Goal: Task Accomplishment & Management: Use online tool/utility

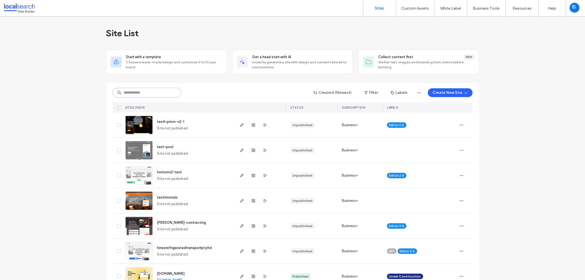
click at [133, 95] on input at bounding box center [147, 93] width 69 height 10
paste input "********"
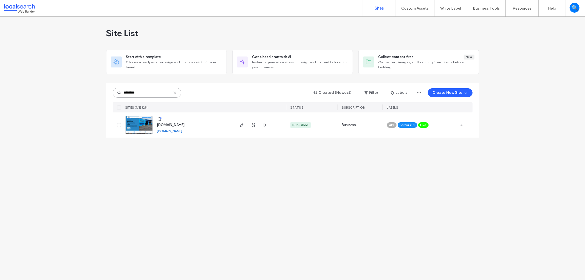
type input "********"
click at [146, 125] on img at bounding box center [139, 134] width 27 height 37
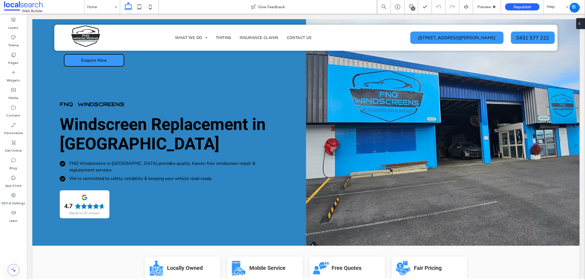
click at [413, 7] on div "2" at bounding box center [413, 9] width 4 height 4
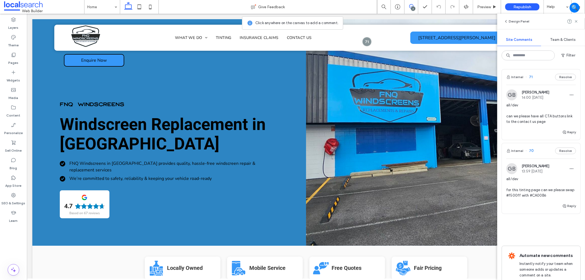
click at [540, 212] on div "Reply" at bounding box center [541, 208] width 78 height 11
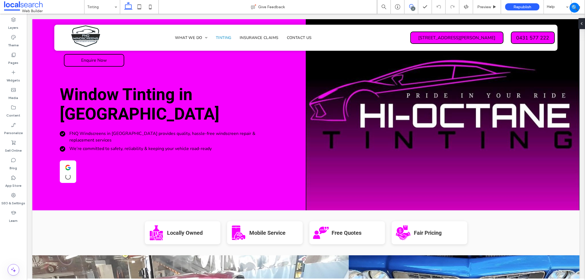
click at [417, 8] on span at bounding box center [410, 6] width 13 height 4
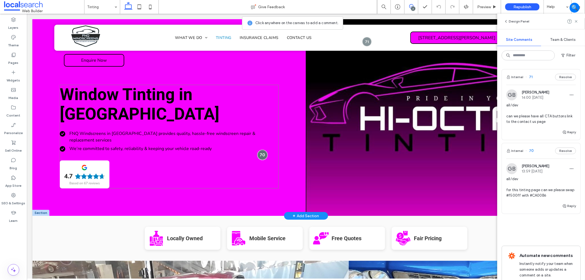
click at [257, 150] on div at bounding box center [262, 155] width 10 height 10
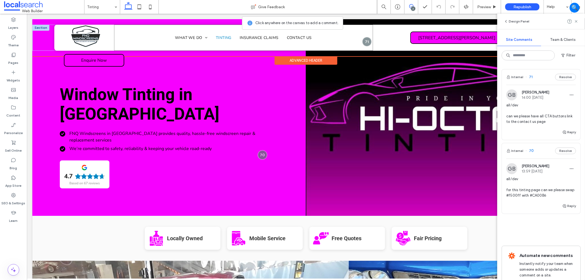
click at [358, 45] on div "Home What We Do Mobile Windscreens Windscreen & Auto Glass Chip Repair Leaking …" at bounding box center [243, 37] width 259 height 26
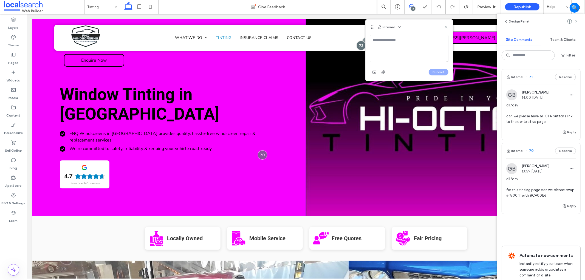
drag, startPoint x: 446, startPoint y: 25, endPoint x: 463, endPoint y: 57, distance: 35.9
click at [446, 25] on icon at bounding box center [446, 27] width 4 height 4
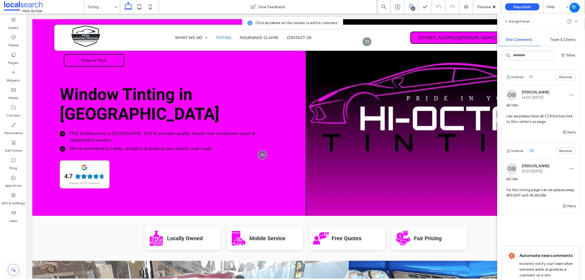
click at [554, 106] on span "all/dev can we please have all CTA buttons link to the contact us page" at bounding box center [541, 114] width 70 height 22
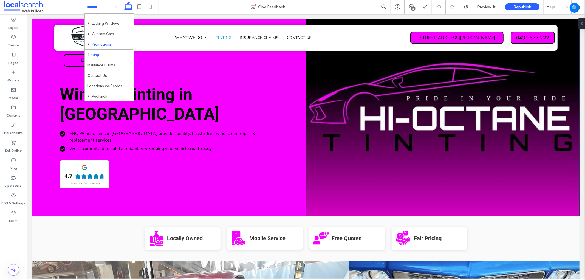
scroll to position [39, 0]
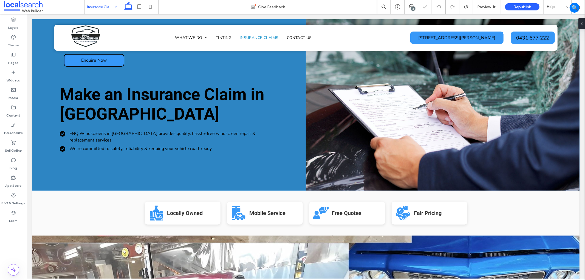
click at [104, 4] on input at bounding box center [100, 7] width 27 height 14
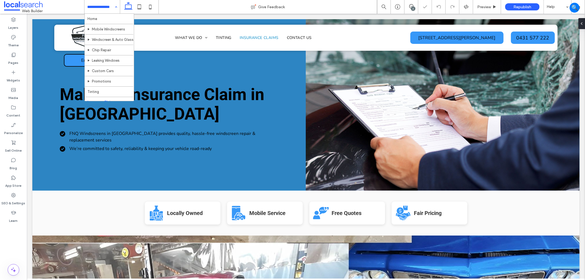
scroll to position [39, 0]
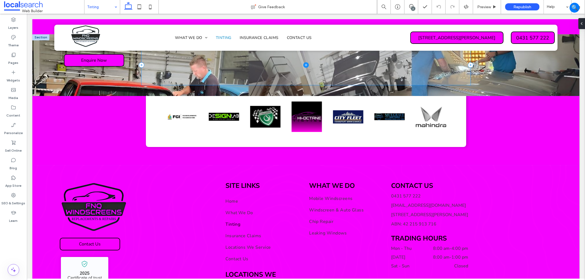
scroll to position [1373, 0]
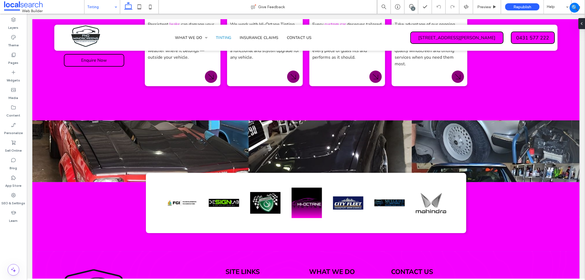
click at [105, 5] on input at bounding box center [100, 7] width 27 height 14
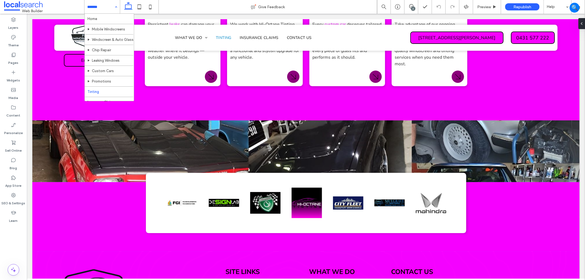
scroll to position [39, 0]
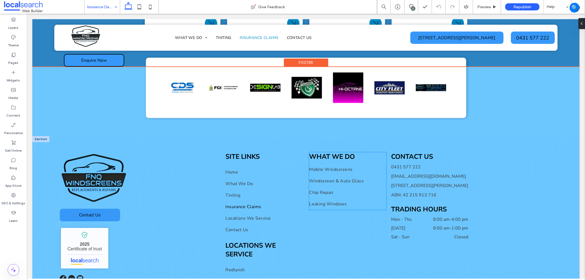
scroll to position [1394, 0]
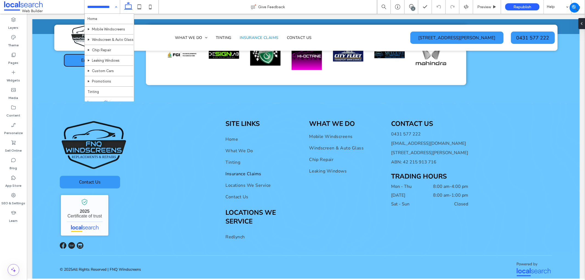
click at [107, 5] on input at bounding box center [100, 7] width 27 height 14
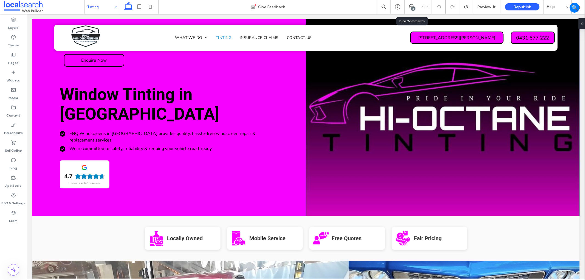
click at [412, 3] on div "2" at bounding box center [411, 7] width 14 height 14
click at [410, 7] on icon at bounding box center [411, 6] width 4 height 4
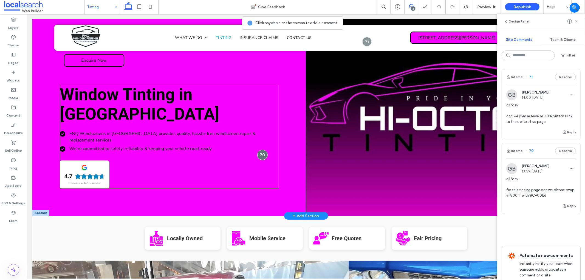
click at [257, 150] on div at bounding box center [262, 155] width 10 height 10
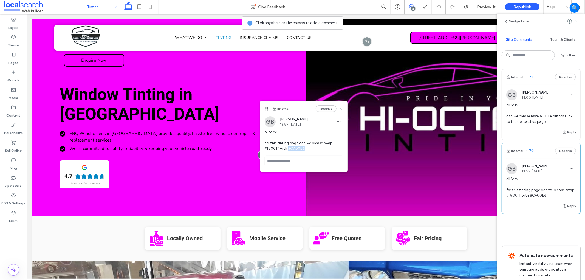
drag, startPoint x: 317, startPoint y: 149, endPoint x: 286, endPoint y: 147, distance: 31.3
click at [286, 147] on span "all/dev for this tinting page can we please swap #f500ff with #CA00B6" at bounding box center [304, 140] width 78 height 22
copy span "#CA00B6"
click at [575, 20] on use at bounding box center [576, 21] width 2 height 2
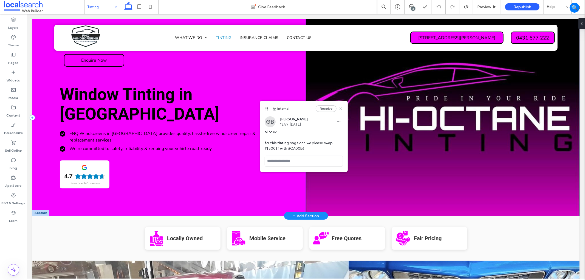
click at [261, 83] on div "Window Tinting in Cairns FNQ Windscreens in Cairns provides quality, hassle-fre…" at bounding box center [168, 117] width 273 height 197
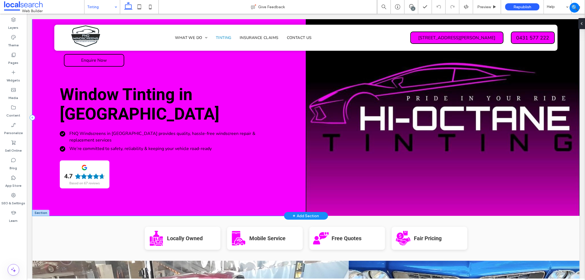
click at [270, 73] on div "Window Tinting in Cairns FNQ Windscreens in Cairns provides quality, hassle-fre…" at bounding box center [168, 117] width 273 height 197
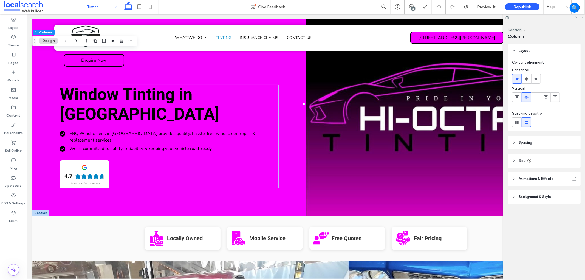
click at [537, 201] on header "Background & Style" at bounding box center [543, 197] width 73 height 14
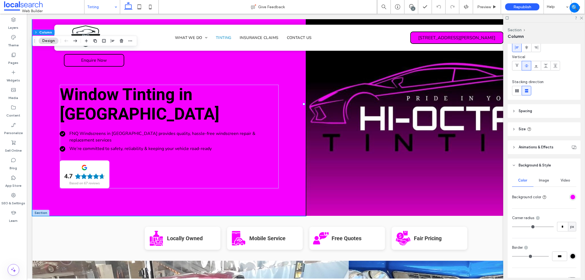
scroll to position [61, 0]
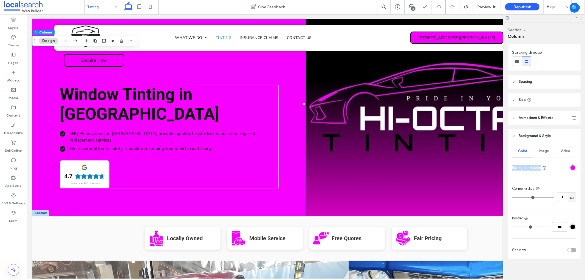
drag, startPoint x: 574, startPoint y: 163, endPoint x: 572, endPoint y: 165, distance: 3.9
click at [573, 164] on div "Color Image Video Background color Corner radius * px Border *** Shadow" at bounding box center [543, 201] width 73 height 116
click at [571, 166] on div "rgba(246,0,255,1)" at bounding box center [572, 167] width 5 height 5
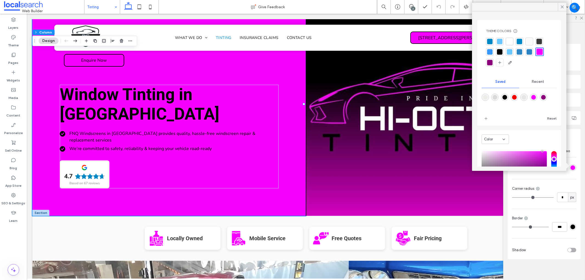
scroll to position [55, 0]
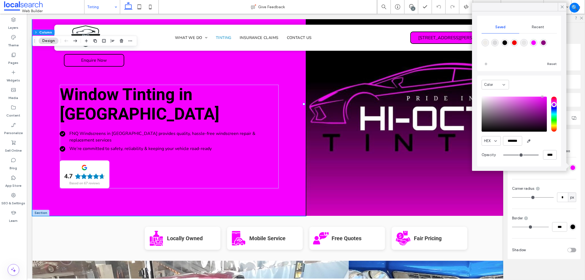
click at [505, 136] on div "HEX ******* Opacity ****" at bounding box center [518, 129] width 75 height 70
click at [509, 141] on input "*******" at bounding box center [512, 141] width 19 height 10
paste input "color picker textbox"
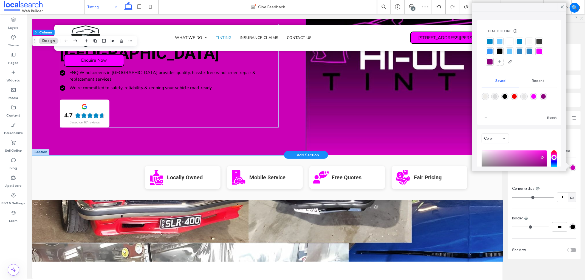
scroll to position [0, 0]
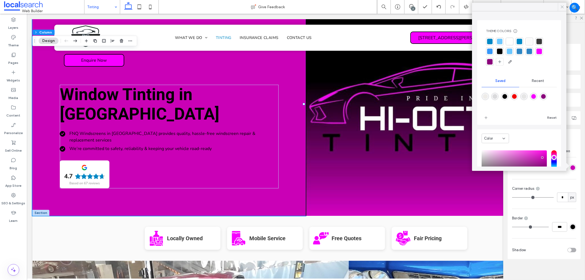
type input "*******"
click at [563, 7] on icon at bounding box center [561, 6] width 5 height 5
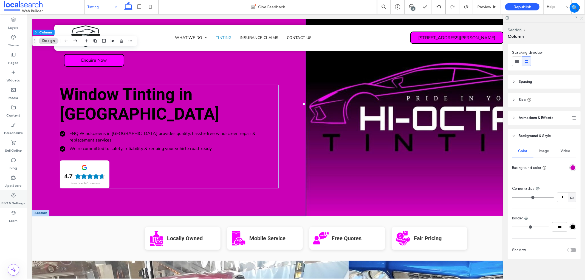
click at [12, 198] on label "SEO & Settings" at bounding box center [14, 202] width 24 height 8
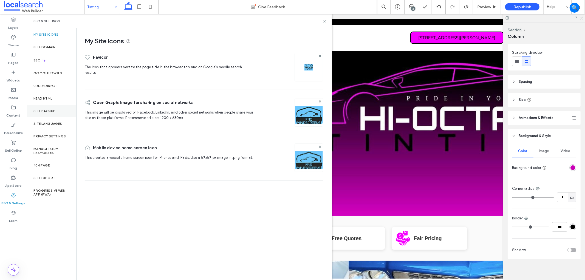
click at [59, 111] on div "Site Backup" at bounding box center [51, 111] width 49 height 13
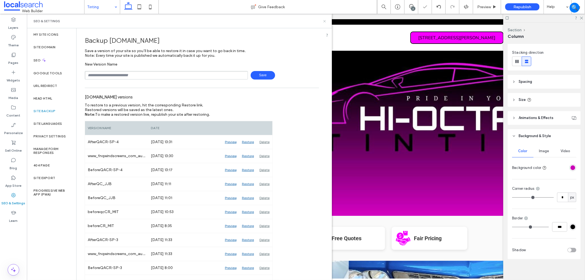
click at [325, 20] on icon at bounding box center [324, 21] width 4 height 4
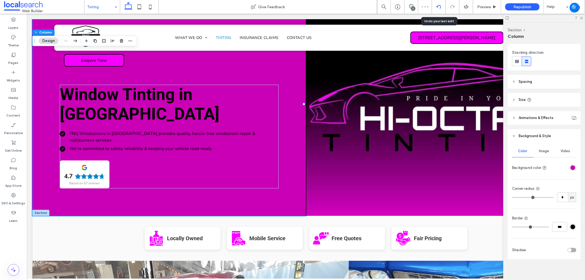
click at [436, 9] on div at bounding box center [439, 7] width 14 height 14
click at [437, 7] on icon at bounding box center [438, 7] width 4 height 4
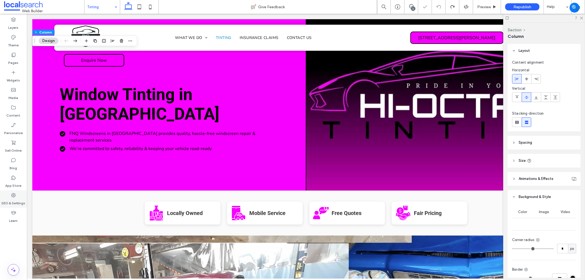
click at [17, 195] on div "SEO & Settings" at bounding box center [13, 199] width 27 height 18
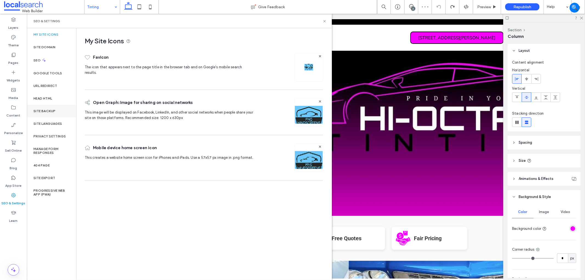
click at [48, 106] on div "Site Backup" at bounding box center [51, 111] width 49 height 13
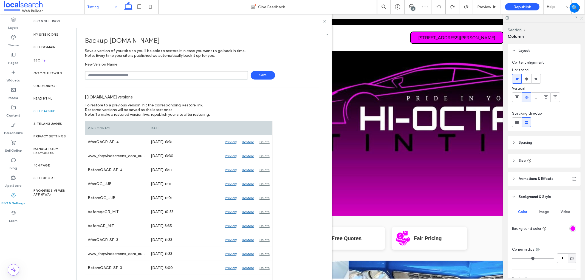
click at [138, 71] on input "text" at bounding box center [166, 75] width 163 height 8
type input "**********"
click at [262, 78] on span "Save" at bounding box center [263, 75] width 24 height 8
click at [326, 21] on icon at bounding box center [324, 21] width 4 height 4
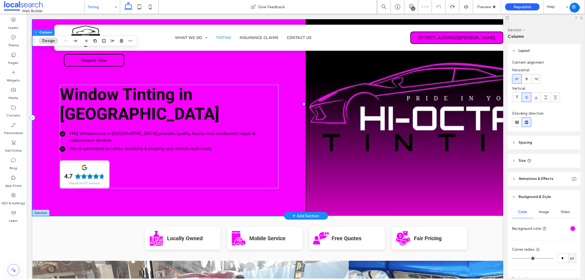
click at [69, 169] on div "Window Tinting in Cairns FNQ Windscreens in Cairns provides quality, hassle-fre…" at bounding box center [168, 117] width 273 height 197
click at [570, 224] on div at bounding box center [561, 229] width 27 height 10
click at [570, 229] on div "rgba(246,0,255,1)" at bounding box center [572, 228] width 5 height 5
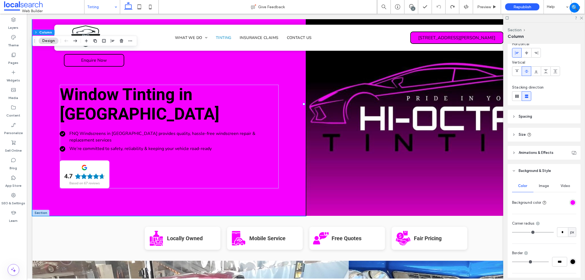
scroll to position [64, 0]
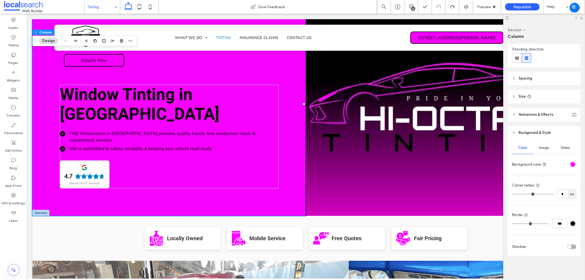
click at [570, 163] on div "rgba(246,0,255,1)" at bounding box center [572, 164] width 5 height 5
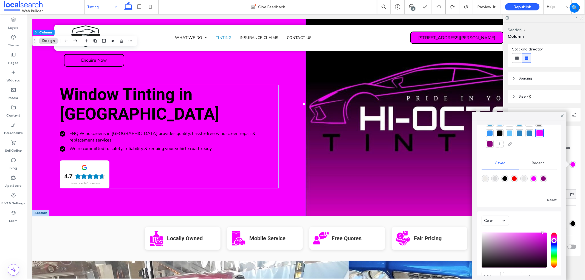
scroll to position [55, 0]
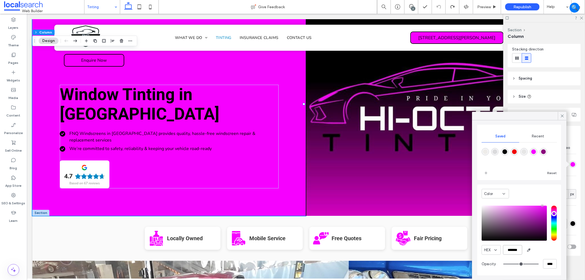
click at [510, 247] on input "*******" at bounding box center [512, 250] width 19 height 10
paste input "color picker textbox"
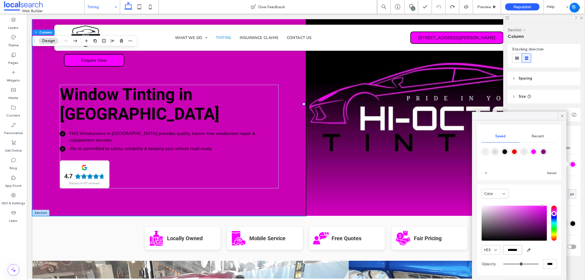
scroll to position [54, 0]
type input "*******"
click at [562, 115] on icon at bounding box center [561, 115] width 5 height 5
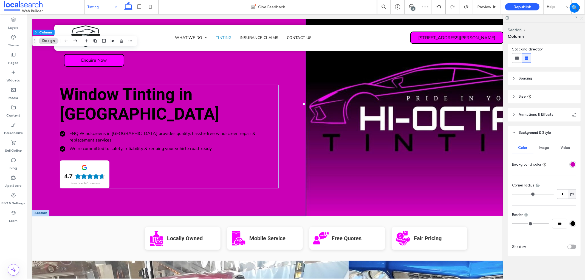
click at [580, 18] on icon at bounding box center [581, 18] width 4 height 4
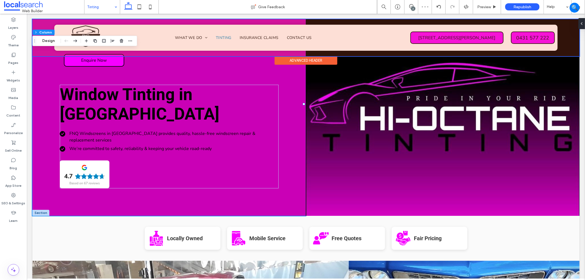
click at [98, 56] on link "Enquire Now" at bounding box center [94, 60] width 60 height 13
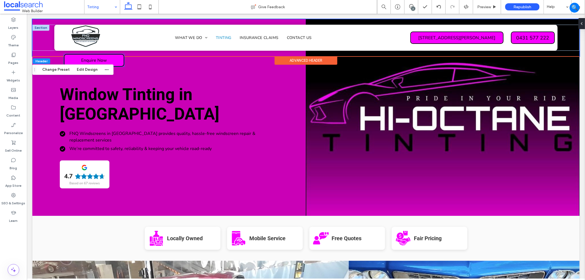
click at [115, 56] on link "Enquire Now" at bounding box center [94, 60] width 60 height 13
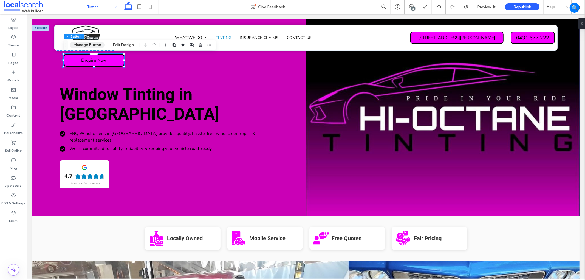
click at [86, 47] on button "Manage Button" at bounding box center [87, 45] width 35 height 7
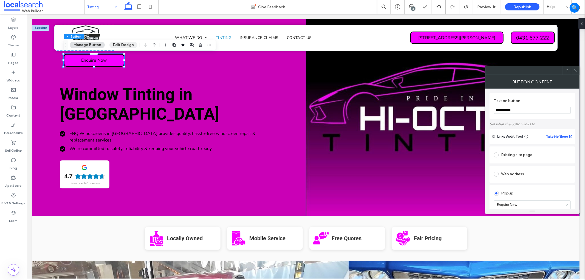
click at [115, 44] on button "Edit Design" at bounding box center [123, 45] width 28 height 7
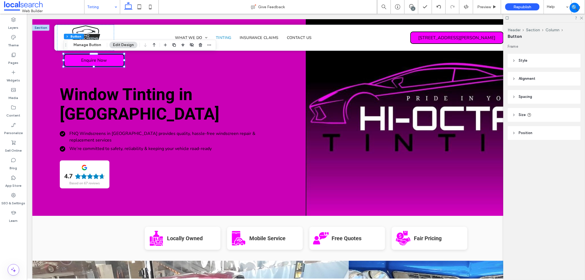
click at [118, 45] on button "Edit Design" at bounding box center [123, 45] width 28 height 7
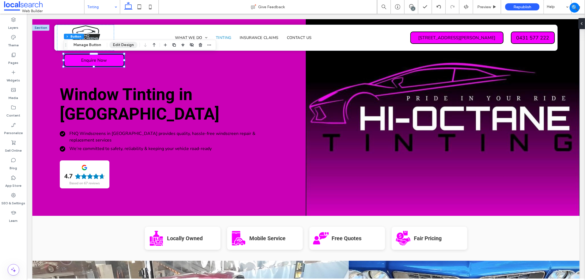
click at [121, 43] on button "Edit Design" at bounding box center [123, 45] width 28 height 7
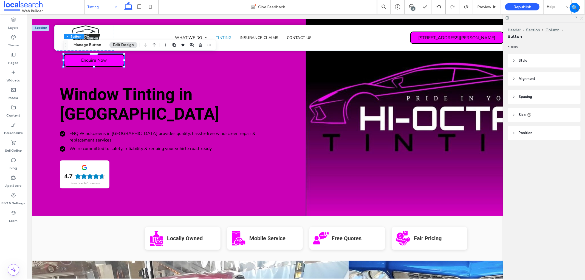
click at [537, 140] on div "Frame Style Primary Secondary Select Layout Button style Button text Background…" at bounding box center [545, 103] width 76 height 118
click at [546, 134] on header "Position" at bounding box center [543, 133] width 73 height 14
click at [544, 135] on header "Position" at bounding box center [543, 133] width 73 height 14
click at [539, 60] on header "Style" at bounding box center [543, 61] width 73 height 14
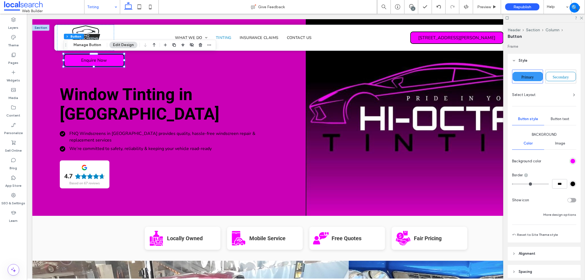
click at [572, 158] on div at bounding box center [572, 161] width 7 height 7
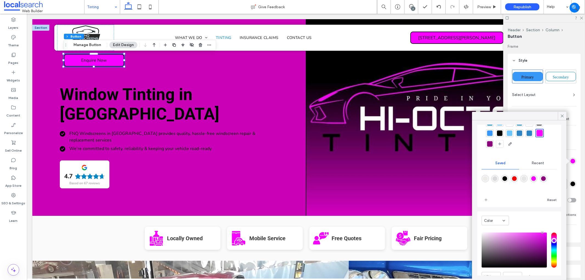
scroll to position [55, 0]
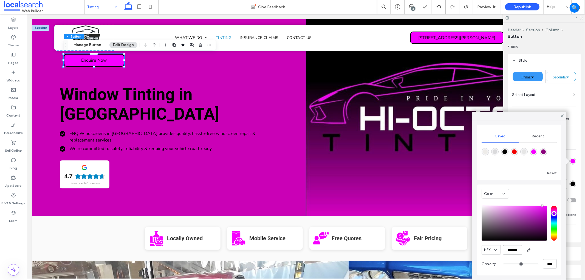
click at [519, 252] on input "*******" at bounding box center [512, 250] width 19 height 10
paste input "color picker textbox"
type input "*"
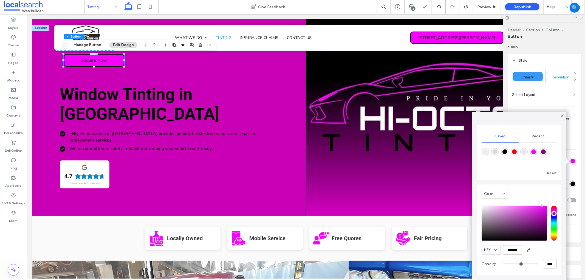
type input "*******"
type input "*"
type input "*******"
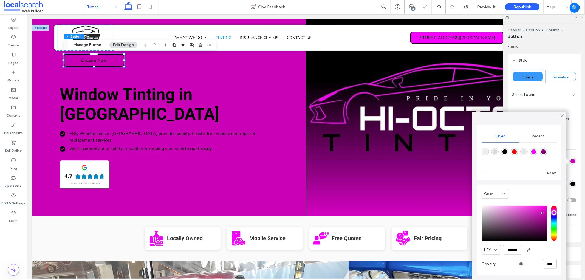
click at [545, 251] on div "HEX *******" at bounding box center [518, 250] width 75 height 10
click at [563, 113] on icon at bounding box center [561, 115] width 5 height 5
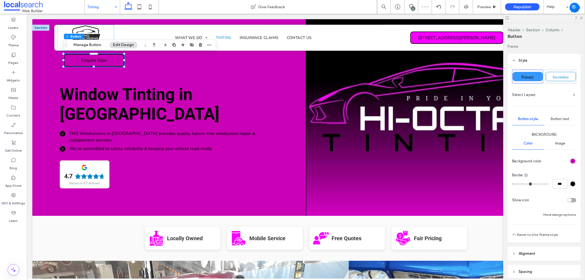
click at [583, 16] on div at bounding box center [544, 18] width 82 height 8
click at [580, 18] on icon at bounding box center [581, 18] width 4 height 4
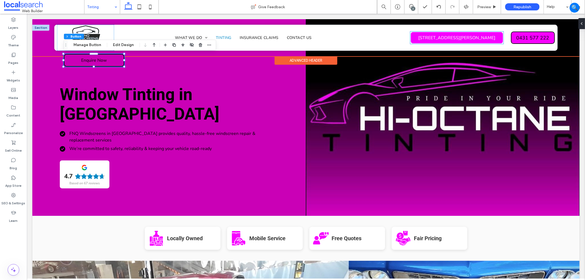
click at [465, 37] on span "[STREET_ADDRESS][PERSON_NAME]" at bounding box center [456, 38] width 77 height 12
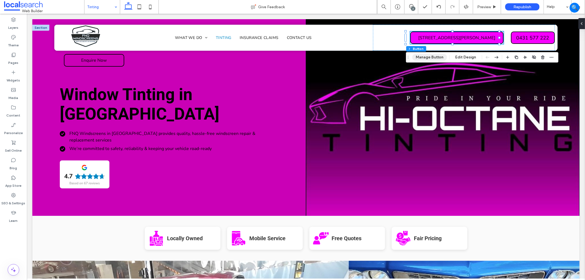
click at [421, 55] on button "Manage Button" at bounding box center [429, 57] width 35 height 7
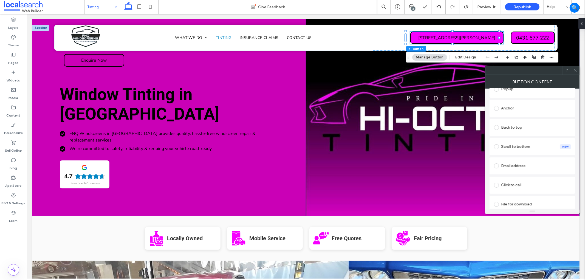
scroll to position [122, 0]
click at [473, 59] on button "Edit Design" at bounding box center [465, 57] width 28 height 7
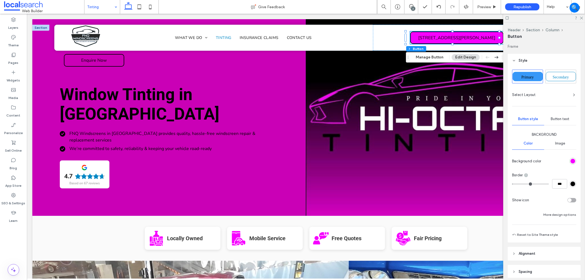
click at [570, 161] on div "rgb(246, 0, 255)" at bounding box center [572, 161] width 5 height 5
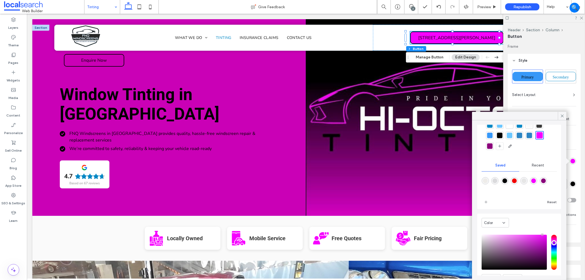
scroll to position [55, 0]
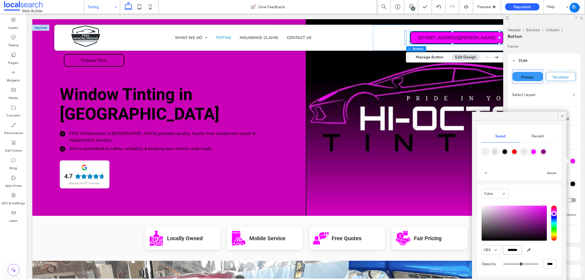
click at [510, 251] on input "*******" at bounding box center [512, 250] width 19 height 10
paste input "color picker textbox"
type input "*"
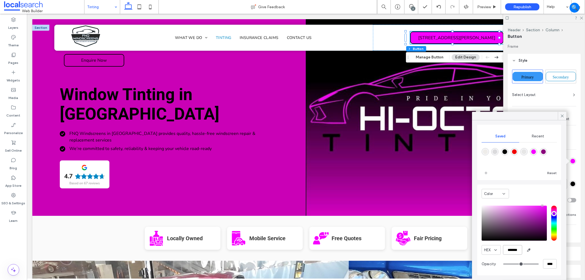
type input "*******"
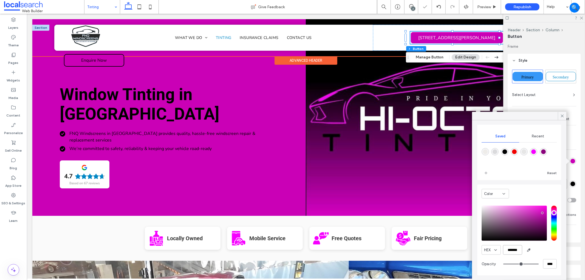
type input "*"
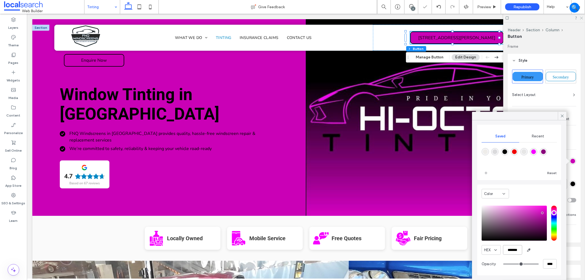
type input "*******"
click at [582, 17] on icon at bounding box center [581, 18] width 4 height 4
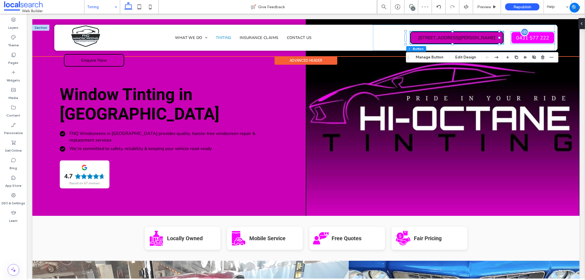
click at [540, 41] on span "0431 577 222" at bounding box center [532, 38] width 33 height 12
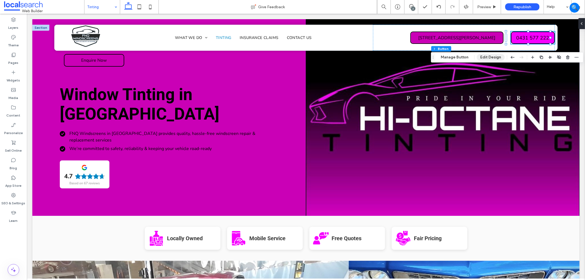
click at [492, 58] on button "Edit Design" at bounding box center [490, 57] width 28 height 7
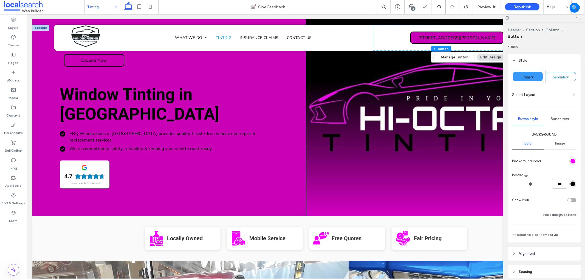
click at [571, 157] on div at bounding box center [559, 161] width 33 height 10
click at [569, 164] on div at bounding box center [572, 161] width 7 height 7
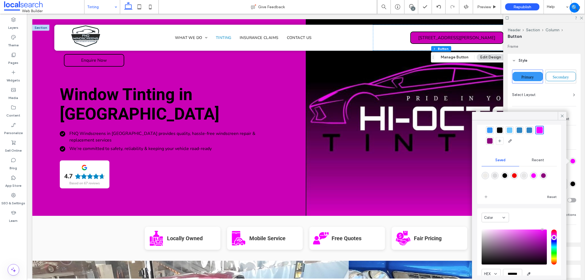
scroll to position [55, 0]
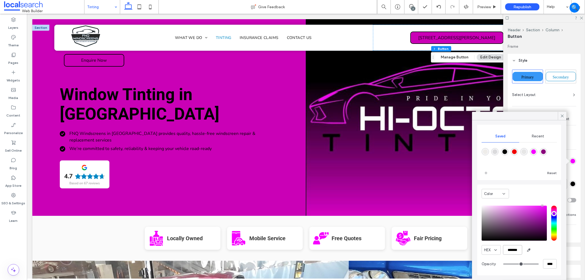
click at [506, 248] on input "*******" at bounding box center [512, 250] width 19 height 10
paste input "color picker textbox"
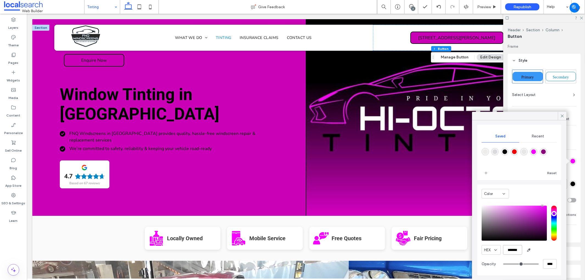
type input "*"
type input "*******"
type input "*"
type input "*******"
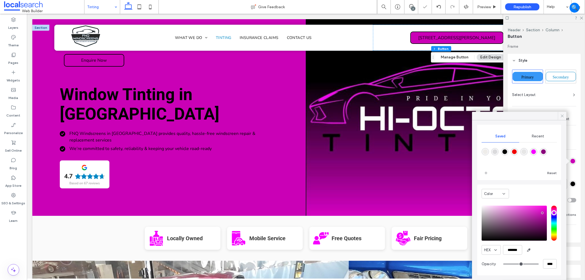
click at [562, 119] on span at bounding box center [561, 116] width 5 height 8
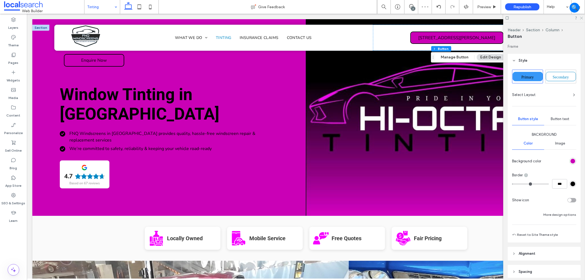
click at [582, 18] on icon at bounding box center [581, 18] width 4 height 4
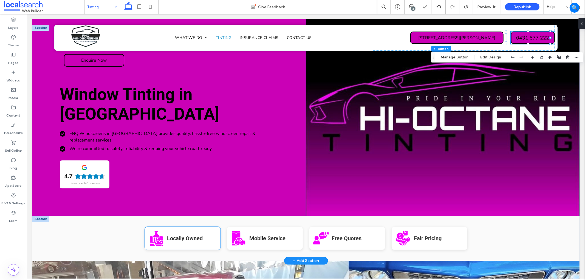
click at [158, 236] on icon at bounding box center [159, 237] width 5 height 2
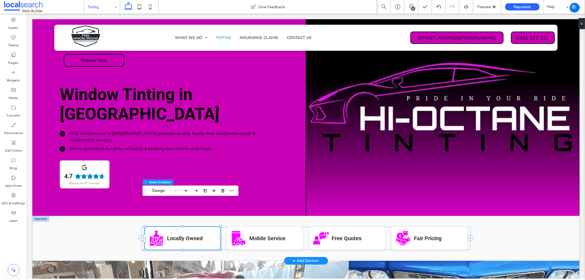
click at [158, 236] on icon at bounding box center [159, 237] width 5 height 2
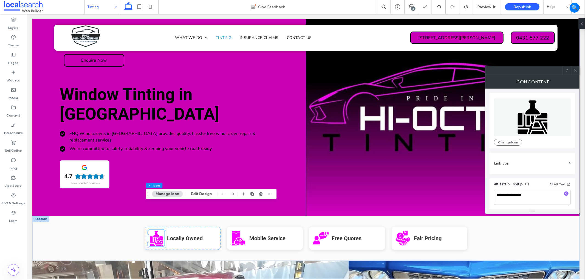
scroll to position [1, 0]
click at [197, 192] on button "Edit Design" at bounding box center [201, 194] width 28 height 7
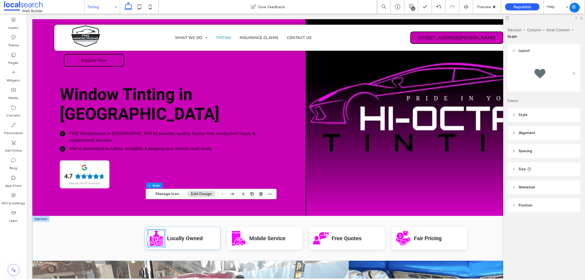
click at [553, 109] on header "Style" at bounding box center [543, 115] width 73 height 14
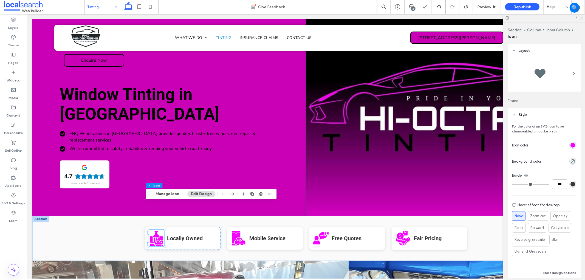
click at [574, 146] on div "For the color of an SVG icon to be changeable, it must be black. Icon color Bac…" at bounding box center [543, 201] width 73 height 159
click at [570, 146] on div "rgb(246, 0, 255)" at bounding box center [572, 145] width 5 height 5
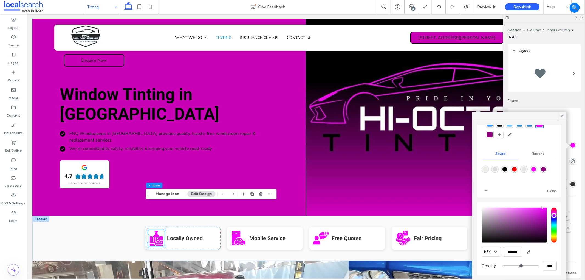
scroll to position [39, 0]
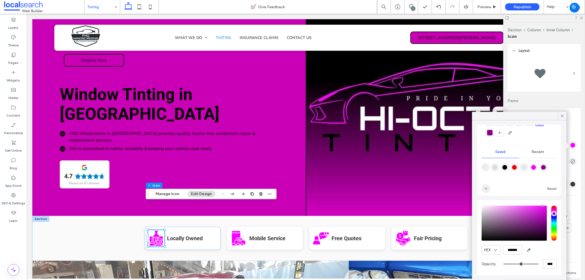
click at [485, 190] on icon "add color" at bounding box center [486, 188] width 4 height 4
click at [488, 185] on span "add color" at bounding box center [485, 188] width 9 height 9
click at [508, 249] on input "*******" at bounding box center [512, 250] width 19 height 10
click at [487, 189] on icon "add color" at bounding box center [486, 188] width 4 height 4
drag, startPoint x: 516, startPoint y: 255, endPoint x: 515, endPoint y: 250, distance: 5.1
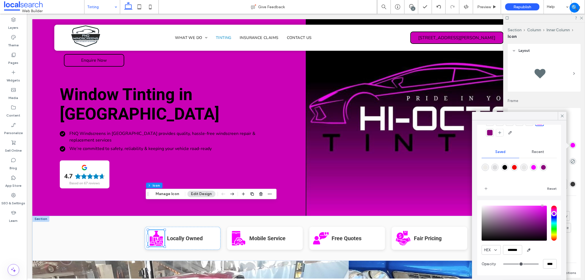
click at [516, 255] on div "HEX ******* Opacity ****" at bounding box center [518, 238] width 75 height 70
click at [516, 248] on input "*******" at bounding box center [512, 250] width 19 height 10
paste input "color picker textbox"
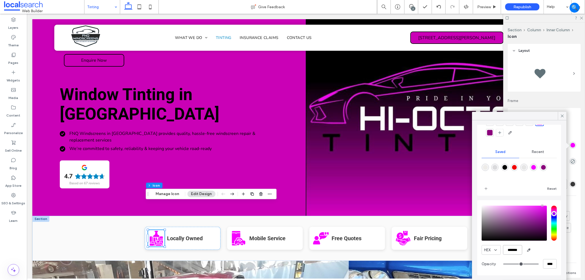
scroll to position [38, 0]
type input "*******"
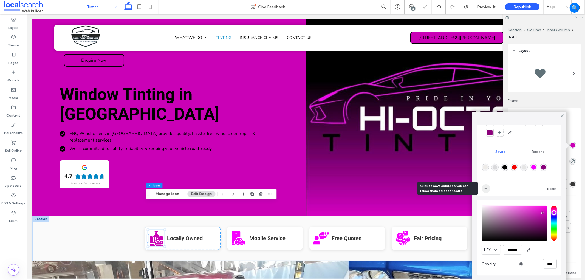
click at [486, 186] on icon "add color" at bounding box center [486, 188] width 4 height 4
click at [550, 170] on div "rgba(202,0,182,1)" at bounding box center [552, 167] width 5 height 5
click at [564, 116] on icon at bounding box center [561, 115] width 5 height 5
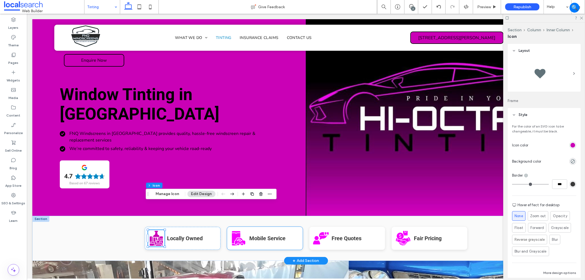
click at [231, 233] on icon at bounding box center [235, 238] width 8 height 10
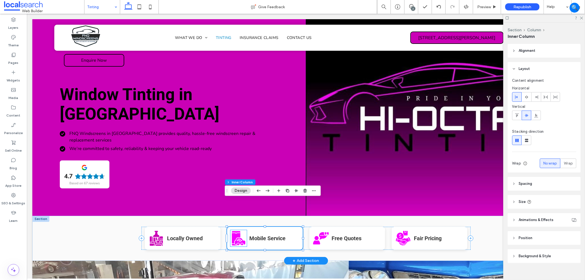
click at [240, 238] on icon at bounding box center [239, 241] width 10 height 7
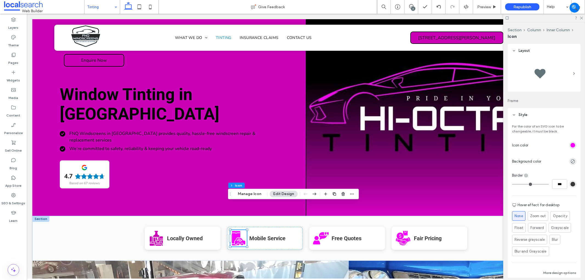
click at [570, 144] on div "rgb(246, 0, 255)" at bounding box center [572, 145] width 5 height 5
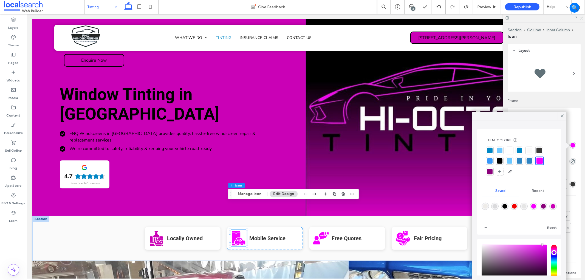
click at [550, 209] on div "rgba(202,0,182,1)" at bounding box center [552, 206] width 5 height 5
type input "*******"
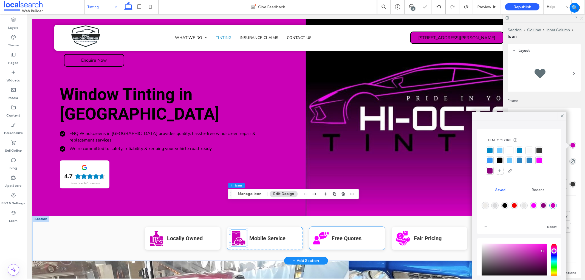
click at [322, 232] on icon at bounding box center [323, 235] width 8 height 7
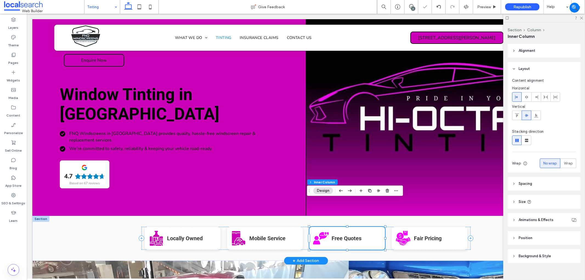
click at [322, 232] on icon at bounding box center [323, 235] width 8 height 7
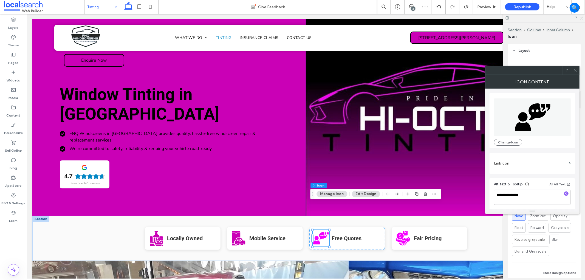
click at [363, 192] on button "Edit Design" at bounding box center [366, 194] width 28 height 7
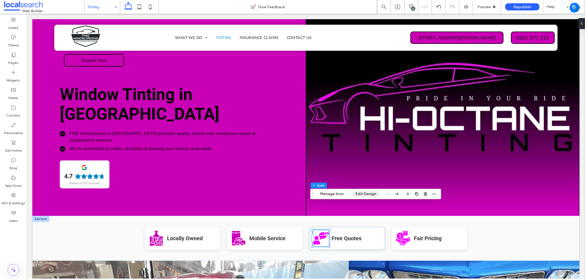
click at [369, 194] on button "Edit Design" at bounding box center [366, 194] width 28 height 7
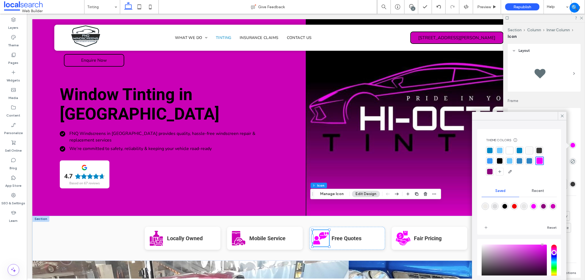
click at [550, 209] on div "rgba(202,0,182,1)" at bounding box center [552, 206] width 5 height 5
type input "*******"
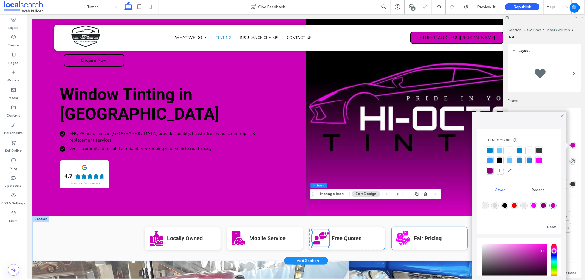
click at [397, 230] on icon "Fair Pricing Icon" at bounding box center [402, 238] width 16 height 16
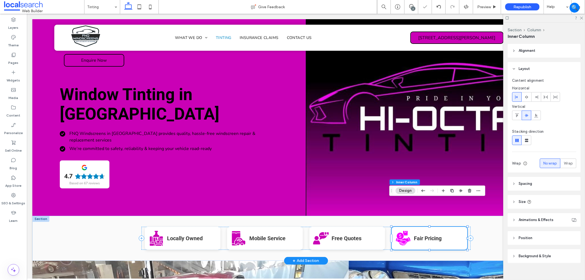
click at [397, 231] on icon at bounding box center [402, 238] width 15 height 15
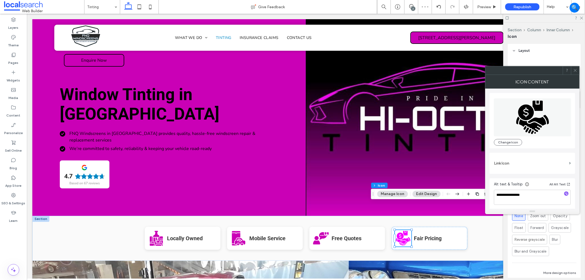
click at [432, 195] on button "Edit Design" at bounding box center [426, 194] width 28 height 7
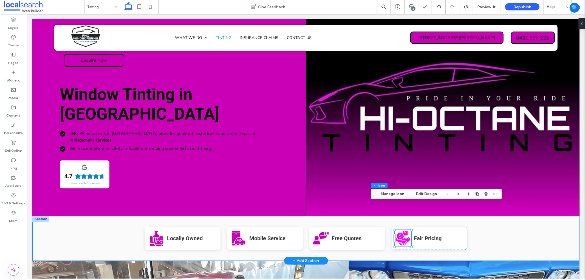
click at [396, 215] on div "Locally Owned Icon Locally Owned Mobile Service Icon Mobile Service Free Quotes…" at bounding box center [305, 237] width 329 height 45
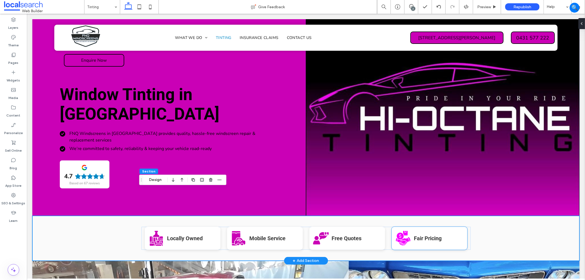
click at [395, 230] on icon "Fair Pricing Icon" at bounding box center [402, 238] width 16 height 16
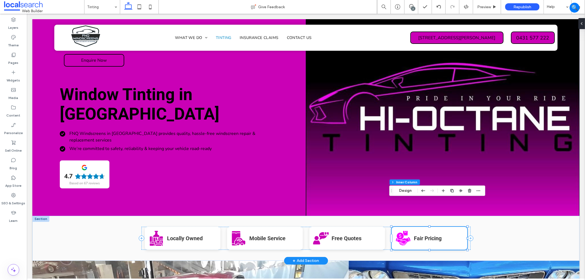
click at [395, 230] on icon "Fair Pricing Icon" at bounding box center [402, 238] width 16 height 16
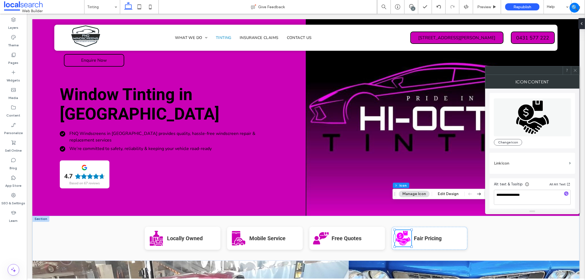
click at [420, 190] on div "Section Column Inner Column Icon Manage Icon Edit Design" at bounding box center [457, 194] width 131 height 10
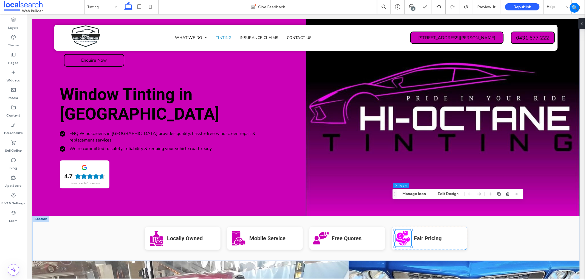
click at [446, 190] on div "Section Column Inner Column Icon Manage Icon Edit Design" at bounding box center [457, 194] width 131 height 10
click at [446, 192] on button "Edit Design" at bounding box center [448, 194] width 28 height 7
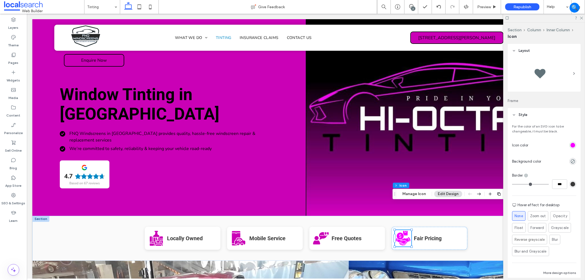
click at [571, 146] on div "rgb(246, 0, 255)" at bounding box center [572, 145] width 5 height 5
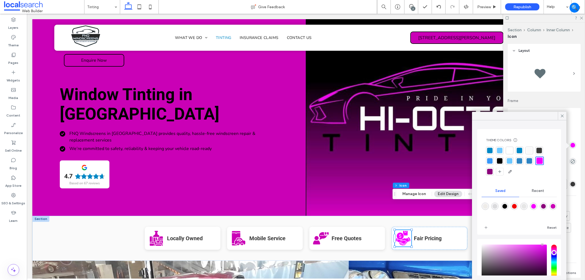
click at [549, 210] on div "rgba(202,0,182,1)" at bounding box center [552, 206] width 7 height 7
type input "*******"
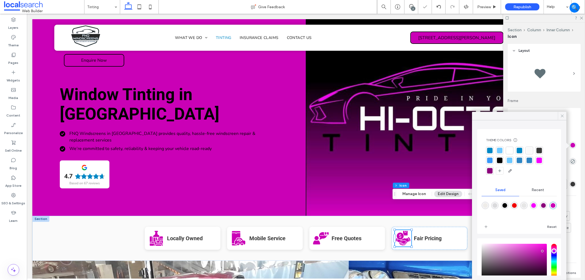
click at [560, 115] on icon at bounding box center [561, 115] width 5 height 5
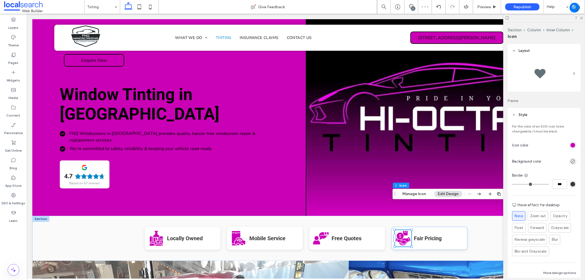
click at [580, 21] on div at bounding box center [544, 18] width 82 height 8
click at [584, 16] on div at bounding box center [544, 18] width 82 height 8
drag, startPoint x: 583, startPoint y: 17, endPoint x: 581, endPoint y: 20, distance: 4.1
click at [582, 18] on div at bounding box center [544, 18] width 82 height 8
click at [581, 20] on div at bounding box center [544, 18] width 82 height 8
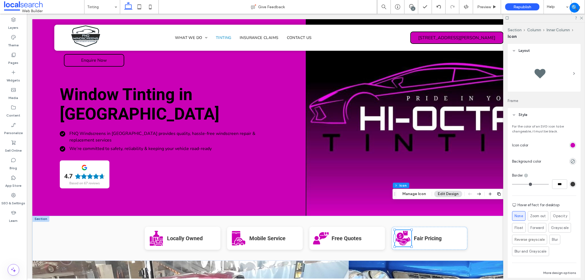
click at [583, 18] on div at bounding box center [544, 18] width 82 height 8
click at [581, 18] on icon at bounding box center [581, 18] width 4 height 4
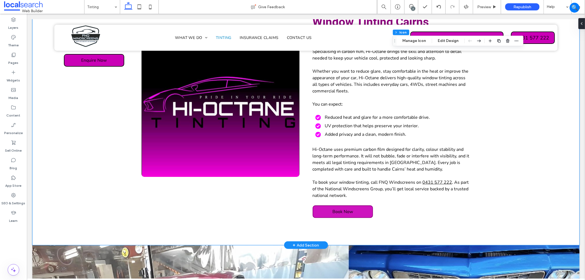
scroll to position [335, 0]
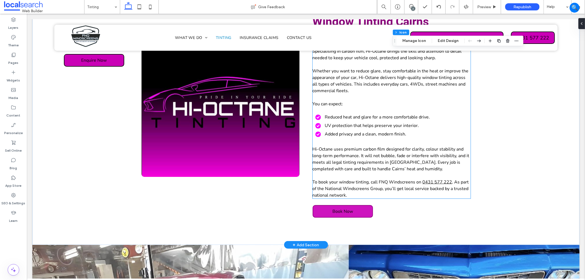
click at [364, 114] on span "Reduced heat and glare for a more comfortable drive." at bounding box center [377, 117] width 105 height 6
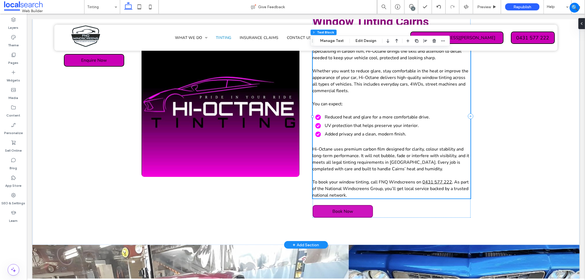
click at [364, 114] on span "Reduced heat and glare for a more comfortable drive." at bounding box center [377, 117] width 105 height 6
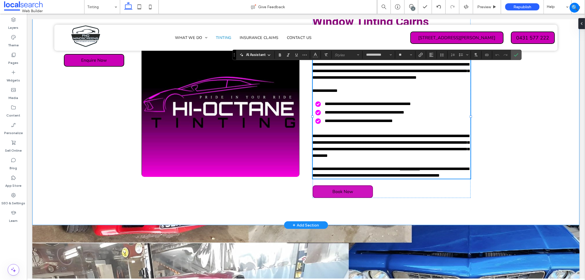
type input "**********"
type input "**"
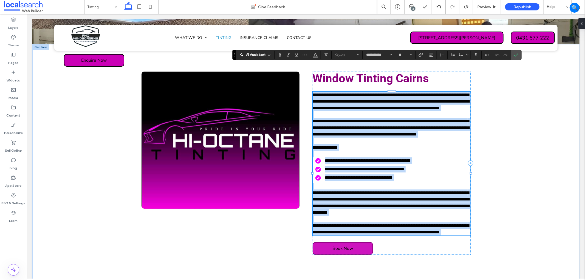
click at [354, 158] on span "**********" at bounding box center [368, 160] width 86 height 4
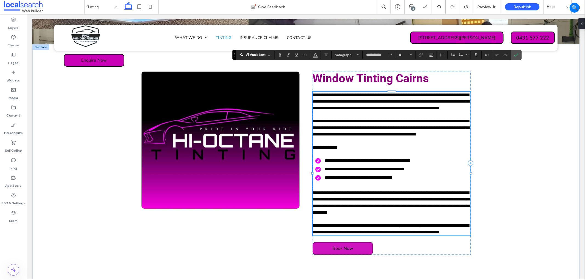
drag, startPoint x: 325, startPoint y: 162, endPoint x: 316, endPoint y: 141, distance: 22.7
click at [316, 141] on div "**********" at bounding box center [391, 163] width 158 height 144
click at [326, 158] on span "**********" at bounding box center [368, 160] width 86 height 4
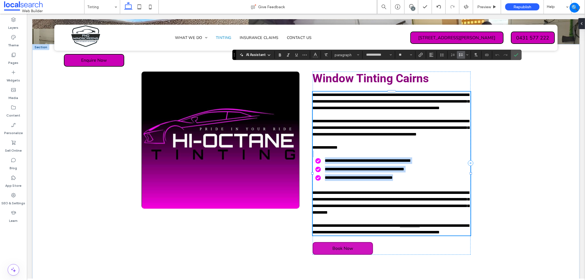
drag, startPoint x: 323, startPoint y: 142, endPoint x: 408, endPoint y: 161, distance: 87.4
click at [408, 161] on div "**********" at bounding box center [391, 163] width 158 height 144
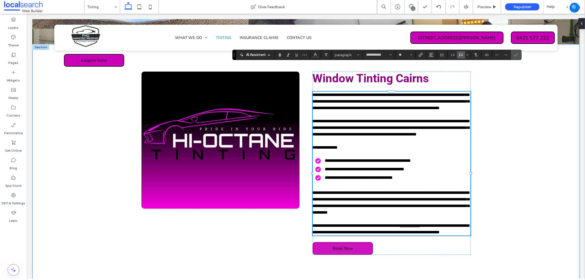
click at [527, 150] on div "**********" at bounding box center [305, 163] width 547 height 238
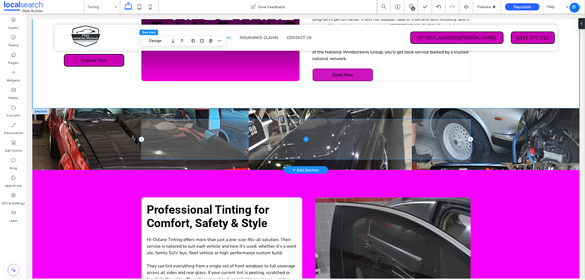
scroll to position [522, 0]
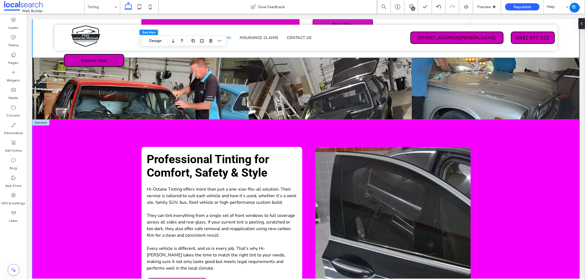
click at [102, 119] on div "Professional Tinting for Comfort, Safety & Style Hi-Octane Tinting offers more …" at bounding box center [305, 221] width 547 height 204
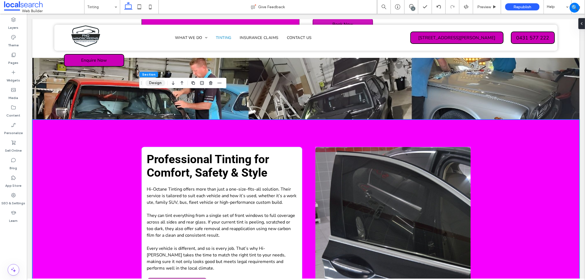
click at [157, 82] on button "Design" at bounding box center [155, 83] width 20 height 7
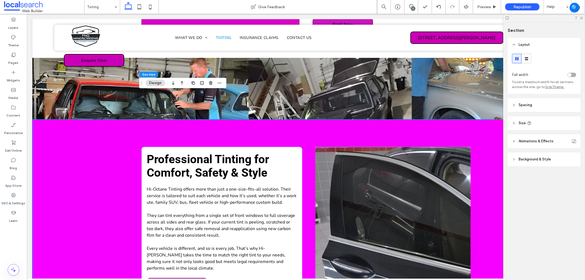
click at [539, 158] on span "Background & Style" at bounding box center [534, 159] width 32 height 5
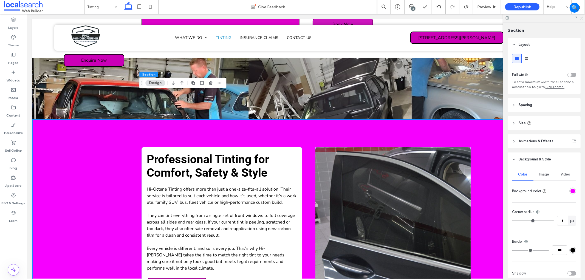
click at [570, 191] on div "rgba(246,0,255,1)" at bounding box center [572, 191] width 5 height 5
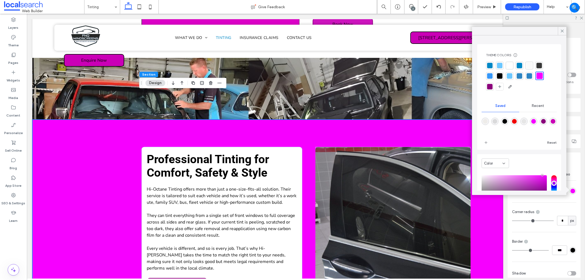
click at [550, 124] on div "rgba(202,0,182,1)" at bounding box center [552, 121] width 5 height 5
type input "*******"
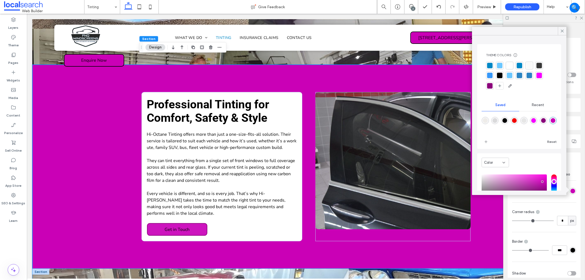
scroll to position [644, 0]
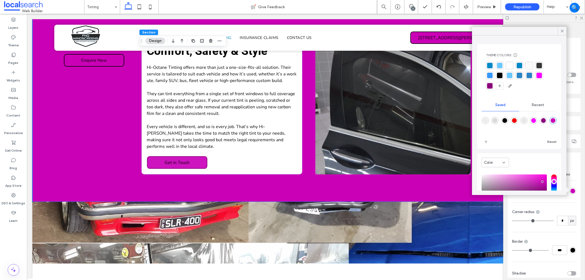
click at [560, 31] on icon at bounding box center [561, 31] width 5 height 5
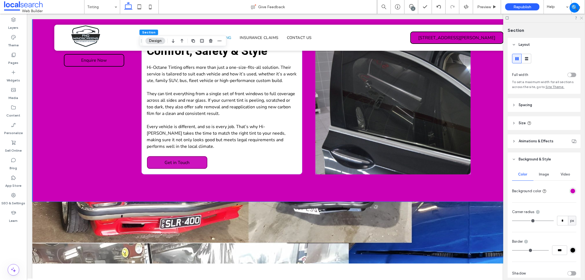
click at [581, 18] on icon at bounding box center [581, 18] width 4 height 4
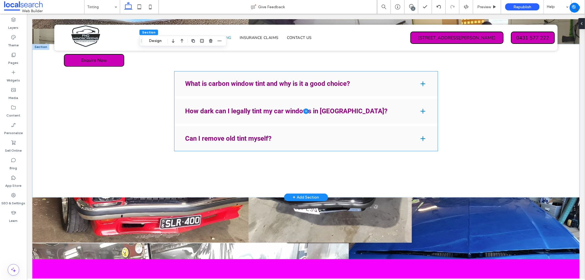
scroll to position [796, 0]
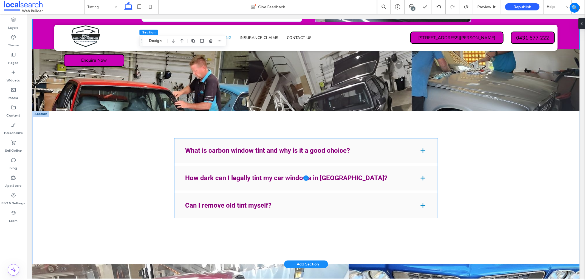
click at [256, 138] on span at bounding box center [305, 177] width 263 height 79
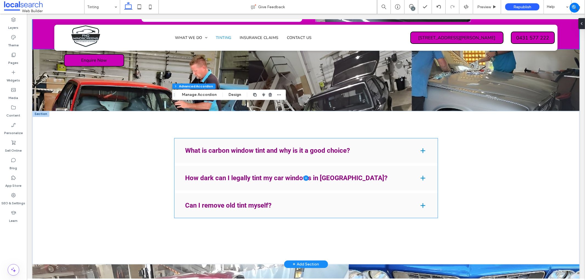
type input "*"
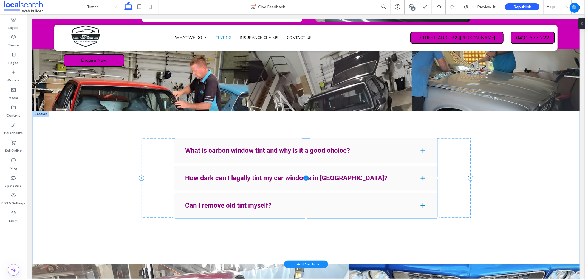
scroll to position [14, 0]
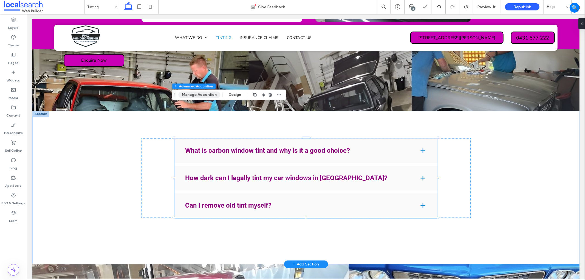
click at [198, 92] on button "Manage Accordion" at bounding box center [199, 95] width 42 height 7
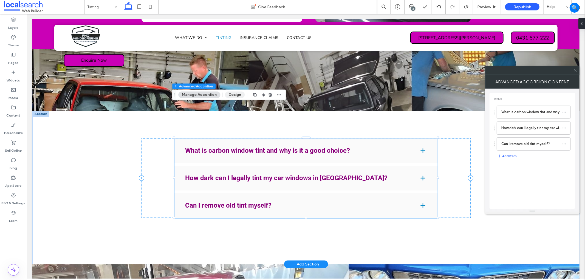
click at [232, 92] on button "Design" at bounding box center [235, 95] width 20 height 7
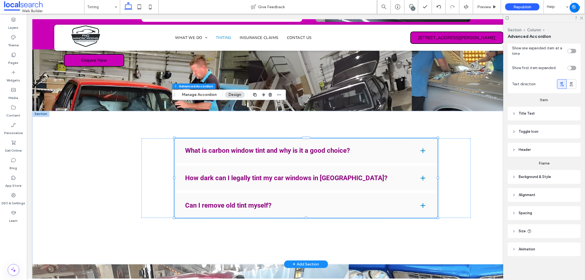
click at [544, 114] on header "Title Text" at bounding box center [543, 114] width 73 height 14
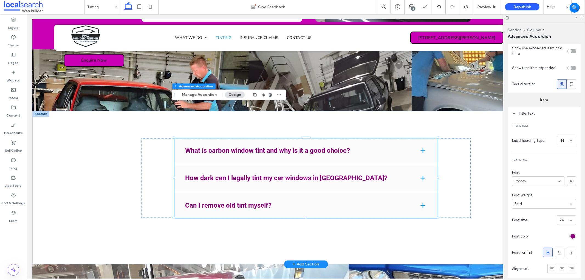
click at [572, 235] on div "rgba(138,1,123,1)" at bounding box center [572, 236] width 7 height 7
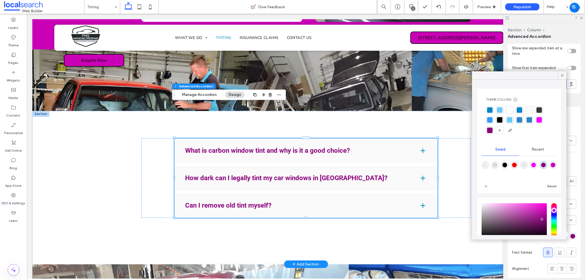
click at [550, 167] on div "rgba(202,0,182,1)" at bounding box center [552, 165] width 5 height 5
type input "*******"
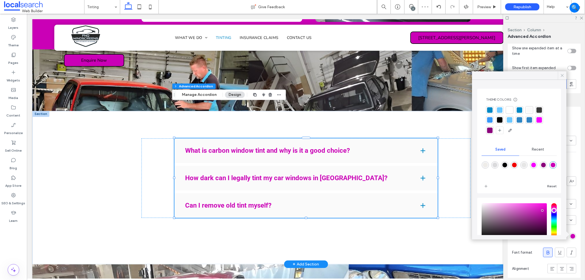
click at [562, 75] on icon at bounding box center [561, 75] width 5 height 5
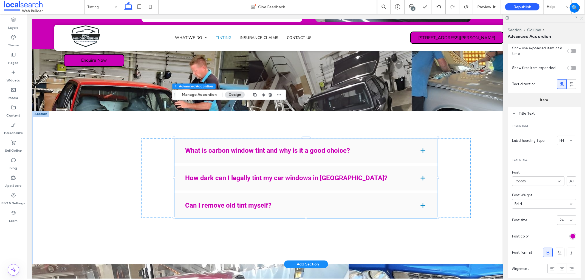
drag, startPoint x: 579, startPoint y: 16, endPoint x: 578, endPoint y: 20, distance: 4.3
click at [579, 16] on icon at bounding box center [581, 18] width 4 height 4
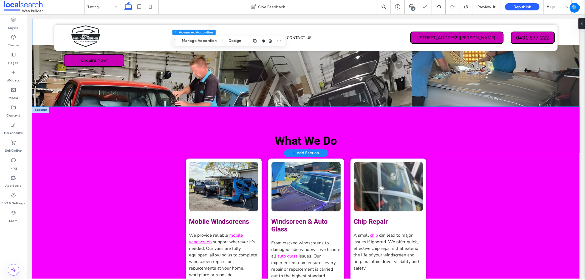
scroll to position [979, 0]
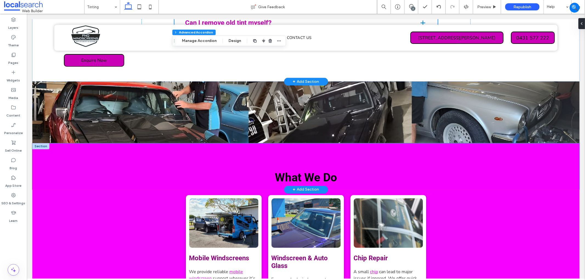
click at [100, 143] on div "What We Do" at bounding box center [305, 166] width 547 height 46
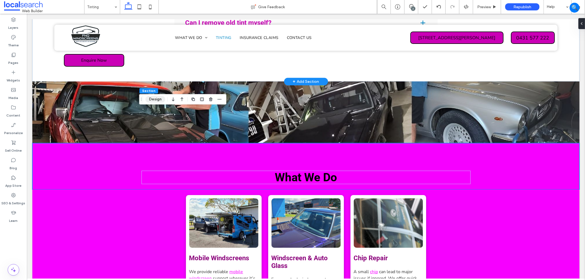
click at [154, 98] on button "Design" at bounding box center [155, 99] width 20 height 7
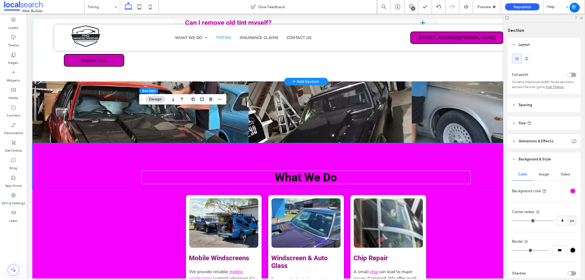
click at [570, 190] on div "rgba(246,0,255,1)" at bounding box center [572, 191] width 5 height 5
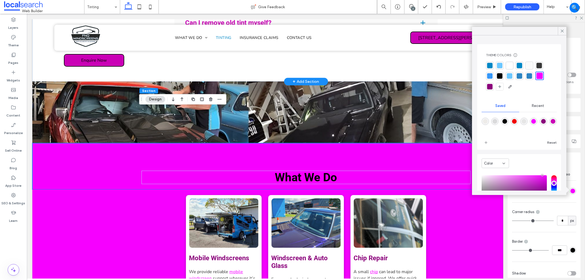
click at [550, 124] on div "rgba(202,0,182,1)" at bounding box center [552, 121] width 5 height 5
type input "*******"
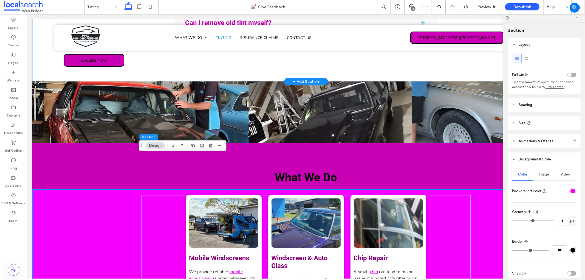
click at [572, 193] on div "rgba(246,0,255,1)" at bounding box center [572, 191] width 5 height 5
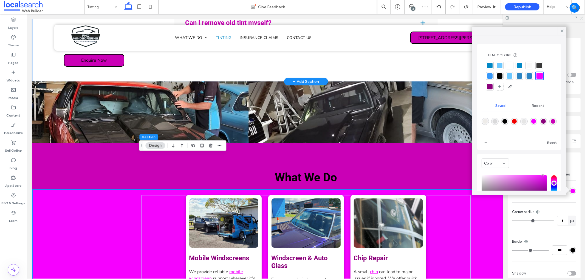
click at [550, 124] on div "rgba(202,0,182,1)" at bounding box center [552, 121] width 5 height 5
type input "*******"
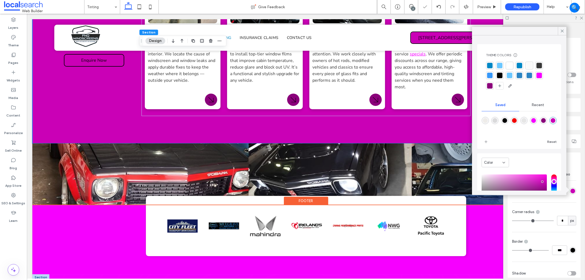
scroll to position [1466, 0]
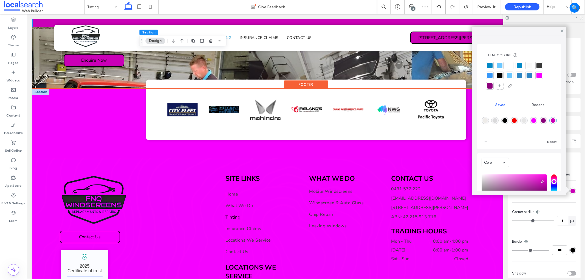
click at [49, 89] on div at bounding box center [305, 123] width 547 height 69
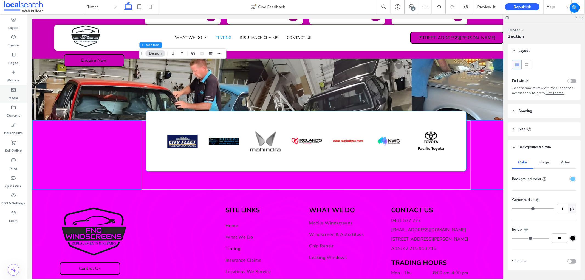
scroll to position [1405, 0]
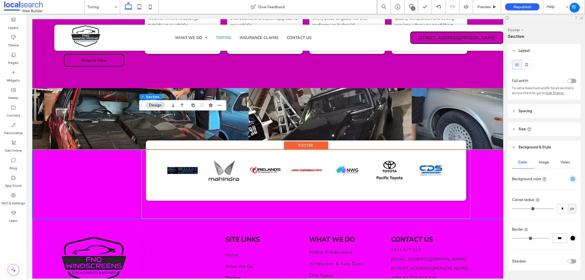
click at [138, 149] on div at bounding box center [305, 183] width 547 height 69
click at [109, 149] on div at bounding box center [305, 183] width 547 height 69
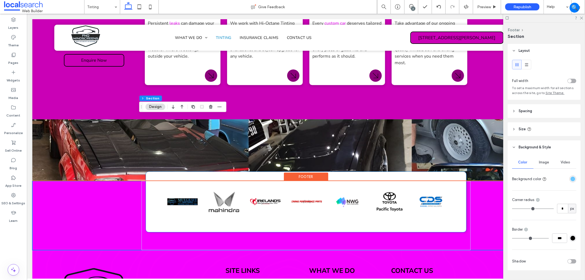
scroll to position [1347, 0]
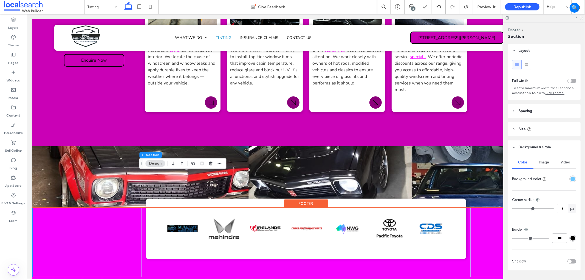
click at [74, 208] on div at bounding box center [305, 242] width 547 height 69
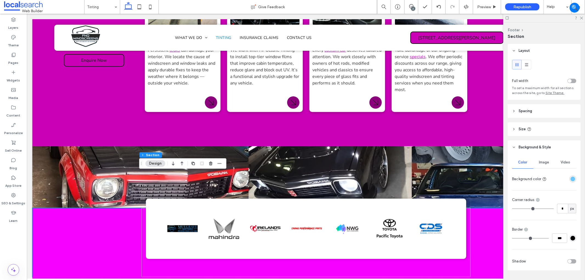
click at [158, 162] on button "Design" at bounding box center [155, 163] width 20 height 7
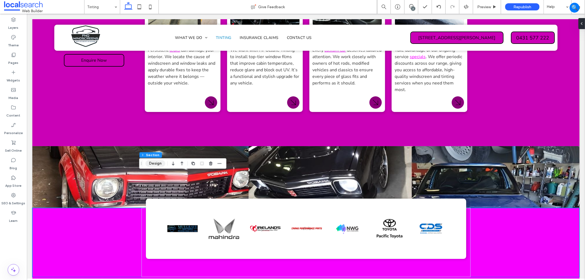
click at [158, 162] on button "Design" at bounding box center [155, 163] width 20 height 7
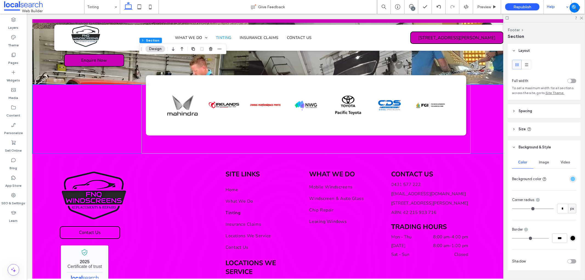
scroll to position [1499, 0]
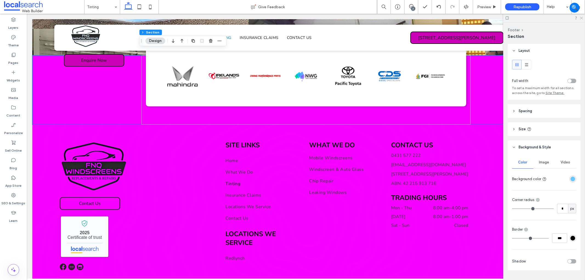
click at [581, 18] on icon at bounding box center [581, 18] width 4 height 4
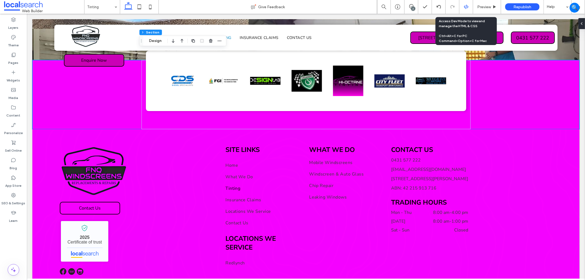
drag, startPoint x: 476, startPoint y: 2, endPoint x: 468, endPoint y: 9, distance: 10.5
click at [468, 9] on div "2 Preview Republish Help" at bounding box center [481, 7] width 208 height 14
click at [468, 9] on div at bounding box center [465, 6] width 13 height 5
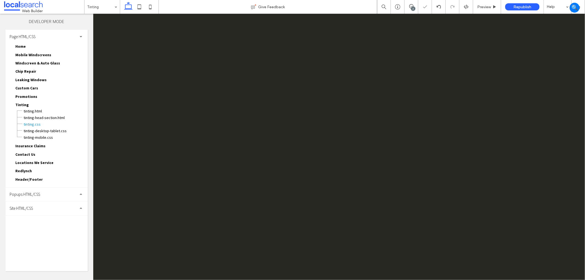
scroll to position [0, 0]
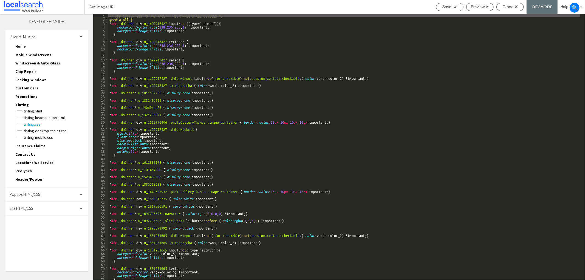
click at [42, 204] on div "Site HTML/CSS" at bounding box center [46, 208] width 82 height 14
click at [42, 229] on span "site.css" at bounding box center [56, 231] width 62 height 5
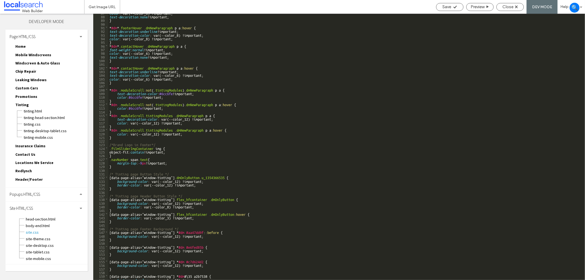
scroll to position [333, 0]
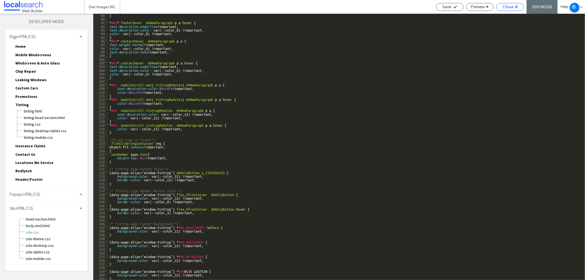
click at [507, 5] on span "Close" at bounding box center [507, 6] width 11 height 5
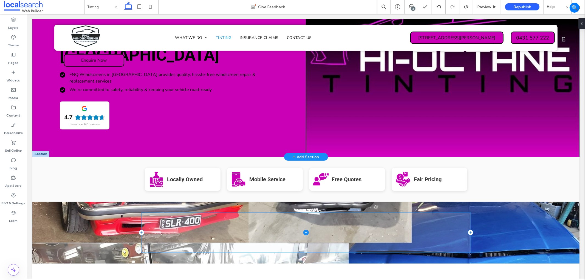
scroll to position [0, 0]
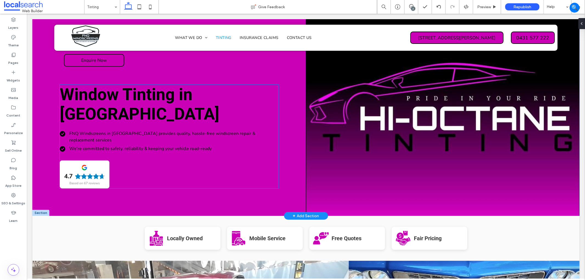
click at [96, 160] on div "4.7 Based on 67 reviews" at bounding box center [84, 174] width 50 height 28
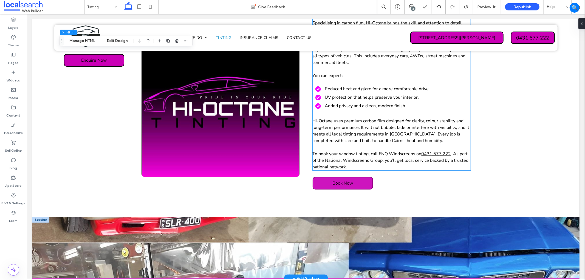
scroll to position [365, 0]
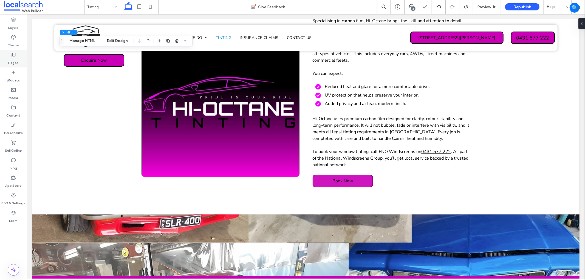
click at [13, 53] on icon at bounding box center [13, 54] width 5 height 5
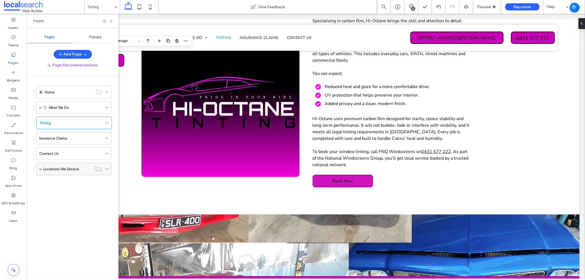
click at [70, 172] on label "Locations We Service" at bounding box center [61, 169] width 36 height 10
click at [73, 170] on div at bounding box center [292, 140] width 585 height 280
click at [71, 93] on div "Home" at bounding box center [69, 92] width 48 height 6
click at [110, 19] on icon at bounding box center [111, 21] width 4 height 4
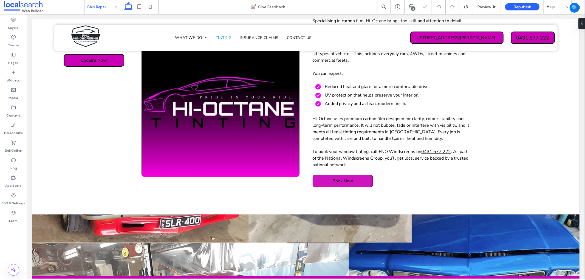
click at [104, 9] on input at bounding box center [100, 7] width 27 height 14
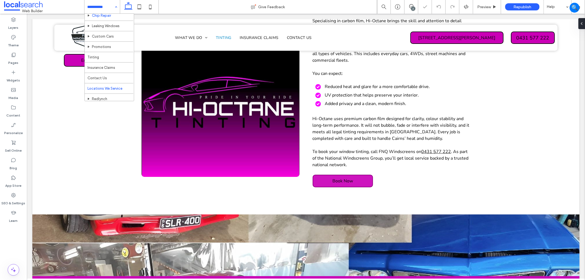
scroll to position [39, 0]
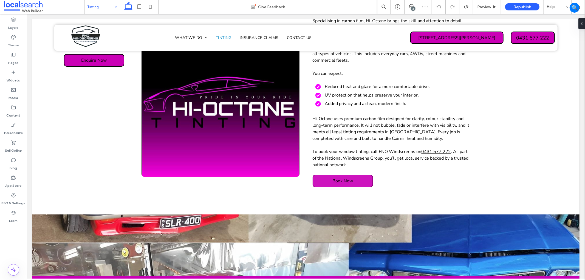
click at [103, 7] on input at bounding box center [100, 7] width 27 height 14
click at [102, 8] on input at bounding box center [100, 7] width 27 height 14
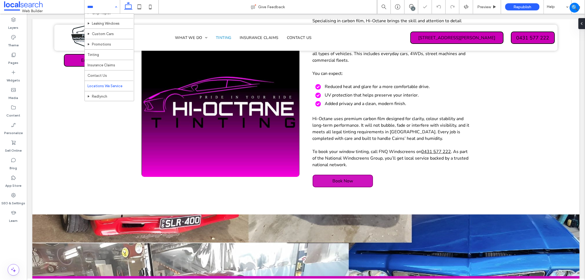
scroll to position [39, 0]
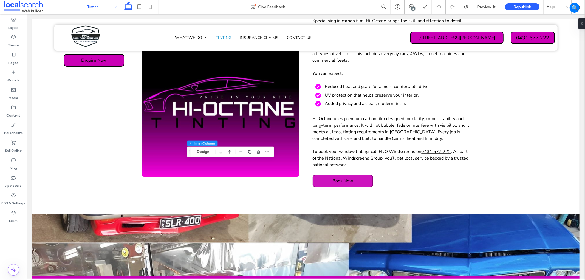
type input "**"
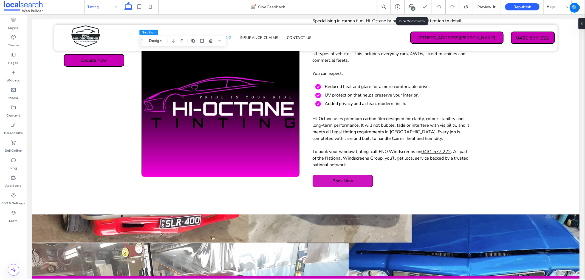
click at [409, 9] on div "2" at bounding box center [410, 6] width 13 height 5
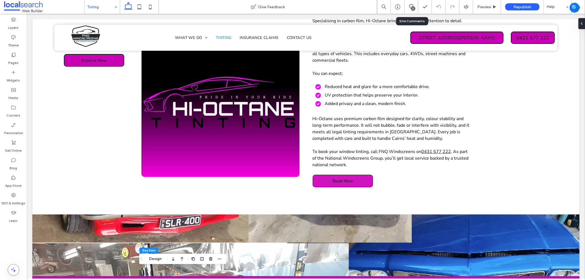
click at [417, 9] on div "2" at bounding box center [410, 6] width 13 height 5
click at [411, 13] on div "2" at bounding box center [411, 7] width 14 height 14
click at [413, 8] on div "2" at bounding box center [413, 9] width 4 height 4
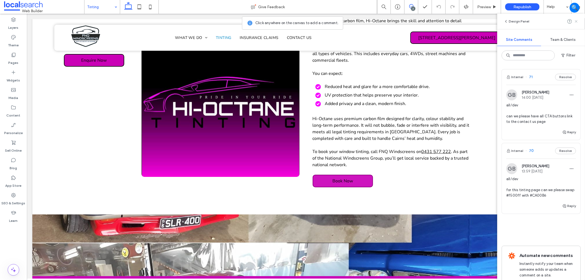
click at [576, 21] on icon at bounding box center [576, 21] width 4 height 4
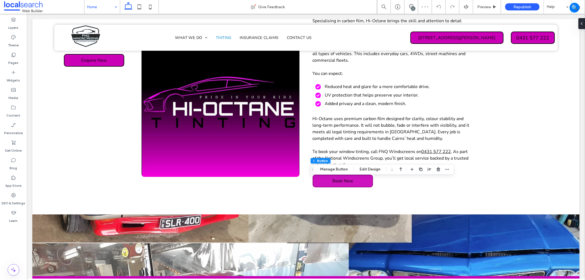
type input "**"
click at [340, 170] on button "Manage Button" at bounding box center [333, 169] width 35 height 7
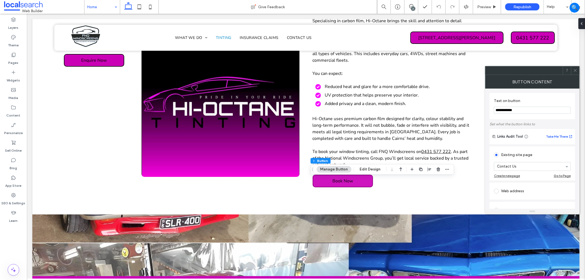
scroll to position [91, 0]
click at [574, 71] on icon at bounding box center [575, 70] width 4 height 4
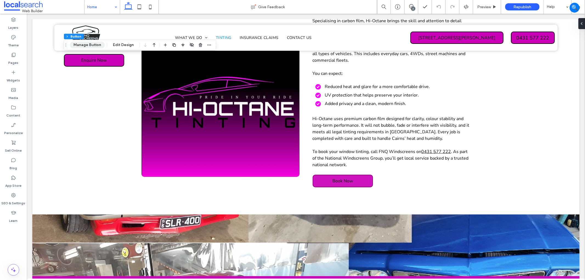
click at [94, 42] on button "Manage Button" at bounding box center [87, 45] width 35 height 7
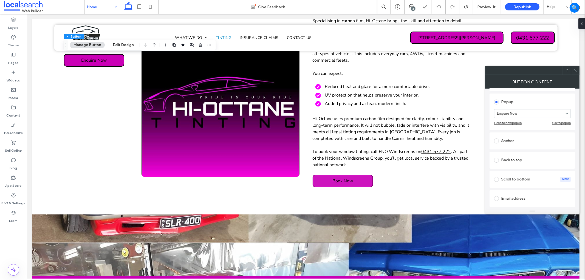
scroll to position [128, 0]
click at [574, 70] on icon at bounding box center [575, 70] width 4 height 4
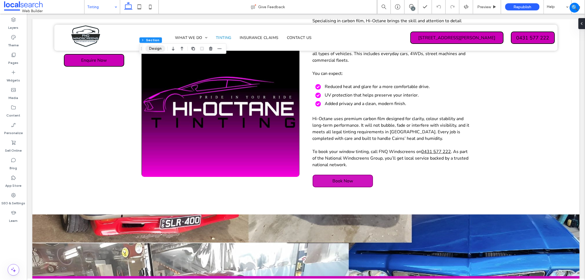
click at [150, 48] on button "Design" at bounding box center [155, 48] width 20 height 7
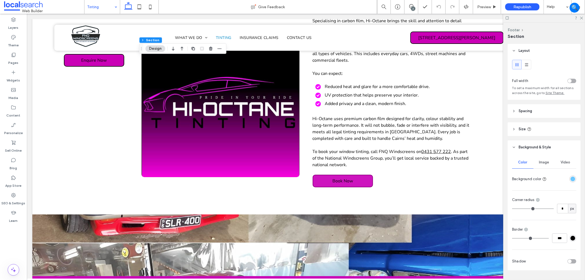
click at [570, 180] on div "rgba(108, 199, 255, 1)" at bounding box center [572, 179] width 5 height 5
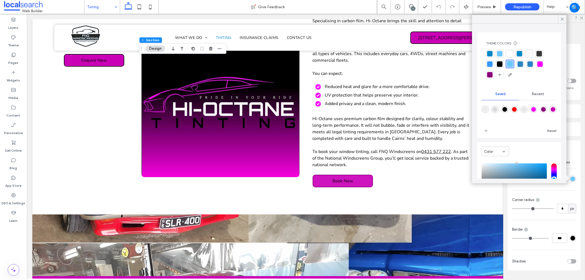
click at [549, 113] on div "rgba(202,0,182,1)" at bounding box center [552, 109] width 7 height 7
type input "*******"
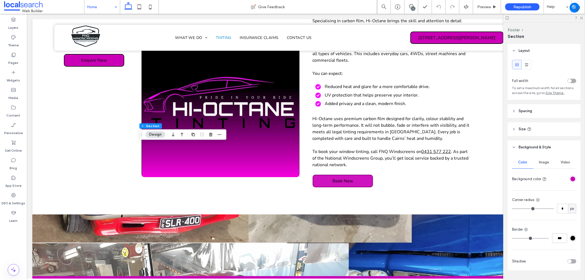
click at [570, 179] on div "rgba(202,0,182,1)" at bounding box center [572, 179] width 5 height 5
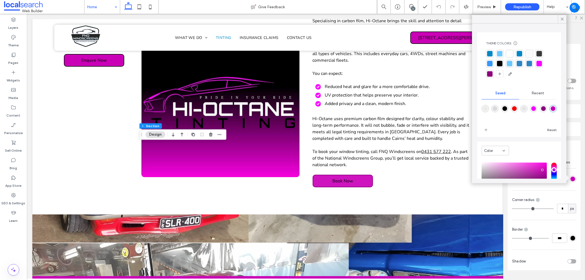
click at [499, 52] on div at bounding box center [499, 53] width 5 height 5
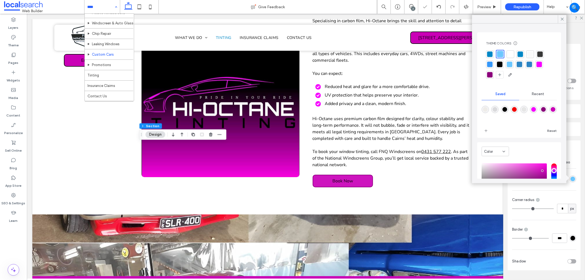
scroll to position [39, 0]
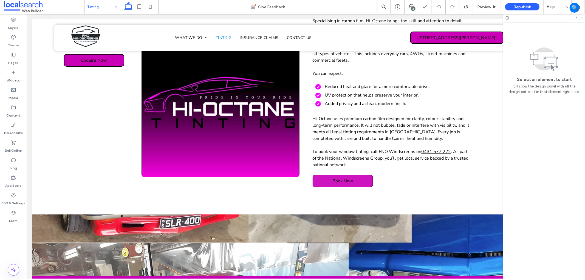
click at [581, 20] on div at bounding box center [544, 18] width 82 height 8
click at [581, 19] on icon at bounding box center [581, 18] width 4 height 4
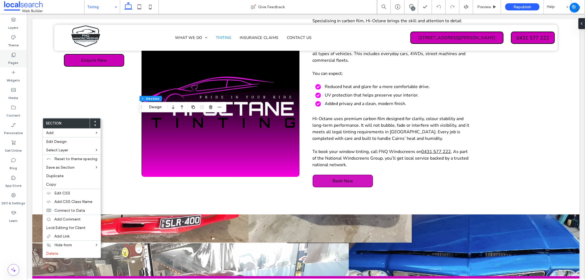
click at [8, 53] on div "Pages" at bounding box center [13, 59] width 27 height 18
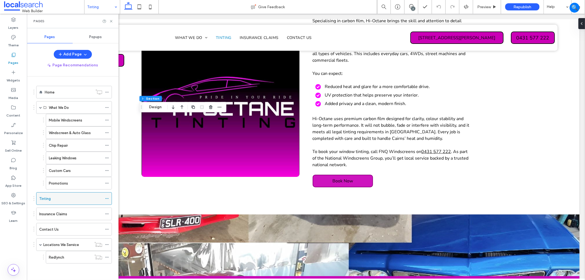
click at [110, 197] on div at bounding box center [108, 198] width 7 height 8
click at [107, 198] on icon at bounding box center [107, 199] width 4 height 4
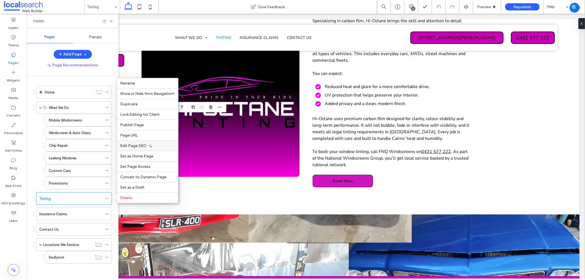
click at [130, 144] on span "Edit Page SEO" at bounding box center [133, 145] width 26 height 5
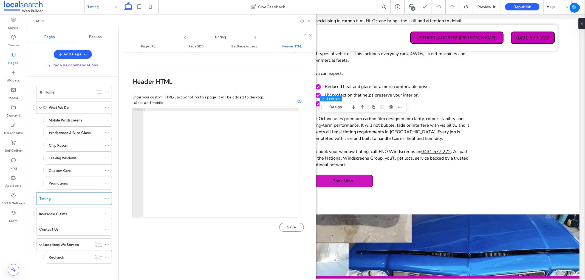
scroll to position [490, 0]
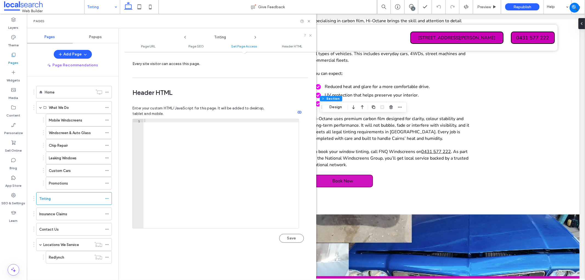
click at [160, 119] on div at bounding box center [220, 177] width 155 height 116
click at [168, 130] on div at bounding box center [220, 177] width 155 height 116
click at [199, 142] on div at bounding box center [220, 177] width 155 height 116
click at [198, 143] on div at bounding box center [220, 177] width 155 height 116
click at [195, 119] on div at bounding box center [220, 177] width 155 height 116
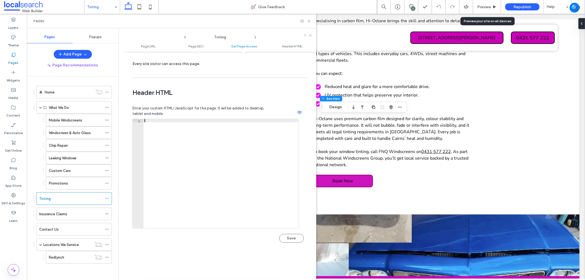
drag, startPoint x: 484, startPoint y: 5, endPoint x: 479, endPoint y: 20, distance: 16.6
click at [484, 5] on span "Preview" at bounding box center [484, 7] width 14 height 5
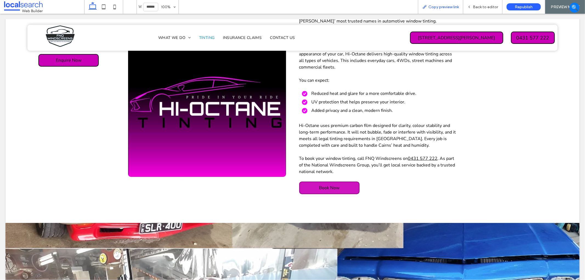
click at [448, 10] on div "Copy preview link" at bounding box center [440, 7] width 45 height 14
click at [450, 7] on span "Copy preview link" at bounding box center [443, 7] width 30 height 5
click at [484, 5] on span "Back to editor" at bounding box center [485, 7] width 25 height 5
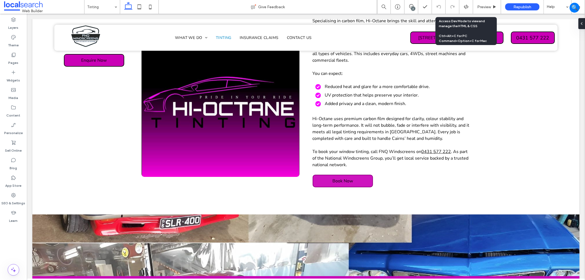
drag, startPoint x: 466, startPoint y: 6, endPoint x: 464, endPoint y: 9, distance: 3.1
click at [466, 6] on use at bounding box center [466, 7] width 4 height 4
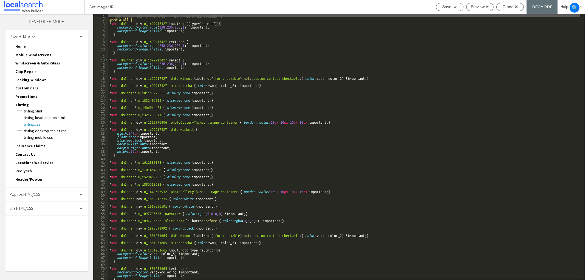
click at [36, 201] on div "Site HTML/CSS" at bounding box center [46, 208] width 82 height 14
click at [40, 229] on span "site.css" at bounding box center [56, 231] width 62 height 5
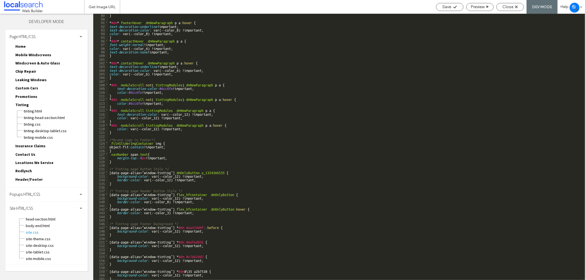
scroll to position [333, 0]
click at [505, 6] on span "Close" at bounding box center [507, 6] width 11 height 5
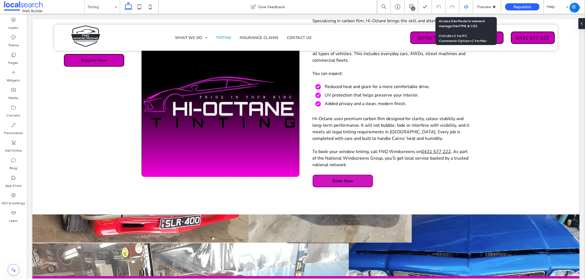
click at [467, 4] on icon at bounding box center [466, 6] width 5 height 5
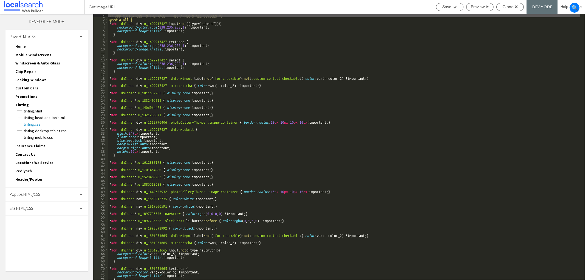
click at [52, 206] on div "Site HTML/CSS" at bounding box center [46, 208] width 82 height 14
click at [57, 229] on span "site.css" at bounding box center [56, 231] width 62 height 5
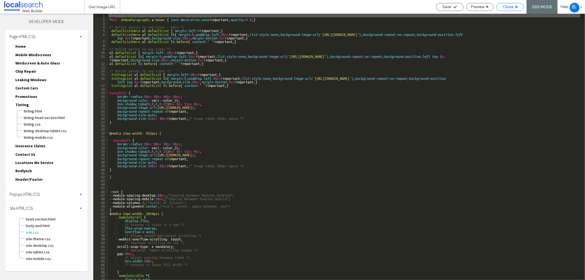
click at [501, 6] on div "Close" at bounding box center [509, 6] width 27 height 5
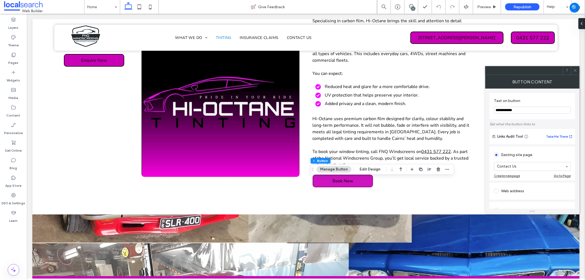
type input "**"
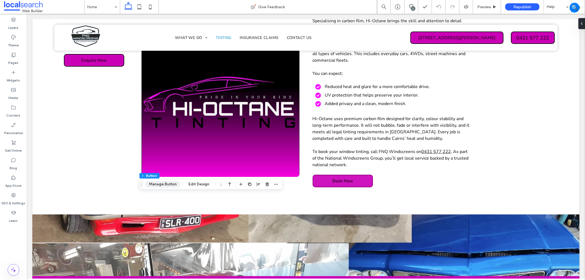
click at [164, 186] on button "Manage Button" at bounding box center [162, 184] width 35 height 7
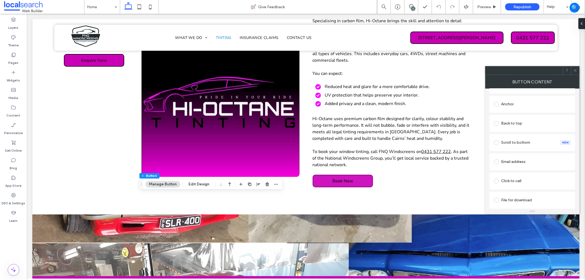
scroll to position [126, 0]
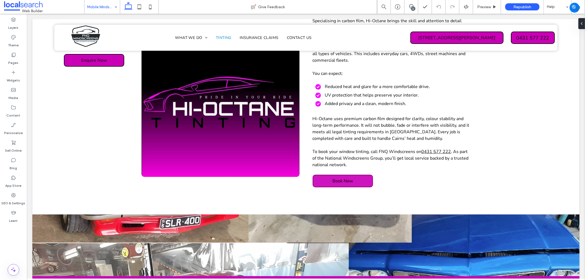
drag, startPoint x: 103, startPoint y: 26, endPoint x: 103, endPoint y: 31, distance: 4.7
click at [340, 136] on button "Manage Button" at bounding box center [333, 138] width 35 height 7
type input "**"
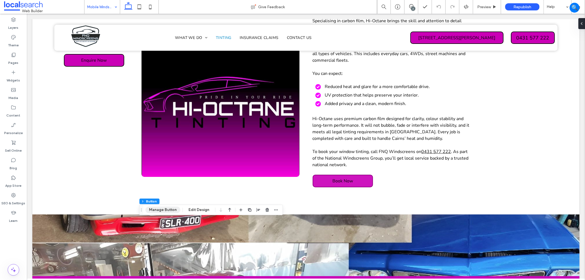
click at [165, 209] on button "Manage Button" at bounding box center [162, 209] width 35 height 7
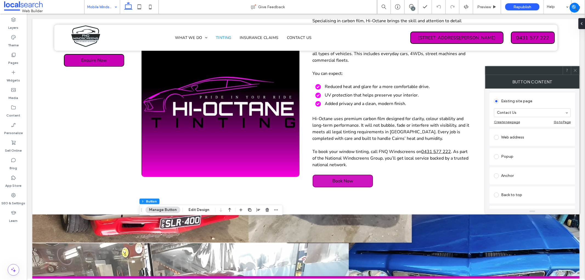
scroll to position [122, 0]
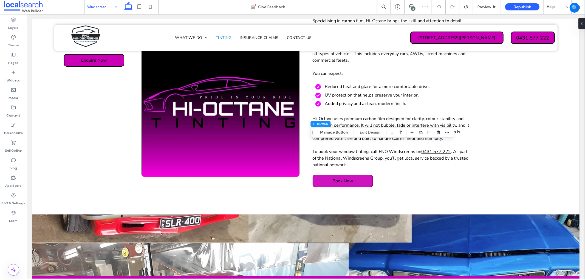
type input "**"
click at [344, 134] on button "Manage Button" at bounding box center [333, 132] width 35 height 7
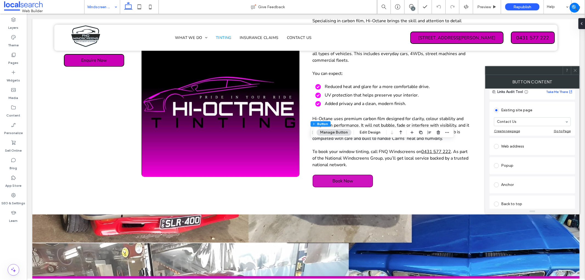
scroll to position [91, 0]
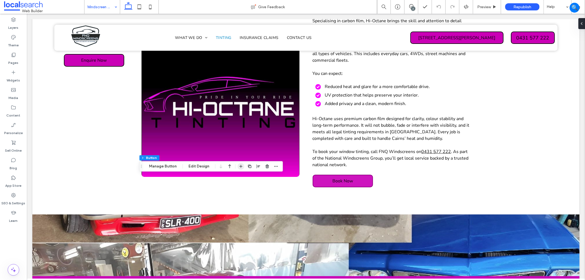
type input "**"
click at [163, 168] on button "Manage Button" at bounding box center [162, 166] width 35 height 7
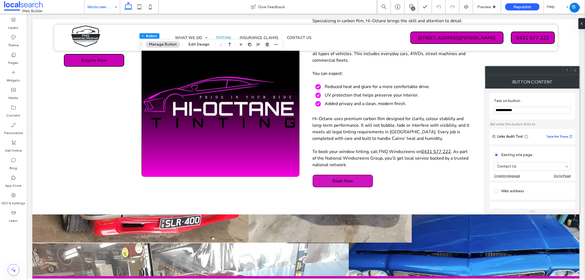
scroll to position [122, 0]
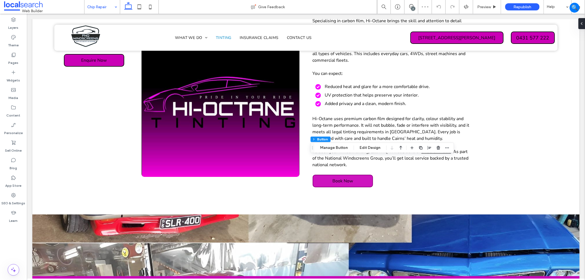
type input "**"
click at [340, 149] on button "Manage Button" at bounding box center [333, 147] width 35 height 7
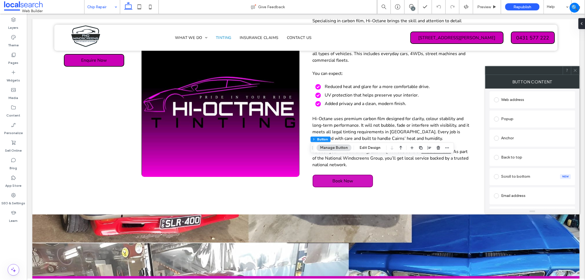
scroll to position [126, 0]
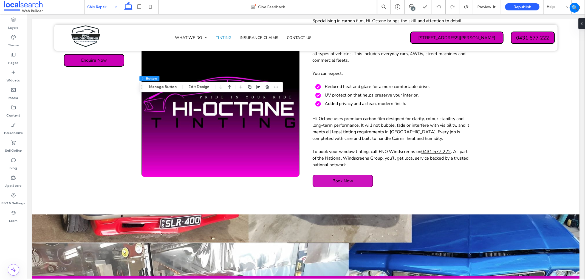
type input "**"
click at [157, 86] on button "Manage Button" at bounding box center [162, 87] width 35 height 7
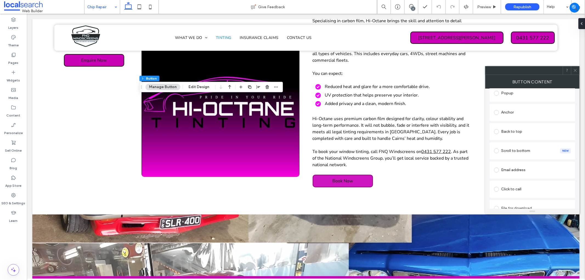
scroll to position [122, 0]
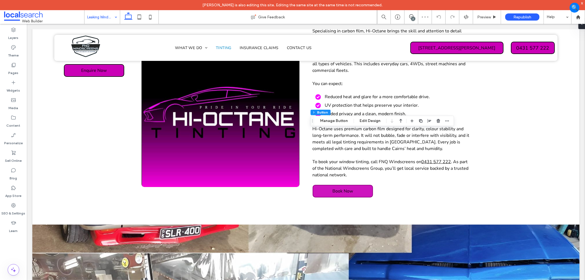
type input "**"
click at [332, 120] on button "Manage Button" at bounding box center [333, 121] width 35 height 7
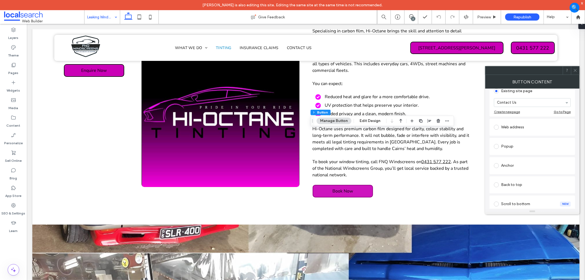
scroll to position [91, 0]
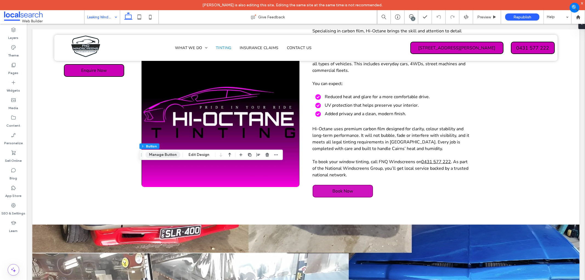
click at [170, 157] on button "Manage Button" at bounding box center [162, 154] width 35 height 7
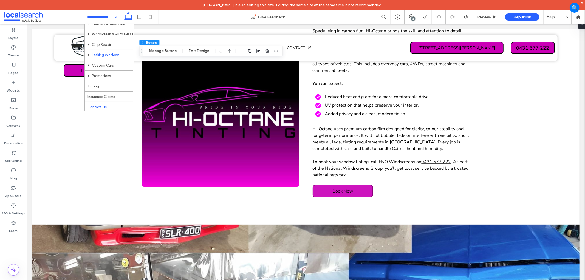
scroll to position [30, 0]
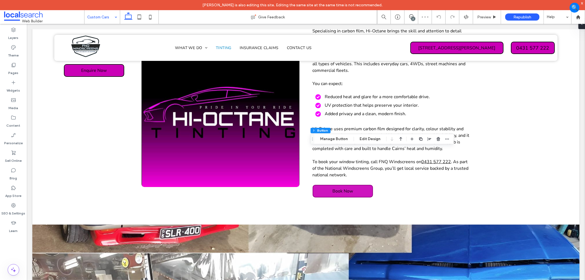
type input "**"
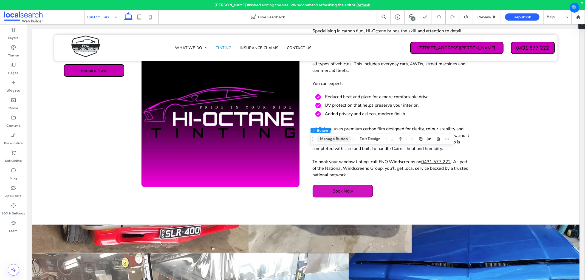
click at [337, 138] on button "Manage Button" at bounding box center [333, 139] width 35 height 7
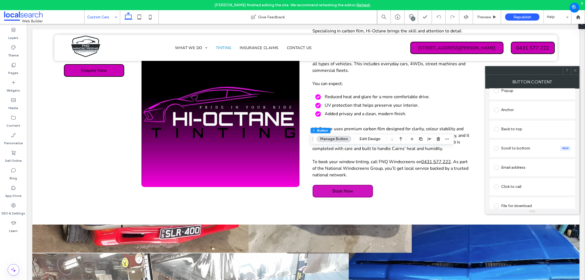
scroll to position [122, 0]
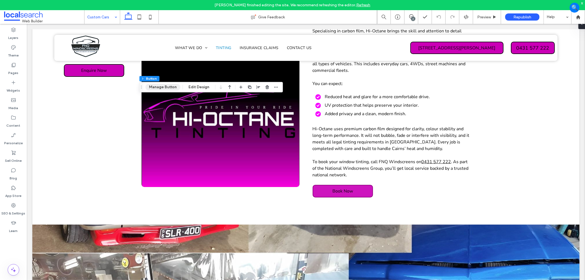
click at [170, 89] on button "Manage Button" at bounding box center [162, 87] width 35 height 7
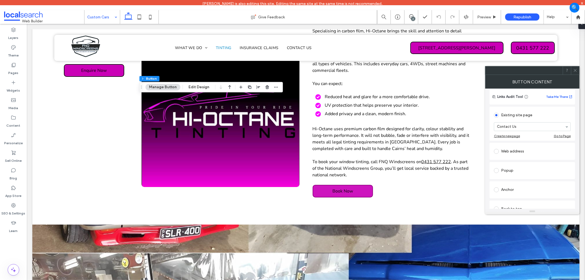
scroll to position [34, 0]
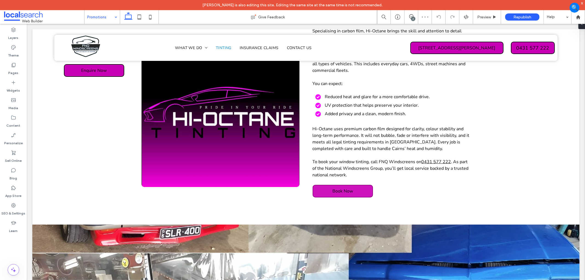
click at [88, 18] on input at bounding box center [100, 17] width 27 height 14
click at [80, 164] on button "Manage Button" at bounding box center [83, 167] width 35 height 7
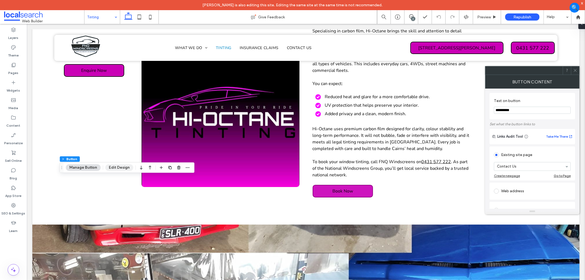
click at [117, 168] on button "Edit Design" at bounding box center [119, 167] width 28 height 7
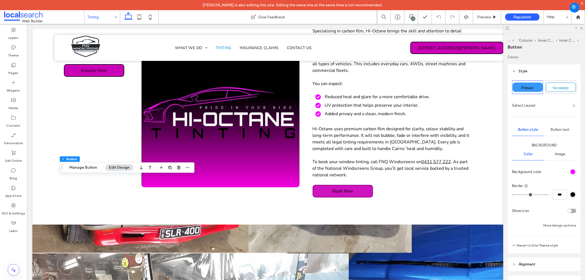
click at [570, 174] on div "rgb(246, 0, 255)" at bounding box center [572, 171] width 5 height 5
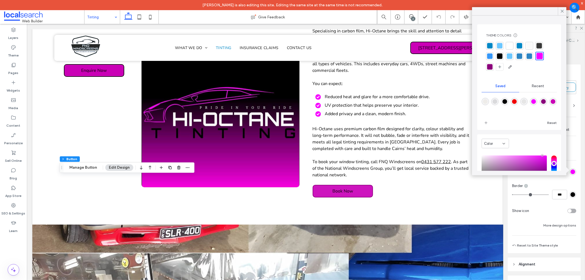
click at [549, 105] on div "rgba(202,0,182,1)" at bounding box center [552, 101] width 7 height 7
type input "*"
type input "*******"
type input "*"
click at [561, 10] on use at bounding box center [562, 11] width 3 height 3
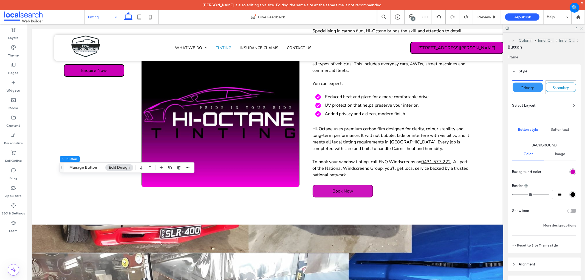
click at [580, 28] on icon at bounding box center [581, 28] width 4 height 4
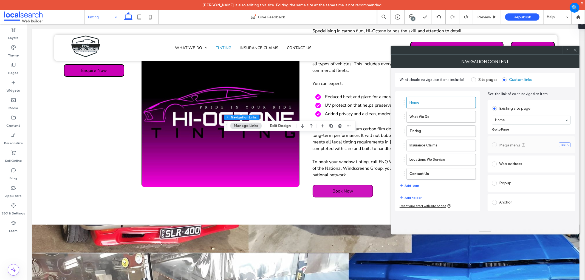
type input "***"
type input "****"
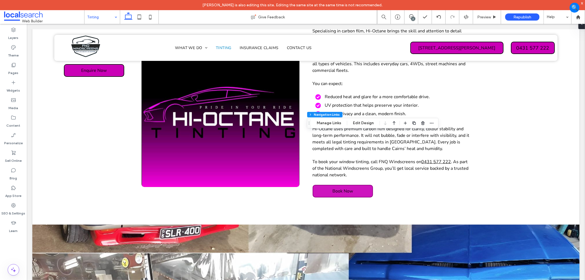
type input "***"
type input "****"
type input "***"
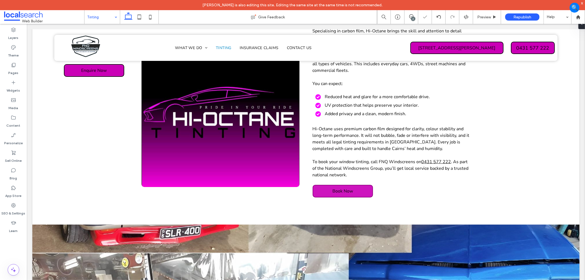
type input "***"
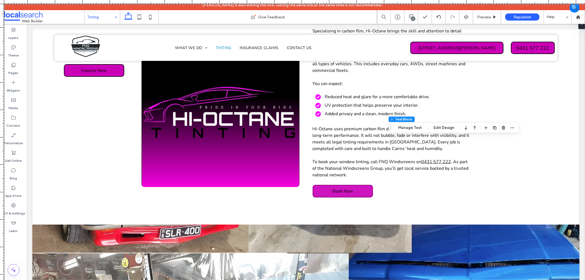
click at [265, 4] on span "Franz Balderas is also editing this site. Editing the same site at the same tim…" at bounding box center [292, 5] width 180 height 5
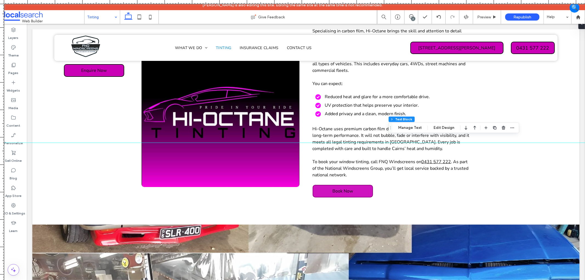
drag, startPoint x: 267, startPoint y: 1, endPoint x: 308, endPoint y: 143, distance: 147.3
click at [308, 280] on div at bounding box center [292, 280] width 585 height 0
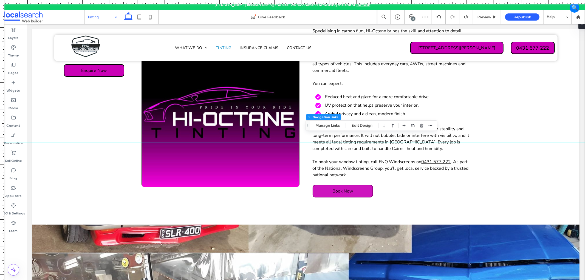
type input "***"
type input "****"
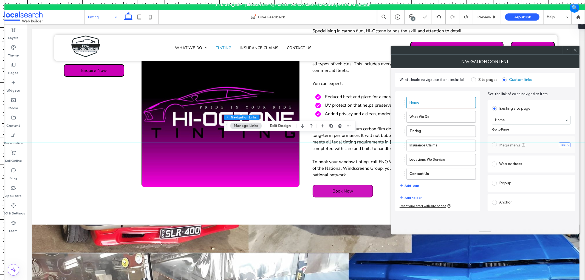
type input "***"
type input "****"
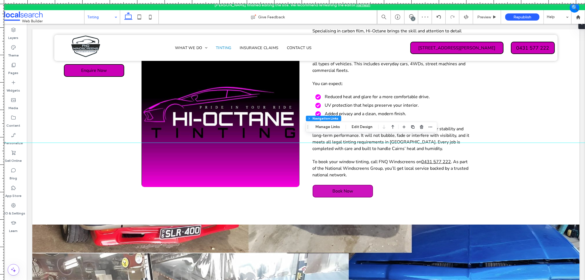
type input "***"
type input "****"
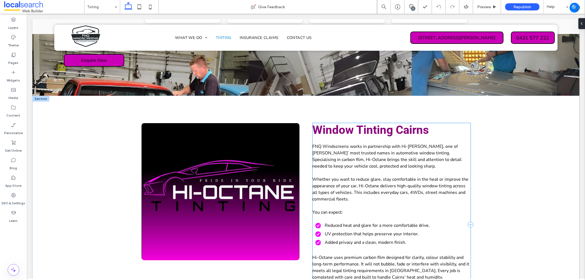
scroll to position [215, 0]
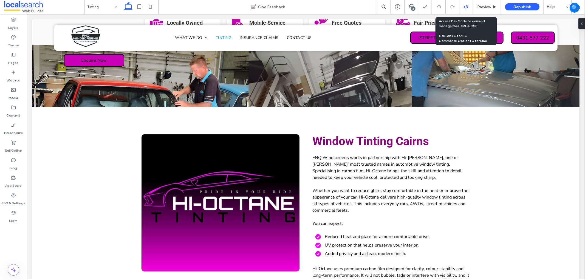
click at [462, 6] on div at bounding box center [465, 6] width 13 height 5
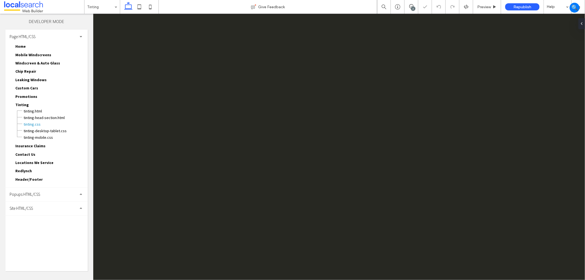
scroll to position [0, 0]
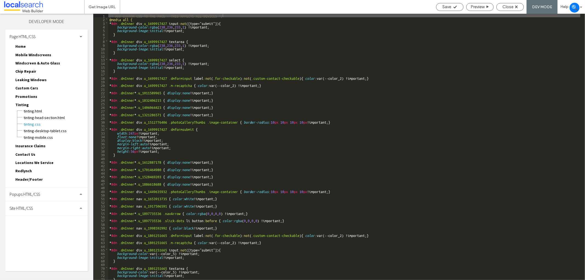
click at [33, 192] on span "Popups HTML/CSS" at bounding box center [25, 194] width 30 height 5
click at [31, 217] on span "Site HTML/CSS" at bounding box center [21, 219] width 23 height 5
click at [45, 240] on span "site.css" at bounding box center [56, 242] width 62 height 5
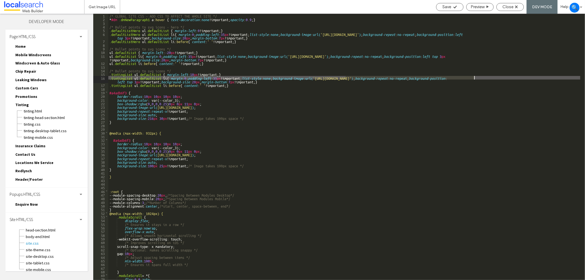
drag, startPoint x: 345, startPoint y: 78, endPoint x: 474, endPoint y: 76, distance: 129.1
click at [474, 76] on div "/* GLOBAL SITE CSS - ADD CSS TO AFFECT THE WHOLE SITE */ * #dm .dmNewParagraph1…" at bounding box center [344, 151] width 472 height 274
click at [478, 94] on div "/* GLOBAL SITE CSS - ADD CSS TO AFFECT THE WHOLE SITE */ * #dm .dmNewParagraph1…" at bounding box center [344, 151] width 472 height 274
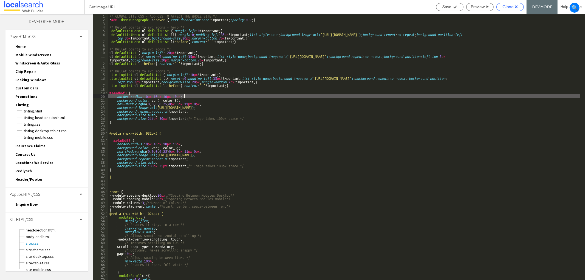
click at [504, 6] on span "Close" at bounding box center [507, 6] width 11 height 5
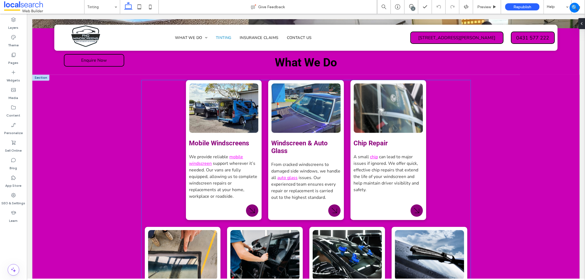
scroll to position [1096, 0]
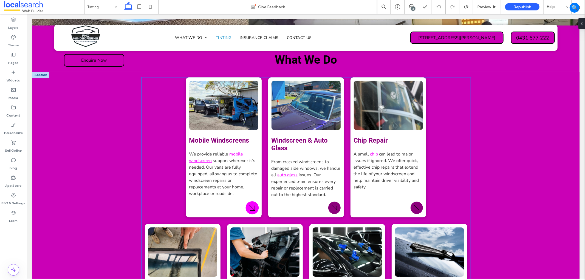
click at [251, 202] on icon "Arrow Icon" at bounding box center [251, 207] width 11 height 11
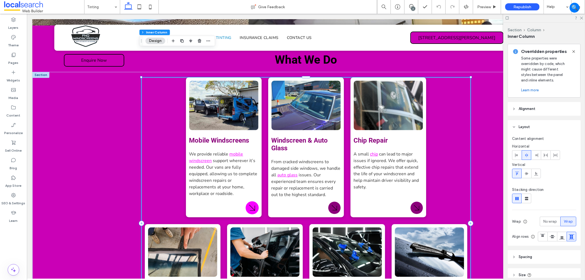
click at [251, 202] on icon "Arrow Icon" at bounding box center [251, 207] width 11 height 11
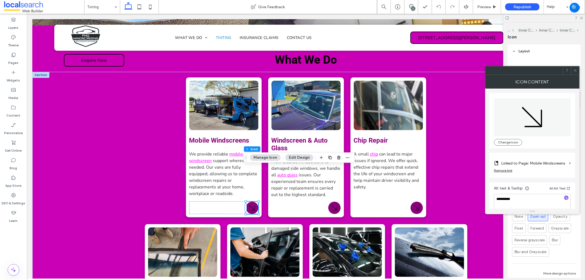
click at [297, 154] on button "Edit Design" at bounding box center [299, 157] width 28 height 7
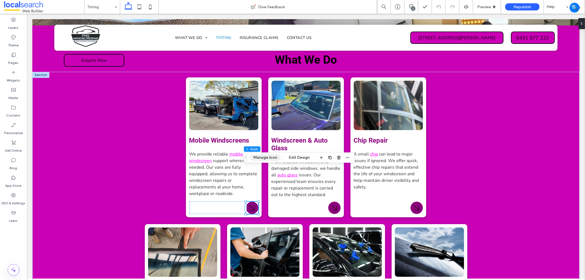
click at [255, 156] on button "Manage Icon" at bounding box center [265, 157] width 31 height 7
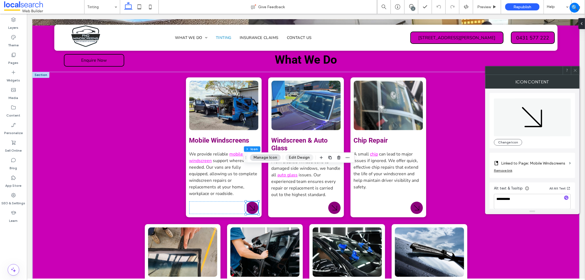
click at [304, 155] on button "Edit Design" at bounding box center [299, 157] width 28 height 7
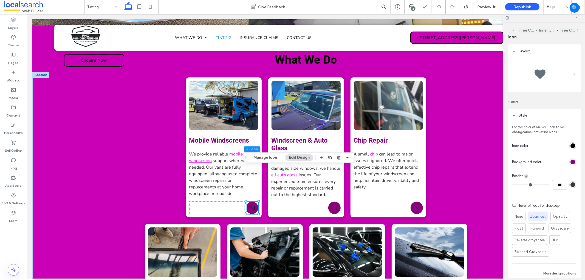
click at [570, 144] on div "rgb(0, 0, 0)" at bounding box center [572, 145] width 5 height 5
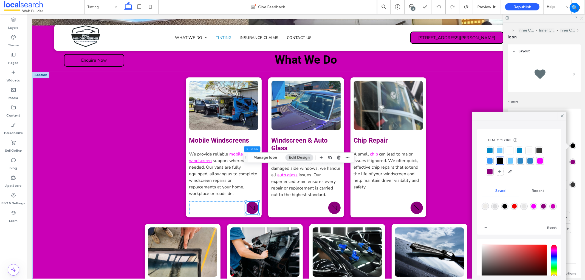
click at [572, 137] on div "For the color of an SVG icon to be changeable, it must be black. Icon color Bac…" at bounding box center [543, 201] width 73 height 159
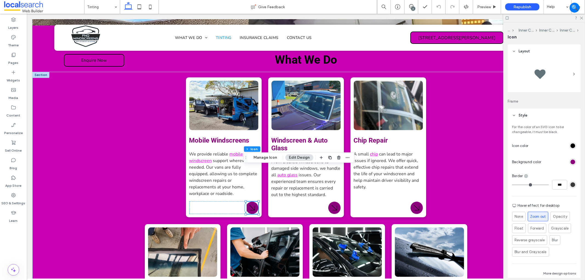
click at [570, 147] on div "rgb(0, 0, 0)" at bounding box center [572, 145] width 5 height 5
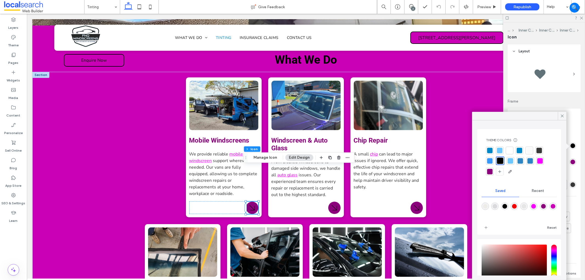
click at [509, 149] on div at bounding box center [509, 150] width 5 height 5
click at [571, 131] on div "For the color of an SVG icon to be changeable, it must be black. Icon color Bac…" at bounding box center [543, 201] width 73 height 159
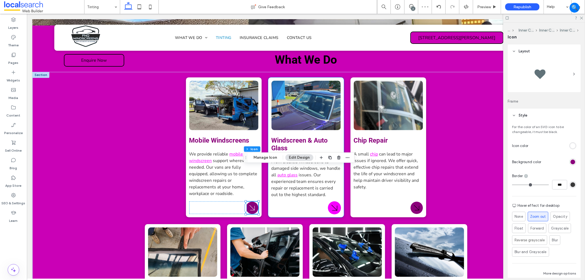
click at [328, 202] on icon "Arrow Icon" at bounding box center [333, 207] width 11 height 11
click at [329, 202] on icon "Arrow Icon" at bounding box center [333, 207] width 11 height 11
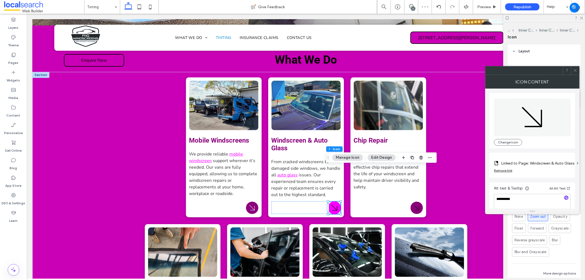
click at [329, 202] on icon "Arrow Icon" at bounding box center [333, 207] width 11 height 11
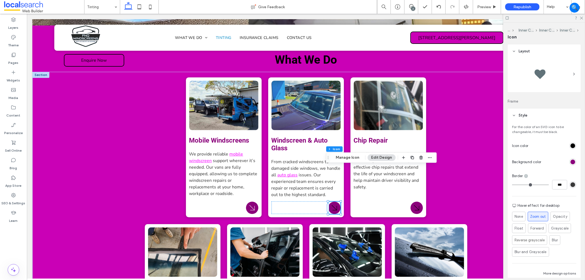
click at [570, 147] on div "rgb(0, 0, 0)" at bounding box center [572, 145] width 5 height 5
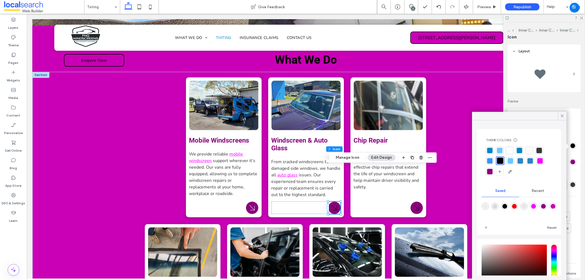
click at [508, 152] on div at bounding box center [509, 150] width 5 height 5
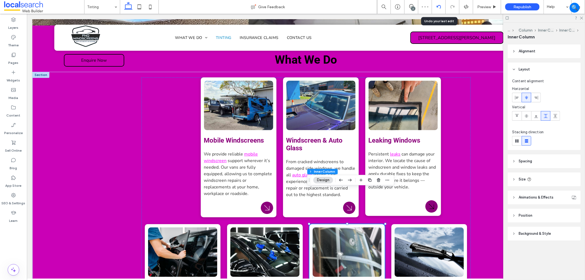
click at [438, 10] on div at bounding box center [439, 7] width 14 height 14
click at [442, 10] on div at bounding box center [439, 7] width 14 height 14
click at [437, 9] on div at bounding box center [439, 7] width 14 height 14
click at [439, 7] on icon at bounding box center [438, 7] width 4 height 4
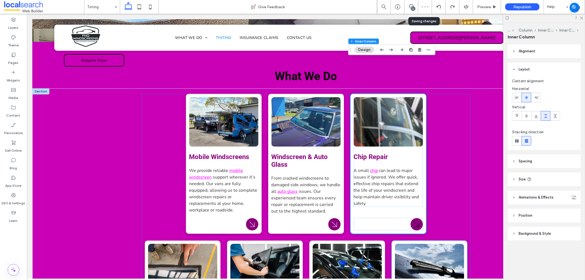
scroll to position [1106, 0]
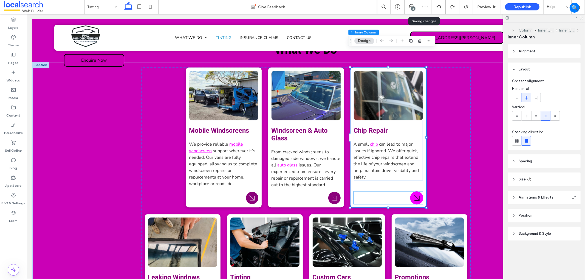
click at [415, 192] on icon "Arrow Icon" at bounding box center [416, 197] width 11 height 11
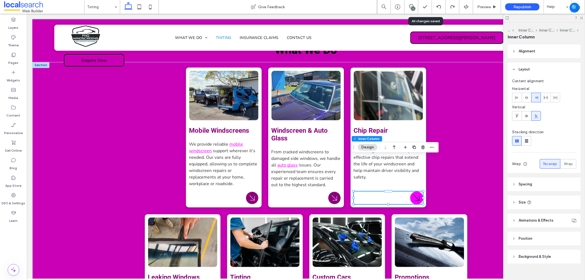
click at [415, 192] on icon "Arrow Icon" at bounding box center [416, 197] width 11 height 11
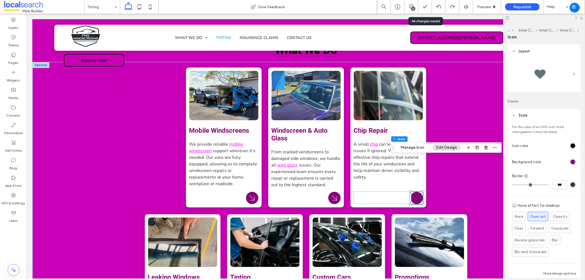
click at [571, 144] on div "rgb(0, 0, 0)" at bounding box center [572, 145] width 5 height 5
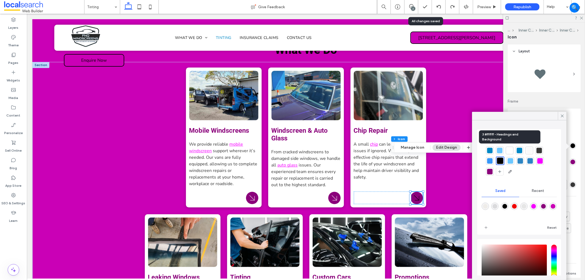
click at [509, 151] on div at bounding box center [509, 150] width 5 height 5
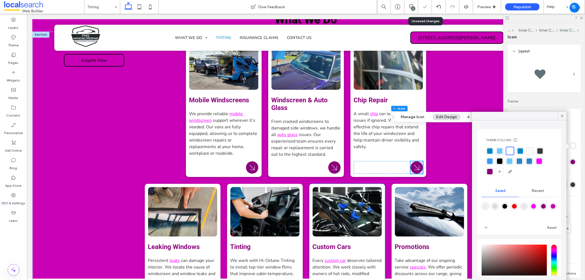
scroll to position [1198, 0]
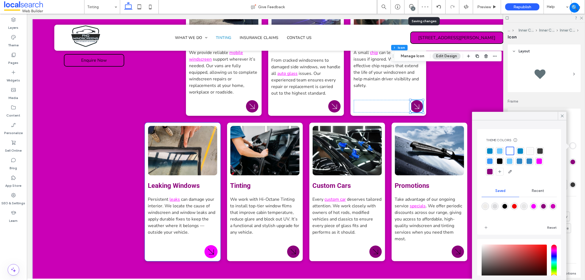
click at [206, 246] on icon "Arrow Icon" at bounding box center [210, 251] width 11 height 11
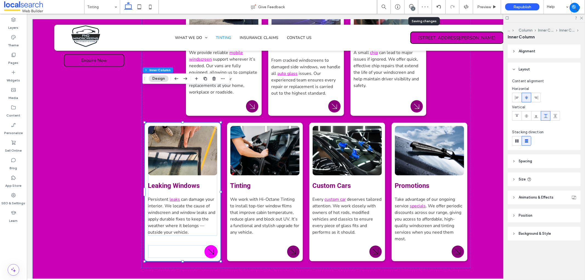
click at [206, 246] on icon "Arrow Icon" at bounding box center [210, 251] width 11 height 11
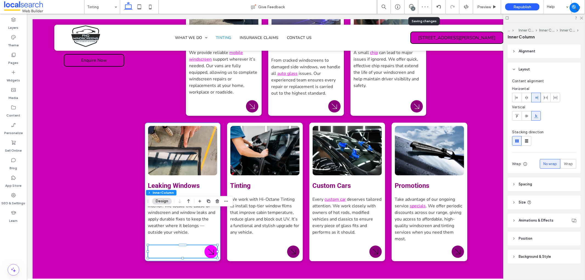
click at [207, 246] on icon "Arrow Icon" at bounding box center [210, 251] width 11 height 11
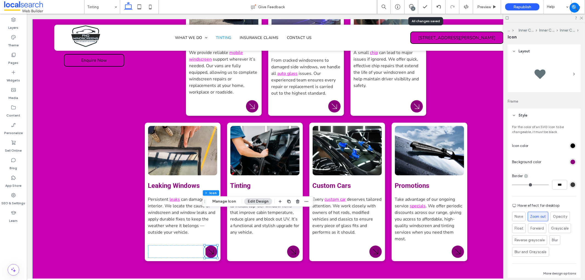
click at [570, 145] on div "rgb(0, 0, 0)" at bounding box center [572, 145] width 5 height 5
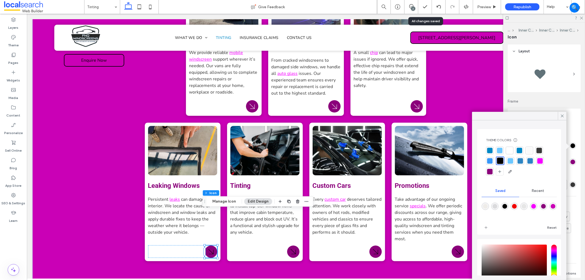
click at [511, 150] on div at bounding box center [509, 150] width 5 height 5
click at [286, 245] on div "Arrow Icon" at bounding box center [292, 251] width 13 height 13
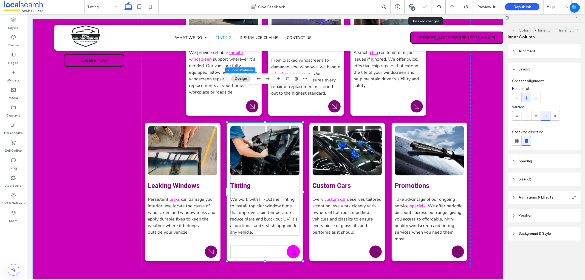
click at [286, 245] on div "Arrow Icon" at bounding box center [292, 251] width 13 height 13
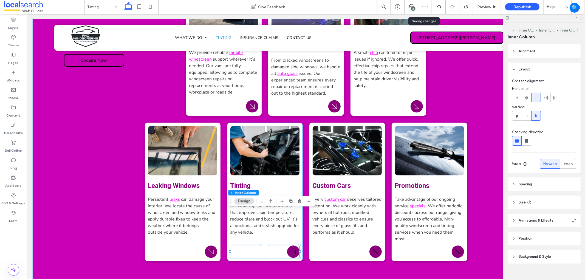
click at [291, 257] on div at bounding box center [264, 257] width 69 height 0
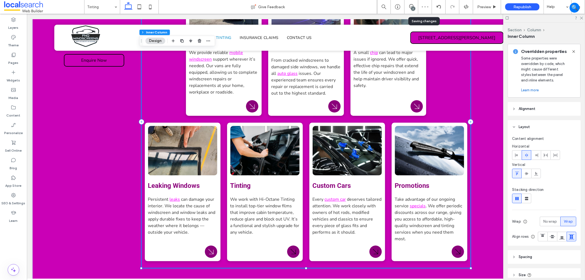
click at [292, 246] on icon "Arrow Icon" at bounding box center [293, 251] width 10 height 10
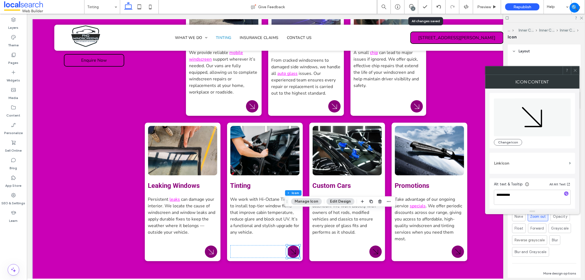
click at [300, 203] on button "Manage Icon" at bounding box center [306, 201] width 31 height 7
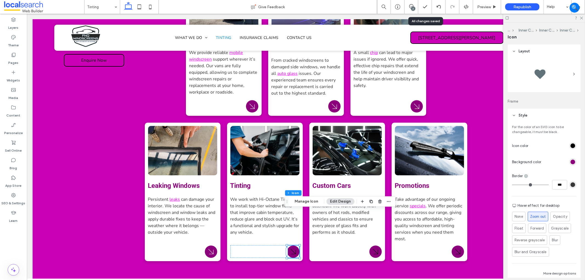
click at [339, 200] on button "Edit Design" at bounding box center [340, 201] width 28 height 7
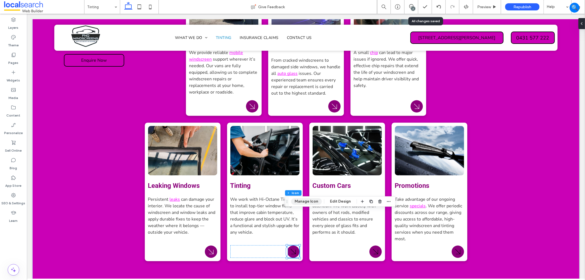
drag, startPoint x: 314, startPoint y: 202, endPoint x: 317, endPoint y: 200, distance: 4.0
click at [314, 202] on button "Manage Icon" at bounding box center [306, 201] width 31 height 7
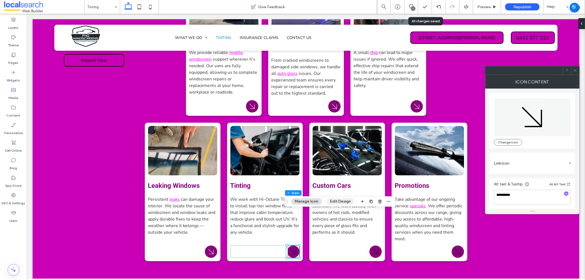
click at [339, 201] on button "Edit Design" at bounding box center [340, 201] width 28 height 7
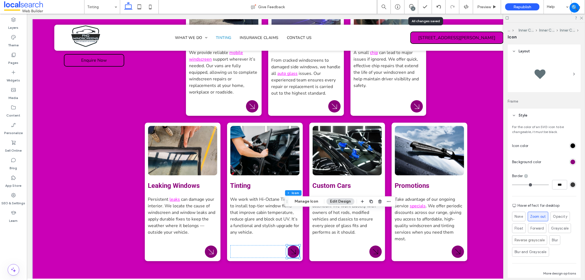
click at [570, 147] on div "rgb(0, 0, 0)" at bounding box center [572, 145] width 5 height 5
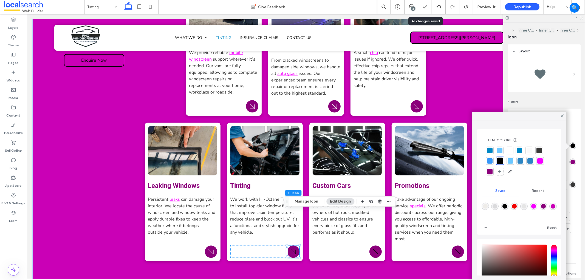
drag, startPoint x: 509, startPoint y: 149, endPoint x: 477, endPoint y: 165, distance: 35.1
click at [508, 149] on div at bounding box center [509, 150] width 5 height 5
click at [332, 245] on div "Arrow Icon" at bounding box center [346, 251] width 69 height 13
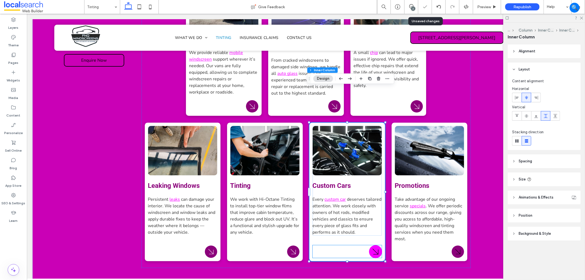
click at [369, 246] on icon "Arrow Icon" at bounding box center [374, 251] width 11 height 11
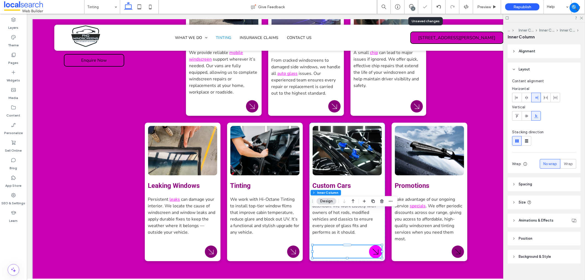
click at [369, 246] on icon "Arrow Icon" at bounding box center [374, 251] width 11 height 11
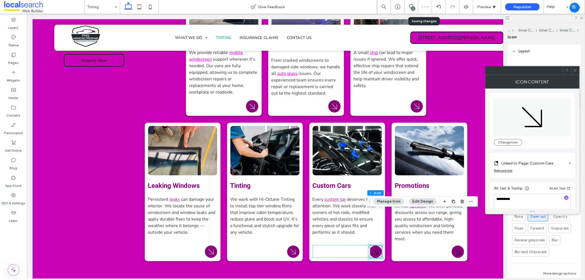
click at [430, 200] on button "Edit Design" at bounding box center [422, 201] width 28 height 7
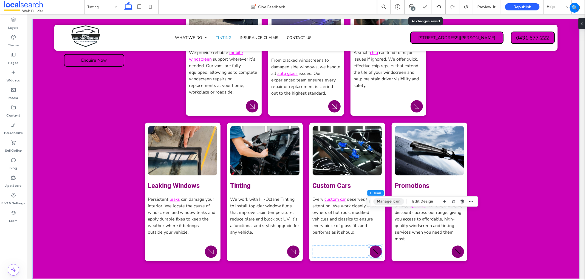
click at [399, 199] on button "Manage Icon" at bounding box center [388, 201] width 31 height 7
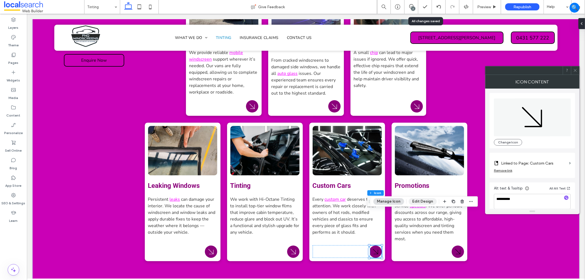
click at [419, 201] on button "Edit Design" at bounding box center [422, 201] width 28 height 7
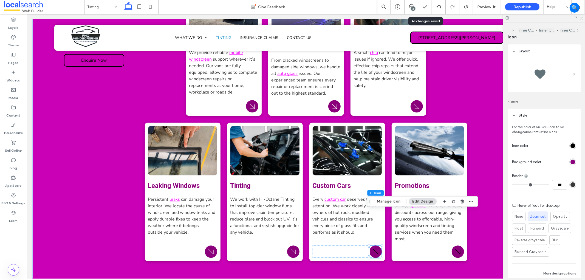
click at [570, 145] on div "rgb(0, 0, 0)" at bounding box center [572, 145] width 5 height 5
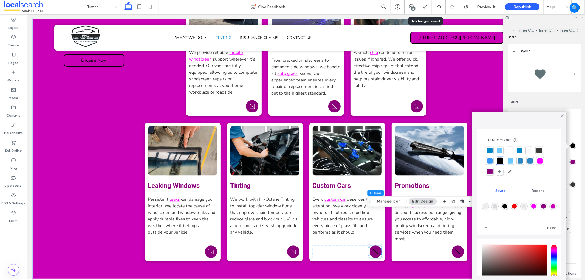
click at [505, 151] on div at bounding box center [509, 151] width 8 height 8
click at [454, 246] on icon "Arrow Icon" at bounding box center [457, 251] width 11 height 11
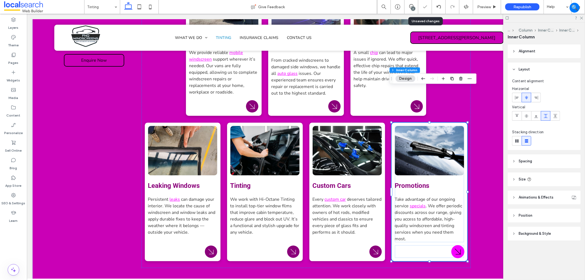
click at [454, 246] on icon "Arrow Icon" at bounding box center [457, 251] width 11 height 11
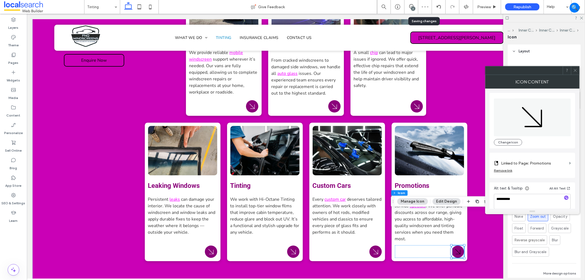
click at [448, 203] on button "Edit Design" at bounding box center [446, 201] width 28 height 7
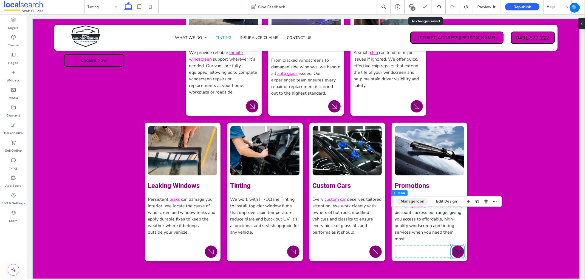
click at [420, 202] on button "Manage Icon" at bounding box center [412, 201] width 31 height 7
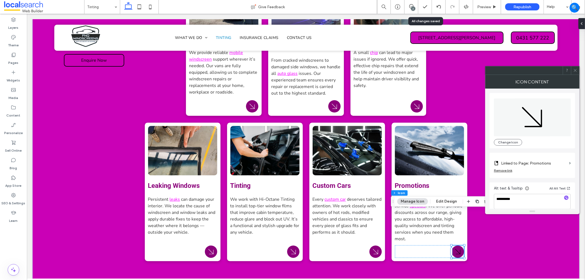
click at [445, 196] on div "Section Column Inner Column Inner Column Inner Column Inner Column Icon Manage …" at bounding box center [446, 201] width 111 height 10
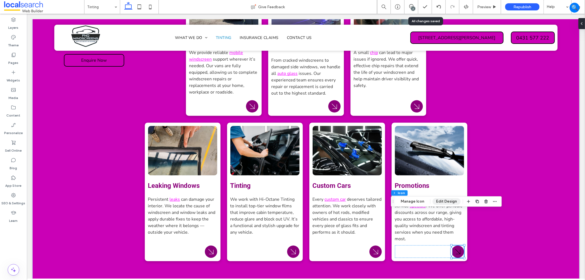
click at [446, 200] on button "Edit Design" at bounding box center [446, 201] width 28 height 7
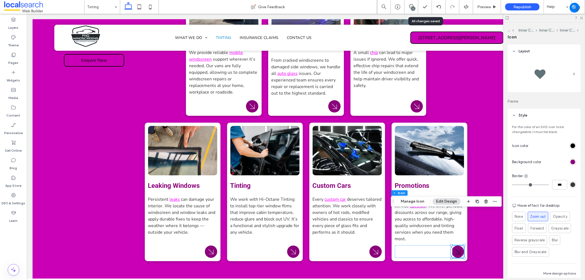
click at [570, 147] on div "rgb(0, 0, 0)" at bounding box center [572, 145] width 5 height 5
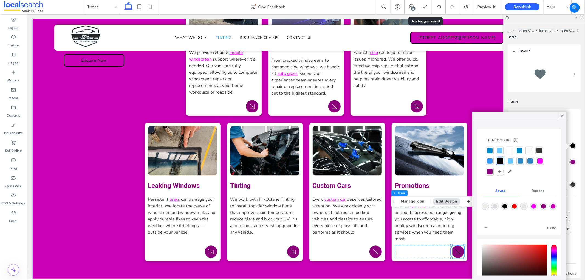
click at [513, 150] on div at bounding box center [509, 151] width 8 height 8
click at [559, 117] on icon at bounding box center [561, 115] width 5 height 5
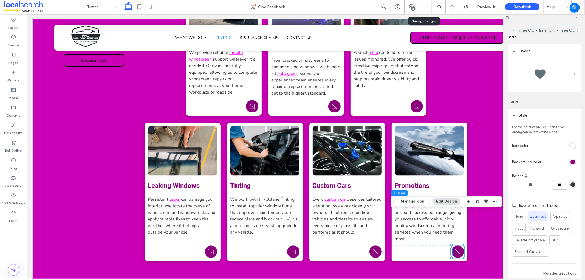
drag, startPoint x: 582, startPoint y: 18, endPoint x: 548, endPoint y: 12, distance: 34.4
click at [582, 18] on icon at bounding box center [581, 18] width 4 height 4
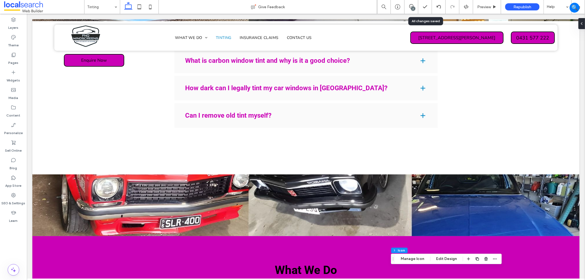
scroll to position [1038, 0]
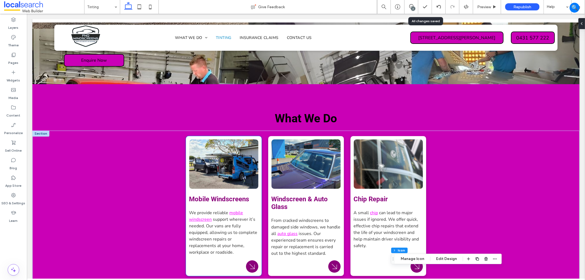
click at [222, 216] on span "support wherever it’s needed. Our vans are fully equipped, allowing us to compl…" at bounding box center [223, 235] width 68 height 39
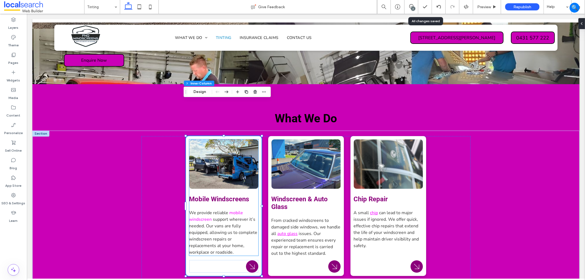
click at [231, 209] on link "mobile windscreen" at bounding box center [216, 215] width 54 height 13
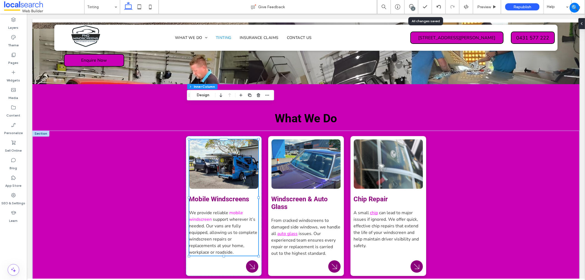
click at [231, 209] on link "mobile windscreen" at bounding box center [216, 215] width 54 height 13
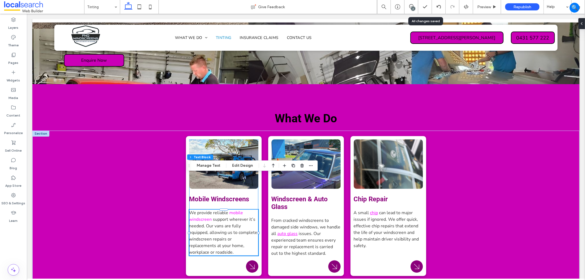
click at [230, 209] on link "mobile windscreen" at bounding box center [216, 215] width 54 height 13
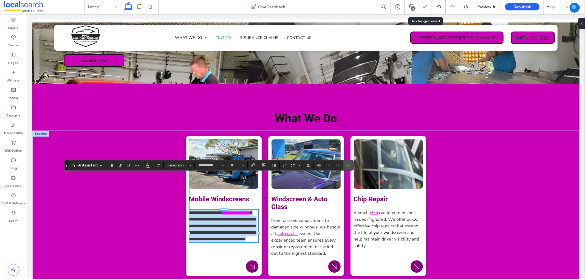
click at [230, 210] on link "**********" at bounding box center [236, 212] width 28 height 4
drag, startPoint x: 225, startPoint y: 177, endPoint x: 232, endPoint y: 180, distance: 7.4
click at [228, 209] on p "**********" at bounding box center [223, 225] width 69 height 33
click at [233, 210] on link "**********" at bounding box center [236, 212] width 28 height 4
click at [228, 210] on link "**********" at bounding box center [236, 212] width 28 height 4
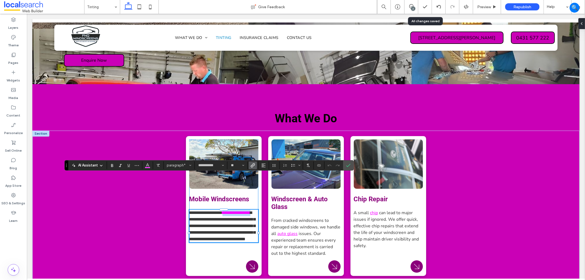
drag, startPoint x: 226, startPoint y: 177, endPoint x: 208, endPoint y: 184, distance: 19.7
click at [222, 210] on link "**********" at bounding box center [236, 212] width 28 height 4
click at [145, 169] on div "**********" at bounding box center [208, 165] width 289 height 10
click at [149, 165] on icon "Color" at bounding box center [147, 165] width 4 height 4
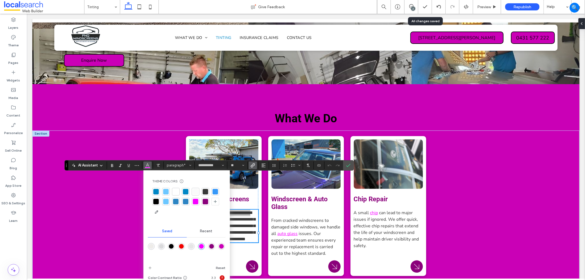
drag, startPoint x: 209, startPoint y: 247, endPoint x: 182, endPoint y: 234, distance: 30.6
click at [209, 247] on div "rgba(138,1,123,1)" at bounding box center [211, 246] width 5 height 5
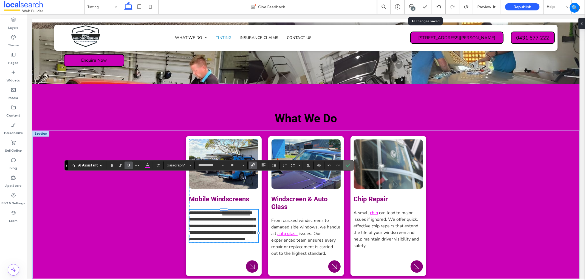
click at [349, 167] on icon "Confirm" at bounding box center [348, 165] width 4 height 4
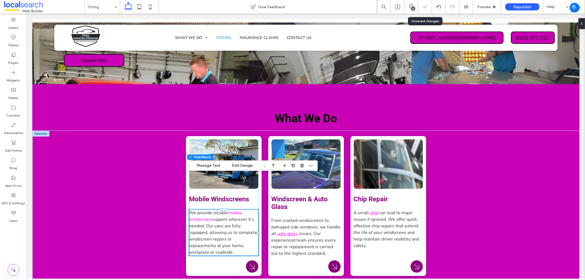
click at [232, 209] on link "mobile windscreen" at bounding box center [215, 215] width 53 height 13
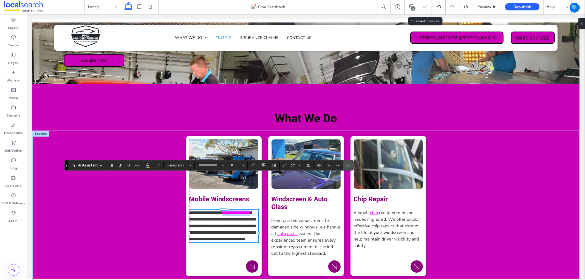
type input "**********"
type input "**"
click at [228, 210] on link "**********" at bounding box center [236, 212] width 28 height 4
click at [227, 210] on link "**********" at bounding box center [236, 212] width 28 height 4
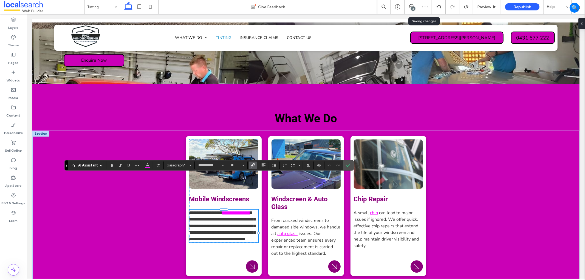
click at [208, 209] on p "**********" at bounding box center [223, 225] width 69 height 33
click at [227, 209] on p "**********" at bounding box center [223, 225] width 69 height 33
click at [238, 210] on link "**********" at bounding box center [236, 212] width 28 height 4
click at [228, 210] on link "**********" at bounding box center [236, 212] width 28 height 4
drag, startPoint x: 227, startPoint y: 177, endPoint x: 209, endPoint y: 183, distance: 18.9
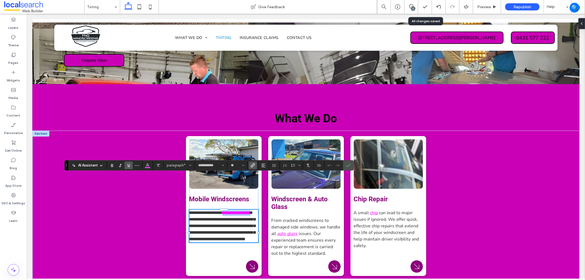
click at [209, 209] on p "**********" at bounding box center [223, 225] width 69 height 33
click at [147, 166] on icon "Color" at bounding box center [147, 165] width 4 height 4
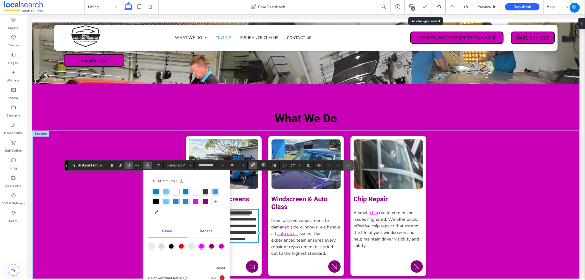
click at [210, 246] on div "rgba(138,1,123,1)" at bounding box center [211, 246] width 5 height 5
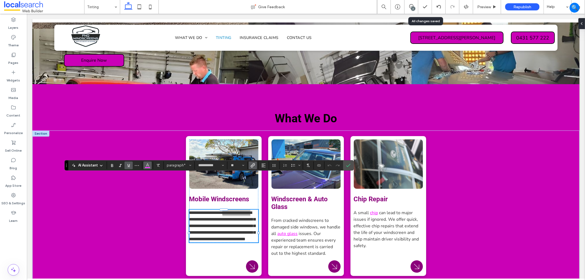
click at [149, 166] on icon "Color" at bounding box center [147, 165] width 4 height 4
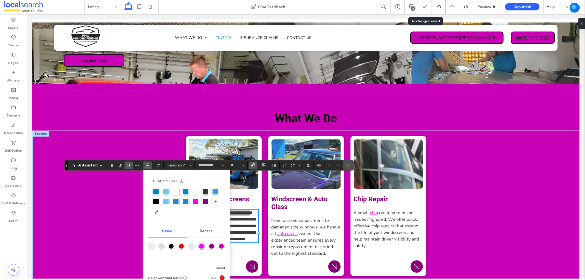
click at [212, 247] on div "rgba(138,1,123,1)" at bounding box center [211, 246] width 5 height 5
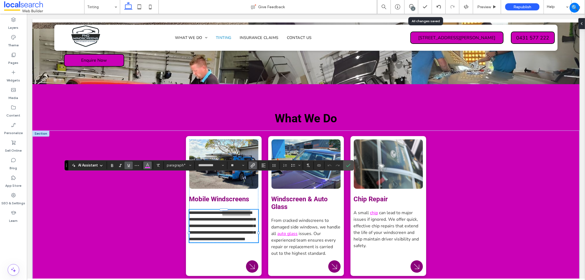
click at [143, 165] on button "Color" at bounding box center [147, 165] width 8 height 8
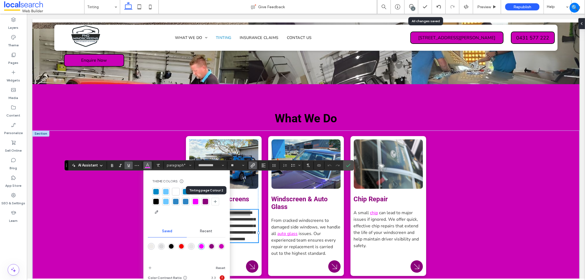
click at [206, 202] on div at bounding box center [205, 201] width 5 height 5
click at [211, 248] on div "rgba(138,1,123,1)" at bounding box center [211, 246] width 5 height 5
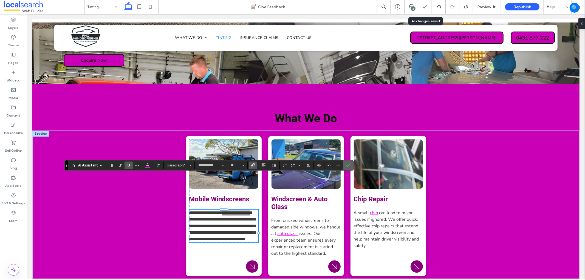
click at [352, 165] on label "Confirm" at bounding box center [348, 165] width 8 height 10
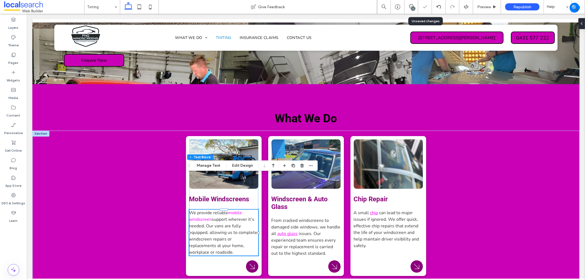
click at [231, 209] on link "mobile windscreen" at bounding box center [215, 215] width 53 height 13
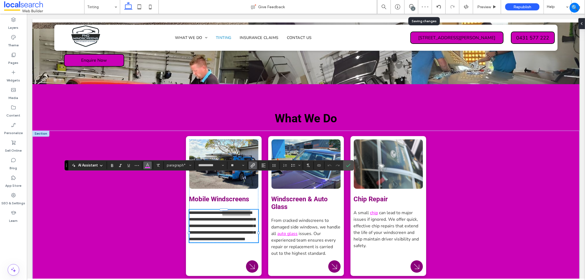
click at [147, 163] on icon "Color" at bounding box center [147, 165] width 4 height 4
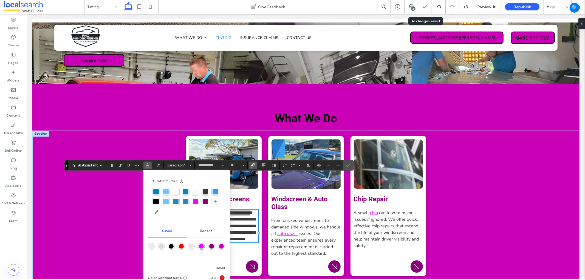
click at [203, 202] on div at bounding box center [205, 201] width 5 height 5
click at [349, 164] on icon "Confirm" at bounding box center [348, 165] width 4 height 4
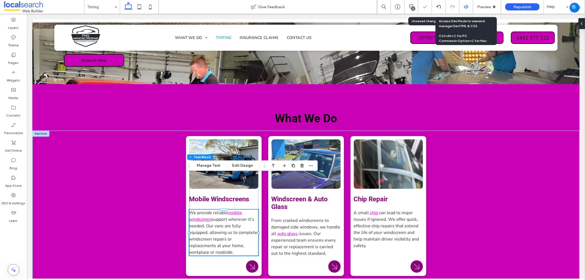
click at [469, 2] on div at bounding box center [466, 7] width 14 height 14
click at [462, 12] on div at bounding box center [466, 7] width 14 height 14
click at [465, 7] on use at bounding box center [466, 7] width 4 height 4
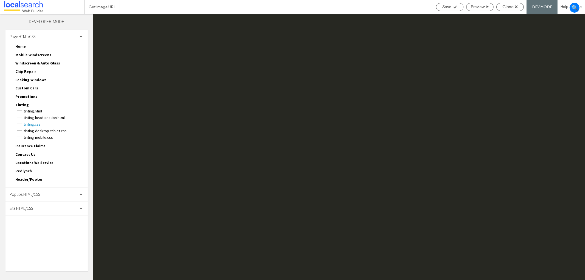
scroll to position [0, 0]
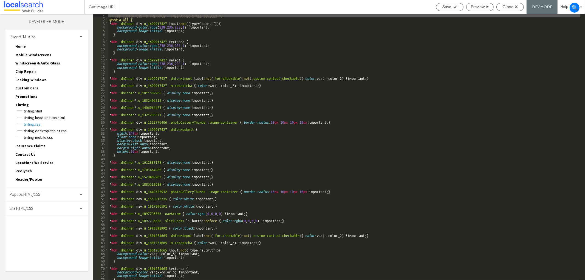
click at [29, 207] on div "Site HTML/CSS" at bounding box center [46, 208] width 82 height 14
click at [31, 229] on span "site.css" at bounding box center [56, 231] width 62 height 5
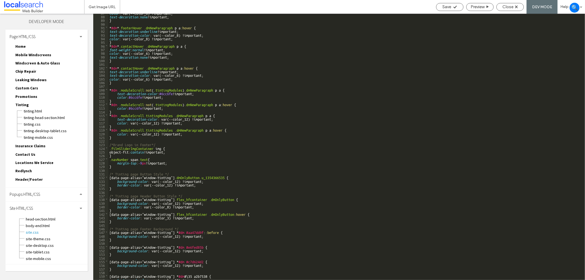
scroll to position [333, 0]
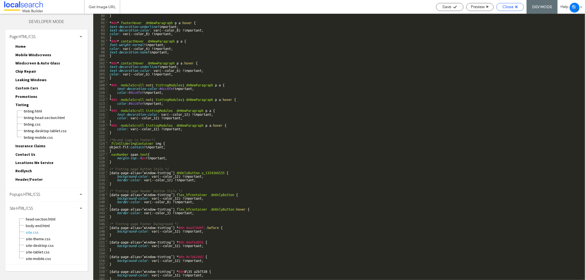
click at [514, 4] on div "Close" at bounding box center [509, 6] width 27 height 5
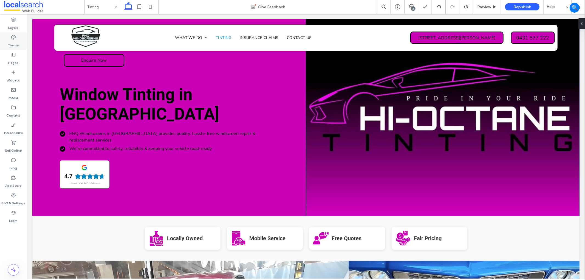
click at [13, 39] on icon at bounding box center [13, 37] width 5 height 5
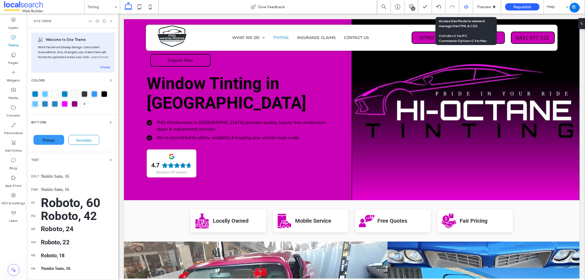
click at [464, 13] on div at bounding box center [466, 7] width 14 height 14
click at [464, 9] on icon at bounding box center [466, 6] width 5 height 5
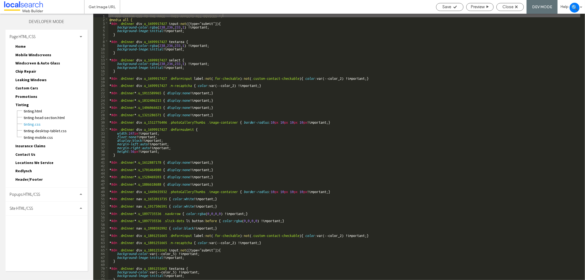
click at [51, 201] on div "Site HTML/CSS" at bounding box center [46, 208] width 82 height 14
click at [47, 229] on span "site.css" at bounding box center [56, 231] width 62 height 5
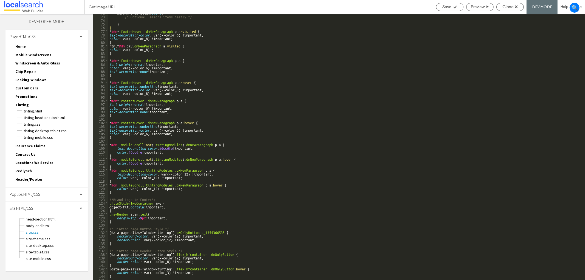
scroll to position [292, 0]
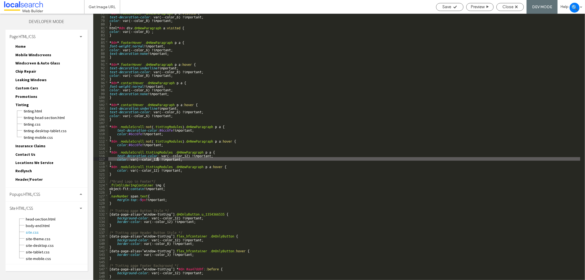
click at [157, 158] on div "* #dm * .footerHover .dmNewParagraph p a :visited { text-decoration-color : var…" at bounding box center [344, 148] width 472 height 274
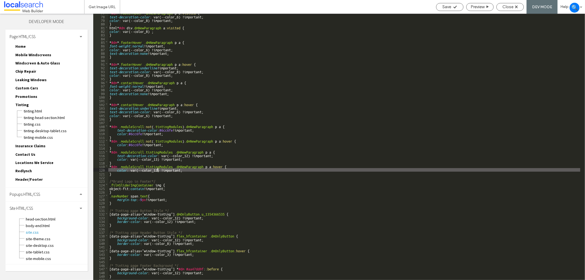
click at [157, 170] on div "* #dm * .footerHover .dmNewParagraph p a :visited { text-decoration-color : var…" at bounding box center [344, 148] width 472 height 274
type textarea "**"
click at [439, 4] on div "Save" at bounding box center [449, 7] width 27 height 8
click at [451, 5] on div "Save" at bounding box center [449, 6] width 27 height 5
click at [505, 7] on div at bounding box center [292, 140] width 585 height 280
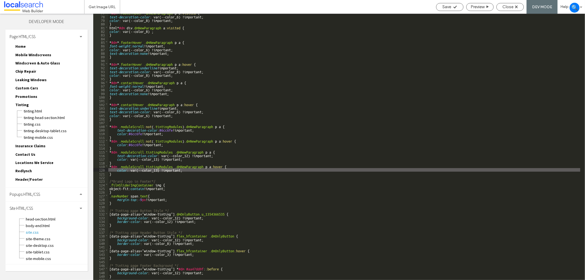
click at [505, 7] on span "Close" at bounding box center [507, 6] width 11 height 5
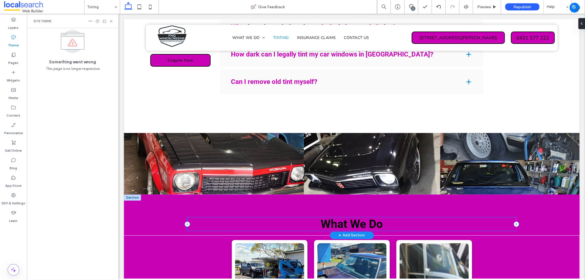
scroll to position [969, 0]
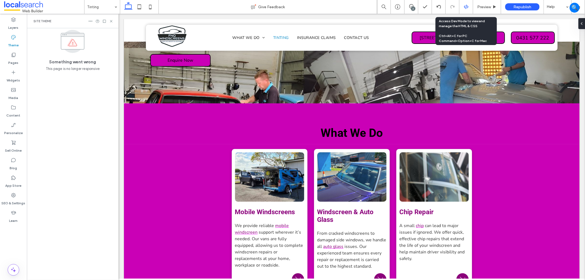
click at [467, 6] on use at bounding box center [466, 7] width 4 height 4
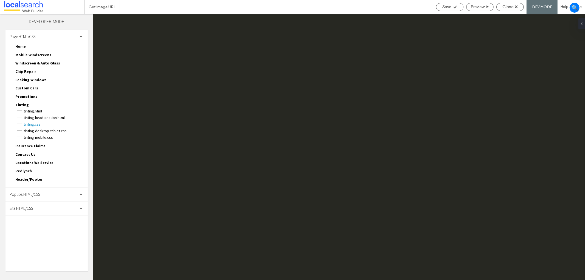
scroll to position [0, 0]
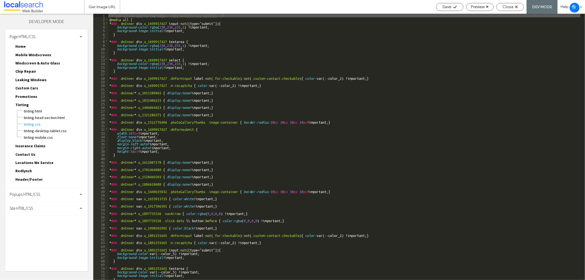
click at [36, 203] on div "Site HTML/CSS" at bounding box center [46, 208] width 82 height 14
click at [43, 229] on span "site.css" at bounding box center [56, 231] width 62 height 5
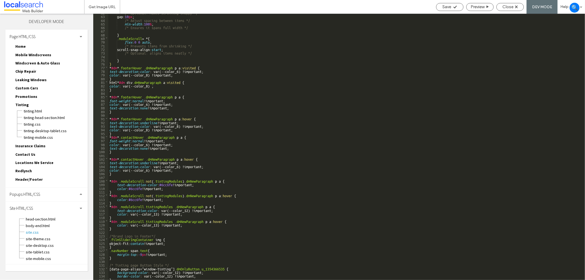
scroll to position [273, 0]
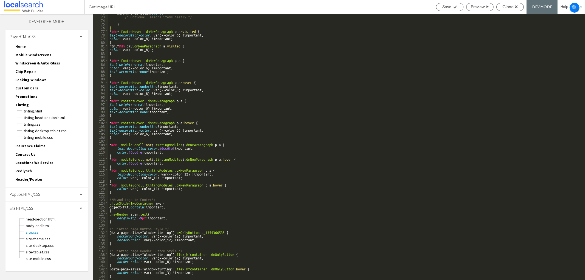
click at [188, 174] on div "scroll-snap-align: start ; /* Optional: aligns items neatly */ } } * #dm * .foo…" at bounding box center [344, 148] width 472 height 274
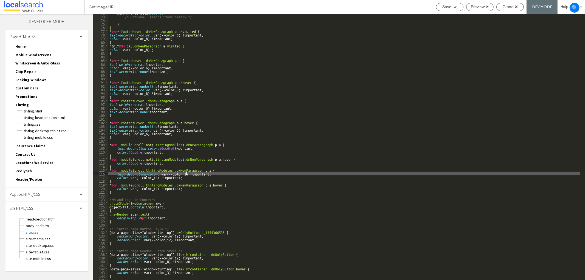
type textarea "**"
click at [453, 6] on icon at bounding box center [455, 7] width 4 height 4
click at [515, 7] on icon at bounding box center [516, 6] width 3 height 3
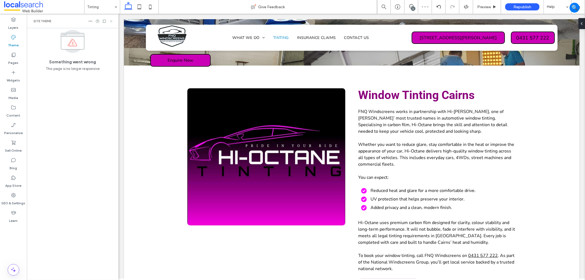
scroll to position [0, 0]
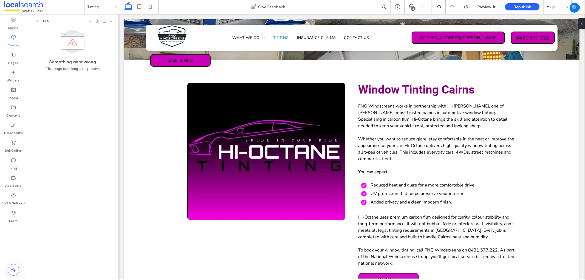
click at [112, 20] on icon at bounding box center [111, 21] width 4 height 4
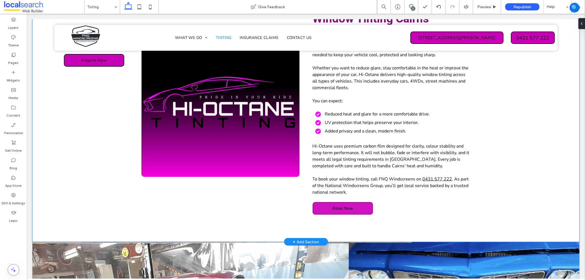
scroll to position [293, 0]
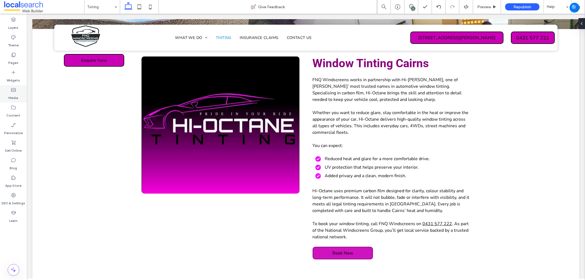
click at [14, 92] on icon at bounding box center [13, 89] width 5 height 5
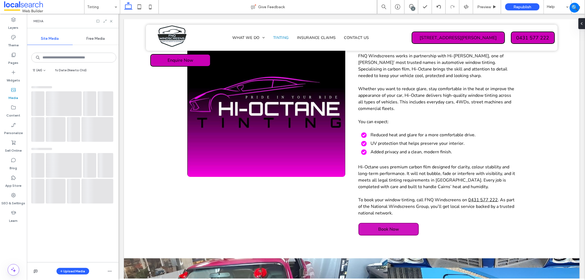
scroll to position [296, 0]
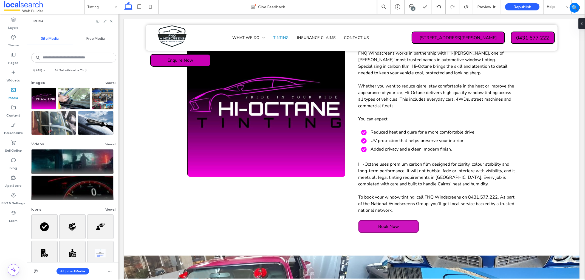
click at [74, 275] on div "Upload Media" at bounding box center [73, 271] width 92 height 18
click at [75, 271] on button "Upload Media" at bounding box center [72, 271] width 33 height 7
click at [76, 254] on div "Icons" at bounding box center [81, 258] width 49 height 10
click at [84, 254] on div "Icons" at bounding box center [81, 258] width 49 height 10
click at [87, 258] on div "Icons" at bounding box center [81, 257] width 40 height 5
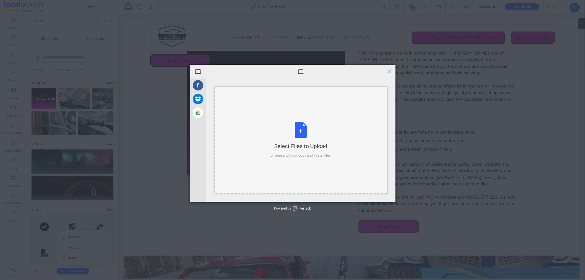
click at [315, 132] on div "Select Files to Upload or Drag and Drop, Copy and Paste Files" at bounding box center [301, 140] width 60 height 36
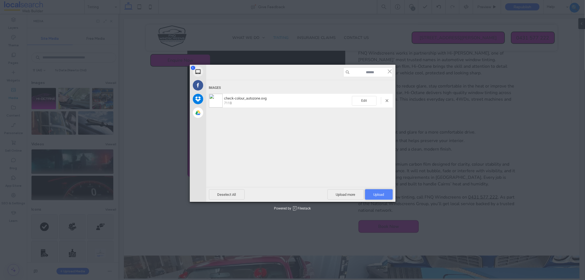
click at [368, 194] on span "Upload 1" at bounding box center [379, 194] width 28 height 10
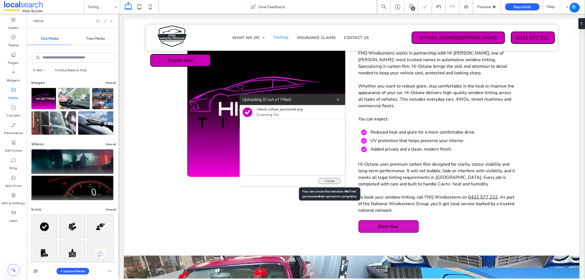
drag, startPoint x: 338, startPoint y: 179, endPoint x: 243, endPoint y: 152, distance: 98.8
click at [337, 178] on button "Close" at bounding box center [329, 181] width 22 height 6
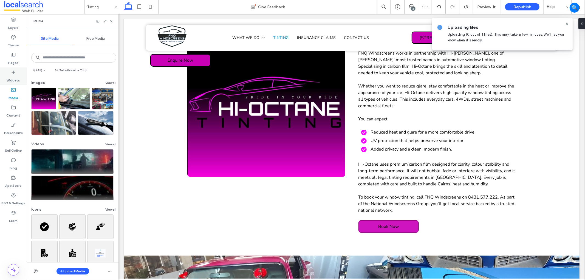
click at [12, 79] on label "Widgets" at bounding box center [13, 79] width 13 height 8
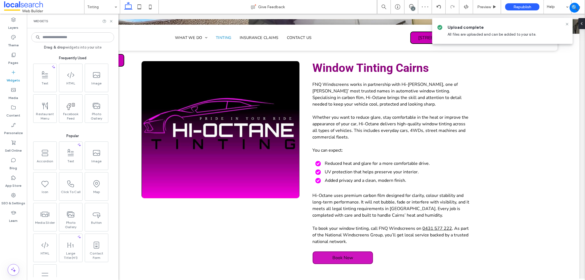
scroll to position [293, 0]
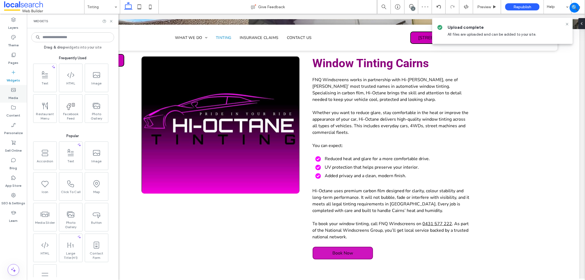
click at [14, 96] on label "Media" at bounding box center [14, 97] width 10 height 8
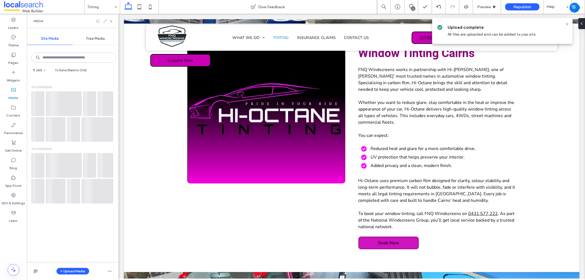
scroll to position [296, 0]
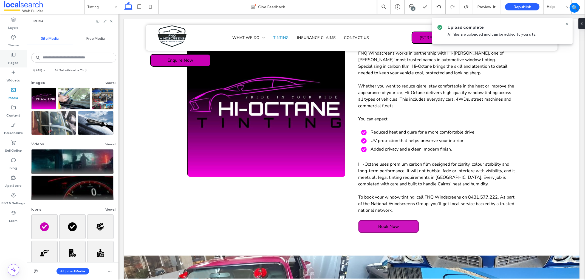
click at [13, 59] on label "Pages" at bounding box center [13, 62] width 10 height 8
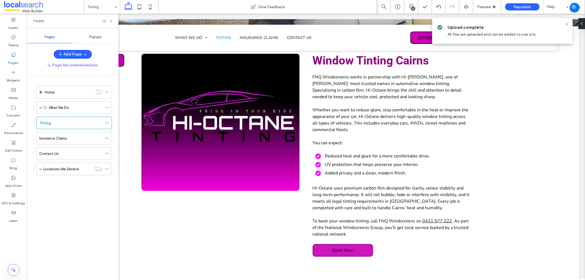
scroll to position [293, 0]
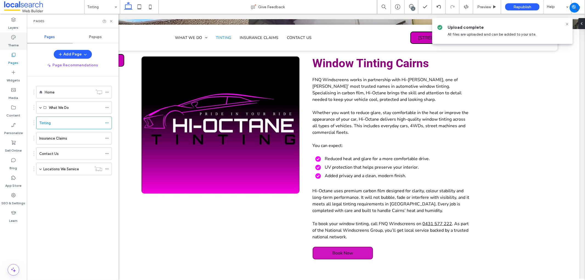
click at [10, 36] on div "Theme" at bounding box center [13, 41] width 27 height 18
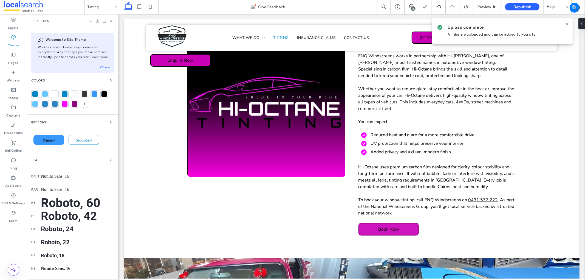
scroll to position [296, 0]
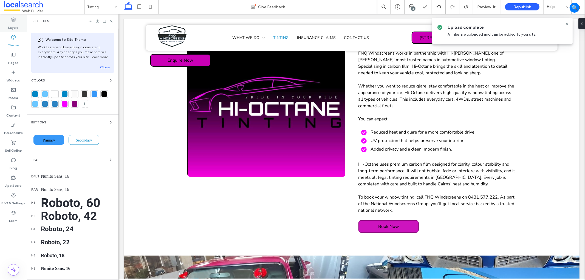
click at [10, 25] on label "Layers" at bounding box center [13, 26] width 10 height 8
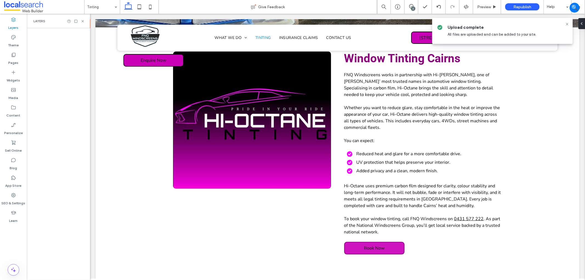
scroll to position [283, 0]
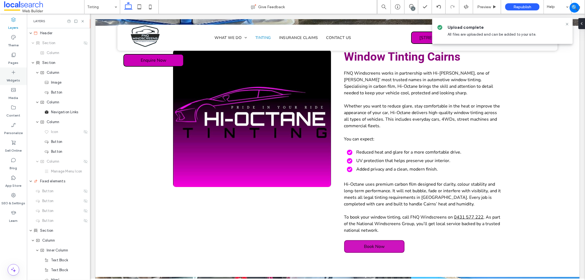
click at [10, 80] on label "Widgets" at bounding box center [13, 79] width 13 height 8
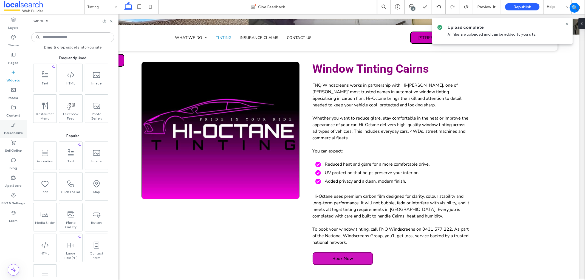
scroll to position [293, 0]
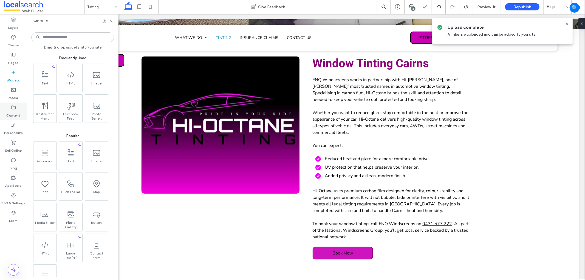
click at [12, 115] on label "Content" at bounding box center [14, 114] width 14 height 8
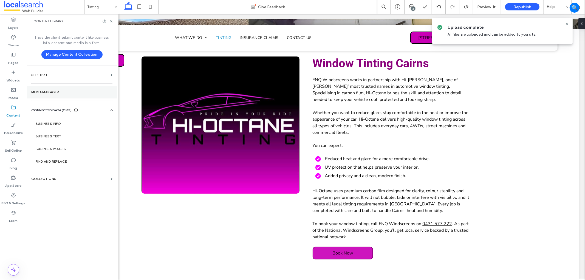
click at [39, 95] on section "Media Manager" at bounding box center [72, 92] width 90 height 13
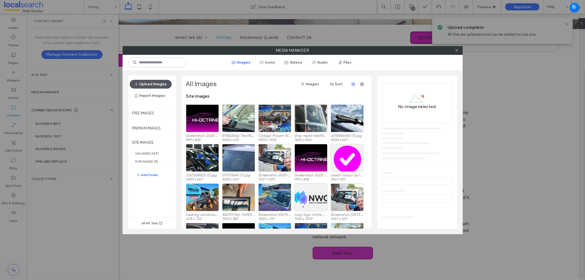
click at [155, 83] on button "Upload Images" at bounding box center [151, 84] width 42 height 9
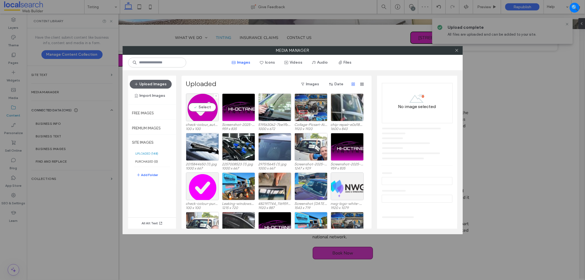
click at [203, 125] on label "check-colour_autozone-b51028e4.svg" at bounding box center [202, 125] width 33 height 4
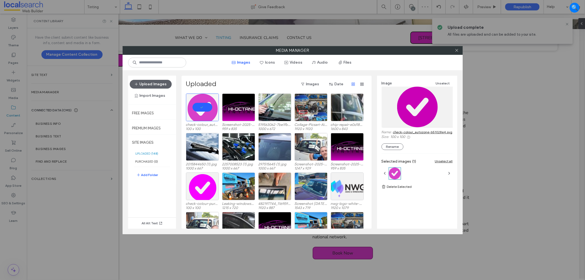
click at [415, 132] on link "check-colour_autozone-b51028e4.svg" at bounding box center [422, 132] width 59 height 4
click at [456, 50] on icon at bounding box center [456, 50] width 4 height 4
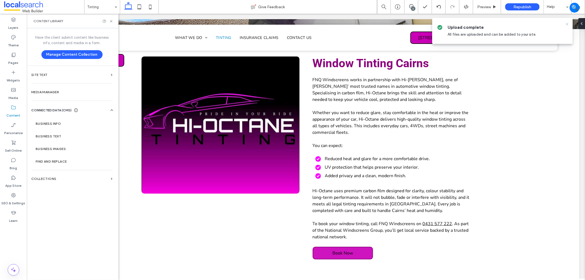
click at [565, 25] on icon at bounding box center [567, 24] width 4 height 4
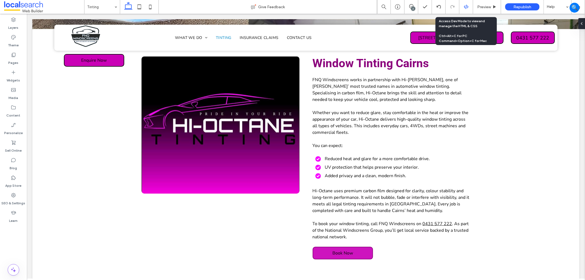
click at [468, 7] on div at bounding box center [465, 6] width 13 height 5
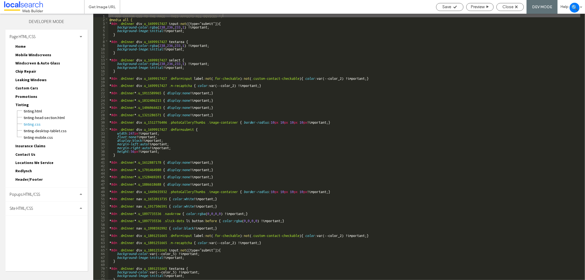
click at [56, 202] on div "Site HTML/CSS" at bounding box center [46, 208] width 82 height 14
click at [58, 229] on span "site.css" at bounding box center [56, 231] width 62 height 5
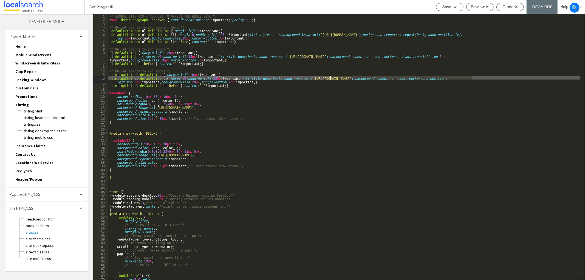
drag, startPoint x: 472, startPoint y: 79, endPoint x: 330, endPoint y: 78, distance: 142.3
click at [330, 78] on div "/* GLOBAL SITE CSS - ADD CSS TO AFFECT THE WHOLE SITE */ * #dm .dmNewParagraph1…" at bounding box center [344, 151] width 472 height 274
click at [450, 5] on span "Save" at bounding box center [446, 6] width 9 height 5
click at [511, 6] on span "Close" at bounding box center [507, 6] width 11 height 5
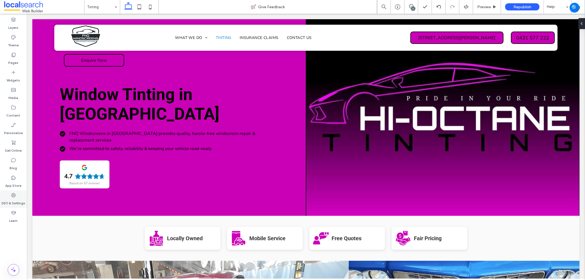
click at [20, 196] on div "SEO & Settings" at bounding box center [13, 199] width 27 height 18
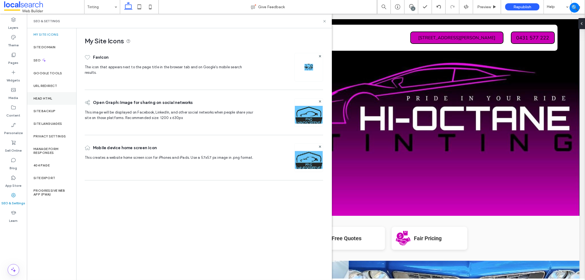
click at [57, 103] on div "Head HTML" at bounding box center [51, 98] width 49 height 13
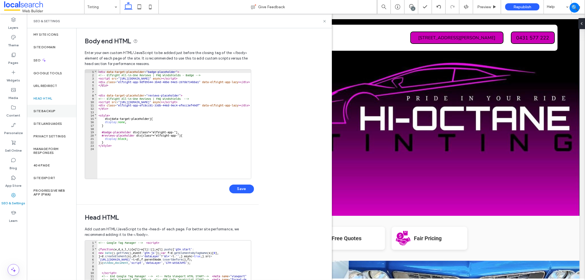
click at [54, 115] on div "Site Backup" at bounding box center [51, 111] width 49 height 13
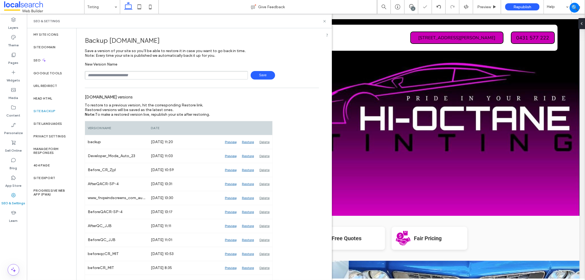
click at [139, 76] on input "text" at bounding box center [166, 75] width 163 height 8
type input "**********"
drag, startPoint x: 257, startPoint y: 77, endPoint x: 254, endPoint y: 77, distance: 3.6
click at [257, 77] on span "Save" at bounding box center [263, 75] width 24 height 8
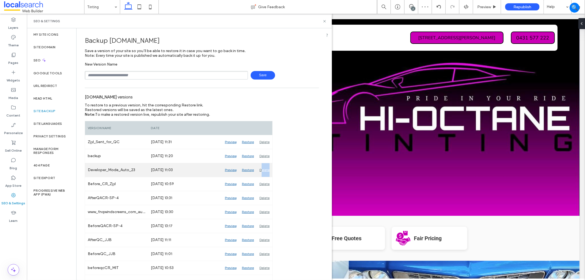
drag, startPoint x: 266, startPoint y: 170, endPoint x: 260, endPoint y: 173, distance: 6.3
click at [260, 173] on div "Delete" at bounding box center [265, 170] width 16 height 14
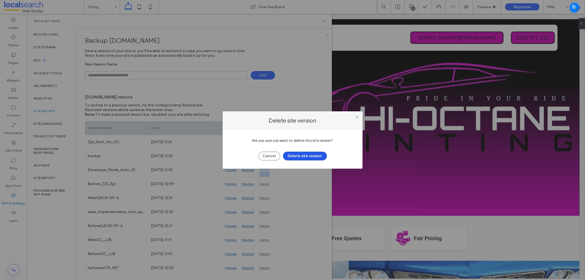
click at [309, 155] on button "Delete site version" at bounding box center [305, 156] width 44 height 9
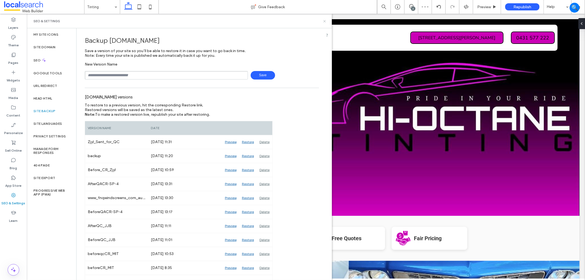
click at [325, 20] on icon at bounding box center [324, 21] width 4 height 4
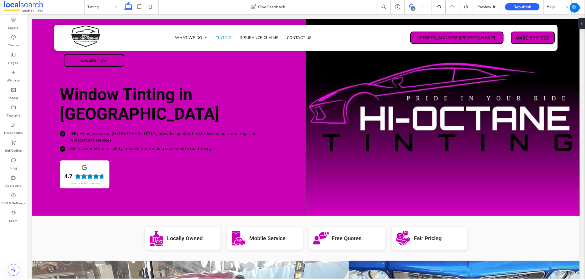
click at [411, 7] on icon at bounding box center [411, 6] width 4 height 4
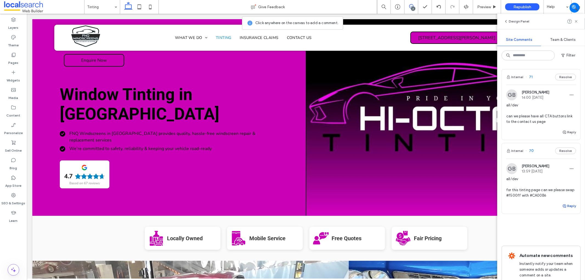
click at [565, 204] on button "Reply" at bounding box center [569, 206] width 14 height 7
type textarea "*"
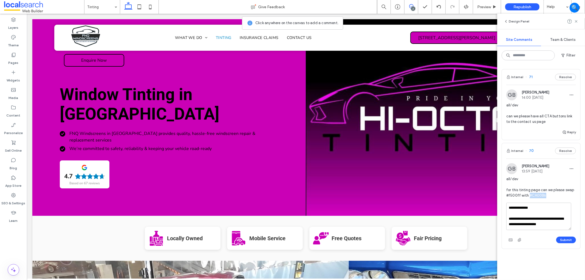
drag, startPoint x: 564, startPoint y: 193, endPoint x: 537, endPoint y: 195, distance: 26.9
click at [537, 195] on span "all/dev for this tinting page can we please swap #f500ff with #CA00B6" at bounding box center [541, 187] width 70 height 22
copy span "#CA00B6"
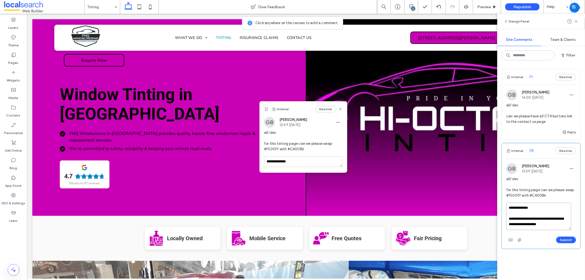
click at [559, 225] on textarea "**********" at bounding box center [538, 216] width 65 height 27
paste textarea "*******"
click at [513, 228] on textarea "**********" at bounding box center [538, 216] width 65 height 27
click at [535, 227] on textarea "**********" at bounding box center [538, 216] width 65 height 27
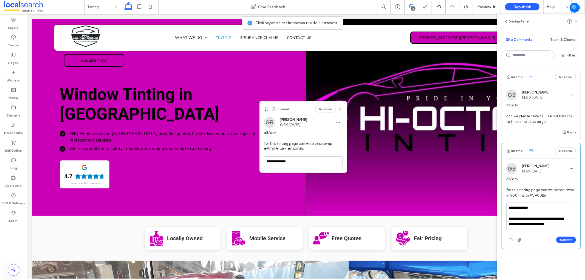
scroll to position [5, 0]
type textarea "**********"
click at [556, 239] on button "Submit" at bounding box center [566, 240] width 20 height 7
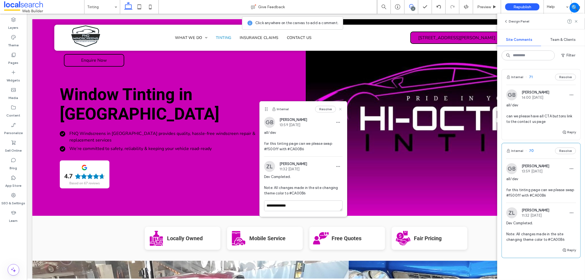
click at [341, 107] on icon at bounding box center [340, 109] width 4 height 4
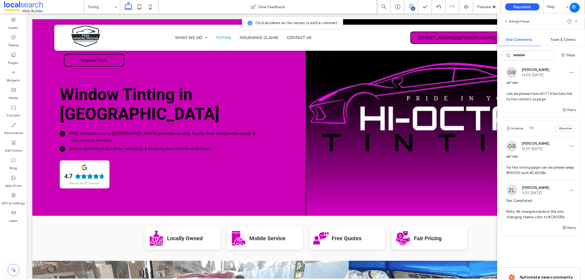
scroll to position [0, 0]
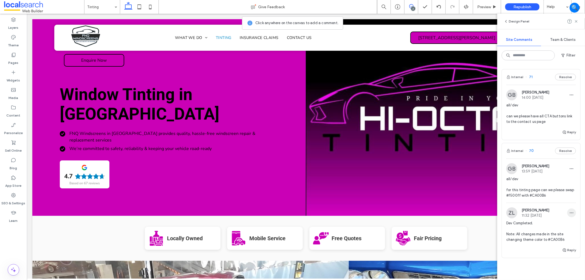
click at [569, 211] on icon "button" at bounding box center [571, 213] width 4 height 4
click at [543, 226] on div "Edit" at bounding box center [546, 227] width 49 height 10
click at [538, 243] on textarea "**********" at bounding box center [538, 239] width 65 height 27
click at [527, 243] on textarea "**********" at bounding box center [538, 239] width 65 height 27
click at [520, 241] on textarea "**********" at bounding box center [538, 239] width 65 height 27
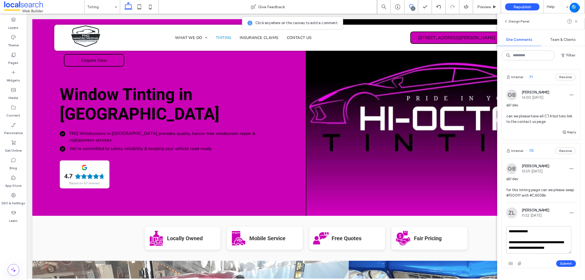
click at [520, 241] on textarea "**********" at bounding box center [538, 239] width 65 height 27
drag, startPoint x: 519, startPoint y: 234, endPoint x: 517, endPoint y: 241, distance: 7.3
click at [517, 241] on textarea "**********" at bounding box center [538, 239] width 65 height 27
paste textarea "**********"
click at [519, 242] on textarea "**********" at bounding box center [538, 239] width 65 height 27
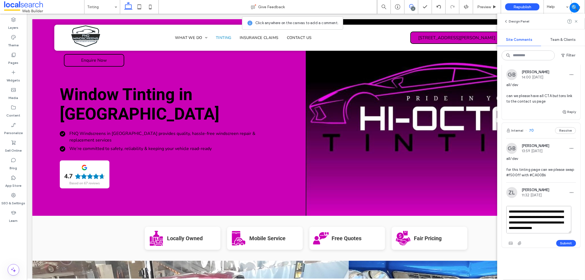
scroll to position [30, 0]
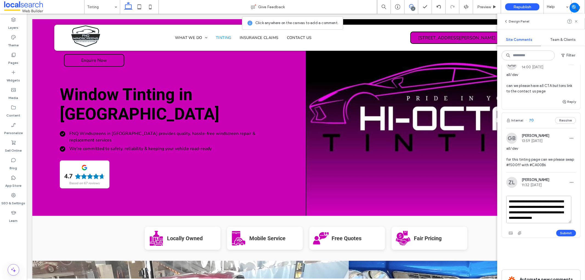
click at [565, 218] on textarea "**********" at bounding box center [538, 209] width 65 height 27
type textarea "**********"
click at [570, 232] on button "Submit" at bounding box center [566, 233] width 20 height 7
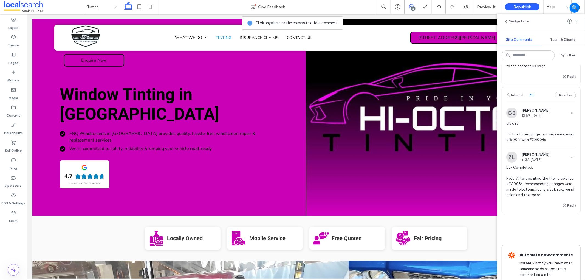
scroll to position [0, 0]
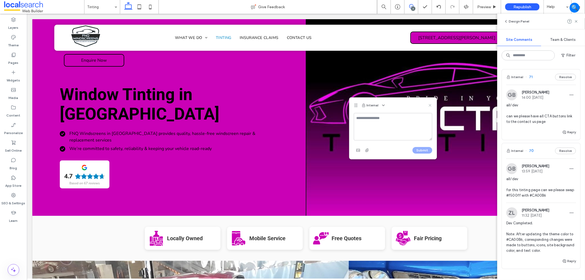
click at [429, 107] on icon at bounding box center [430, 105] width 4 height 4
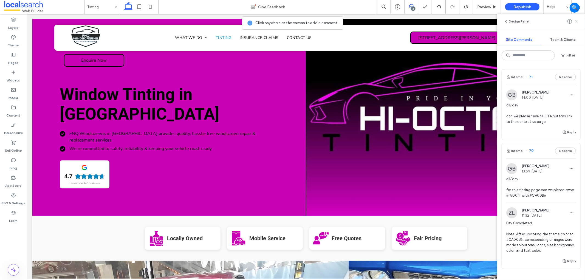
click at [576, 21] on icon at bounding box center [576, 21] width 4 height 4
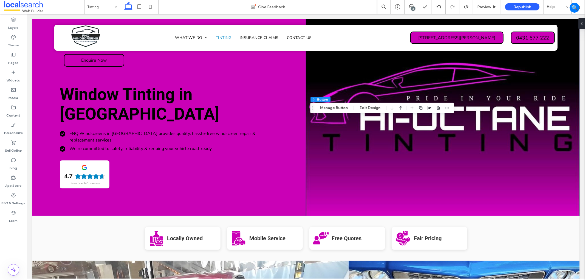
type input "**"
click at [322, 110] on button "Manage Button" at bounding box center [333, 108] width 35 height 7
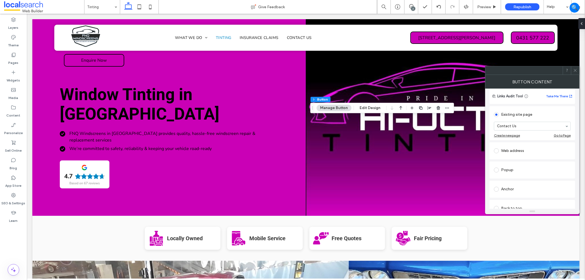
scroll to position [122, 0]
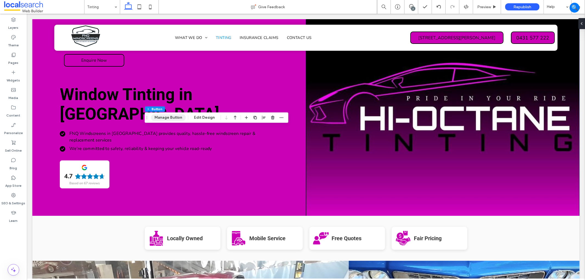
click at [171, 117] on button "Manage Button" at bounding box center [168, 117] width 35 height 7
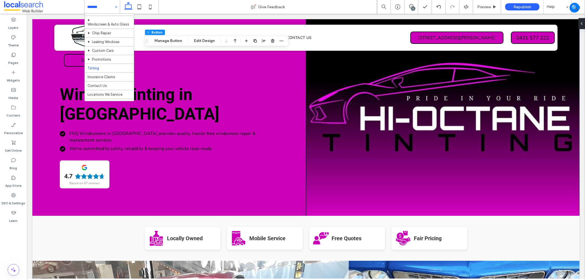
scroll to position [24, 0]
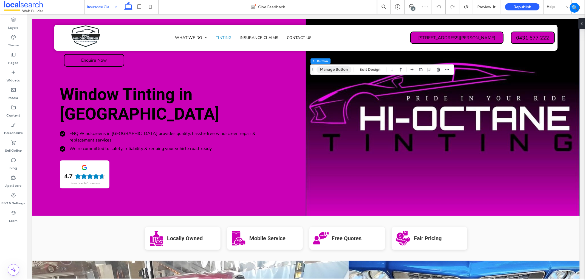
click at [333, 70] on button "Manage Button" at bounding box center [333, 69] width 35 height 7
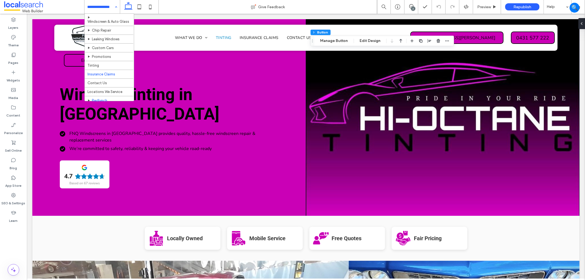
scroll to position [24, 0]
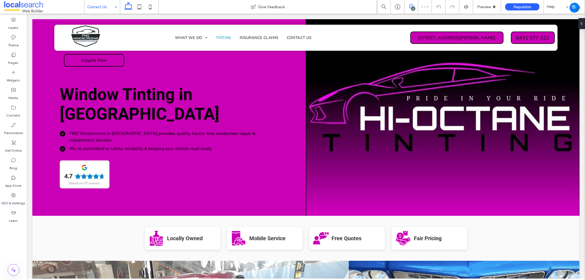
click at [405, 8] on span at bounding box center [410, 6] width 13 height 4
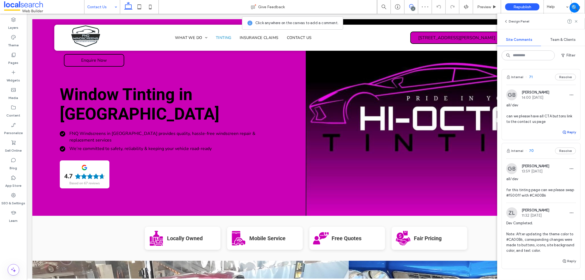
click at [565, 130] on button "Reply" at bounding box center [569, 132] width 14 height 7
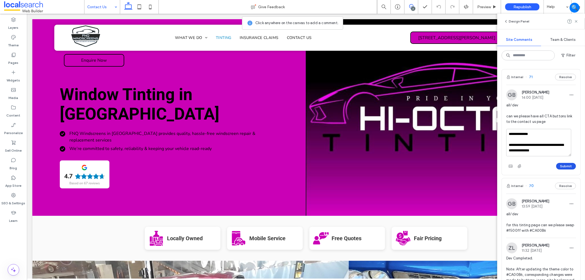
type textarea "**********"
click at [560, 166] on button "Submit" at bounding box center [566, 166] width 20 height 7
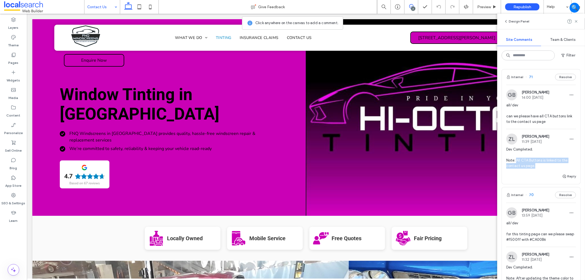
drag, startPoint x: 536, startPoint y: 167, endPoint x: 516, endPoint y: 160, distance: 21.1
click at [516, 160] on span "Dev Completed. Note: All CTA Buttons is linked to the contact us page." at bounding box center [541, 158] width 70 height 22
copy span "All CTA Buttons is linked to the contact us page."
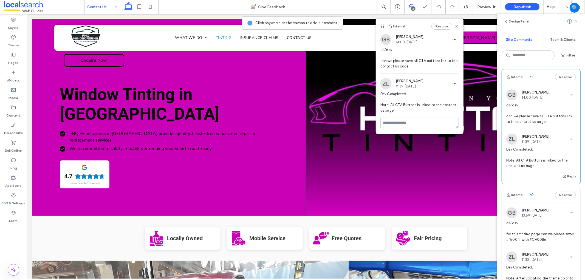
click at [538, 178] on div "Reply" at bounding box center [541, 178] width 78 height 11
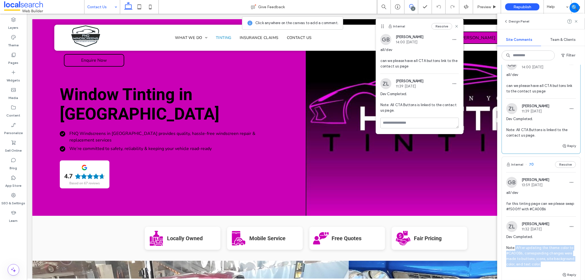
drag, startPoint x: 561, startPoint y: 263, endPoint x: 515, endPoint y: 248, distance: 48.5
click at [515, 248] on span "Dev Completed. Note: After updating the theme color to #CA00B6, corresponding c…" at bounding box center [541, 250] width 70 height 33
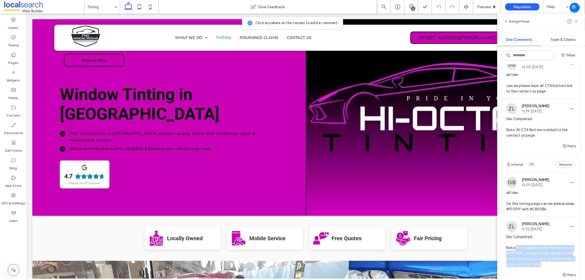
copy span "After updating the theme color to #CA00B6, corresponding changes were made to b…"
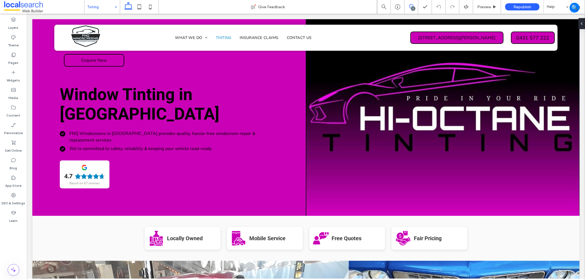
click at [411, 6] on icon at bounding box center [411, 6] width 4 height 4
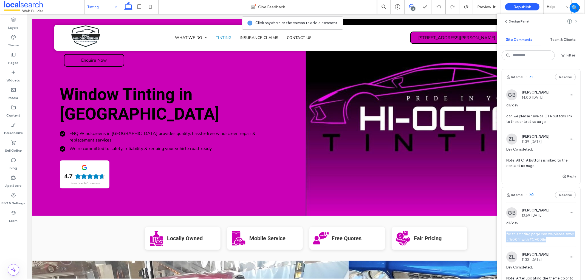
drag, startPoint x: 557, startPoint y: 239, endPoint x: 505, endPoint y: 234, distance: 52.4
click at [504, 234] on div "GB [PERSON_NAME] 13:59 [DATE] all/dev for this tinting page can we please swap …" at bounding box center [541, 226] width 78 height 39
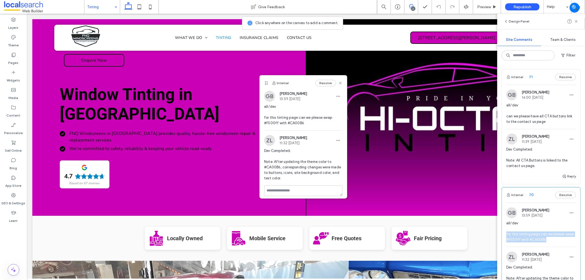
copy span "for this tinting page can we please swap #f500ff with #CA00B6"
click at [489, 6] on span "Preview" at bounding box center [484, 7] width 14 height 5
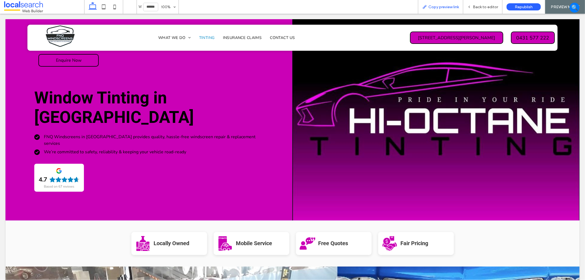
click at [445, 6] on span "Copy preview link" at bounding box center [443, 7] width 30 height 5
click at [479, 6] on span "Back to editor" at bounding box center [485, 7] width 25 height 5
